Goal: Task Accomplishment & Management: Complete application form

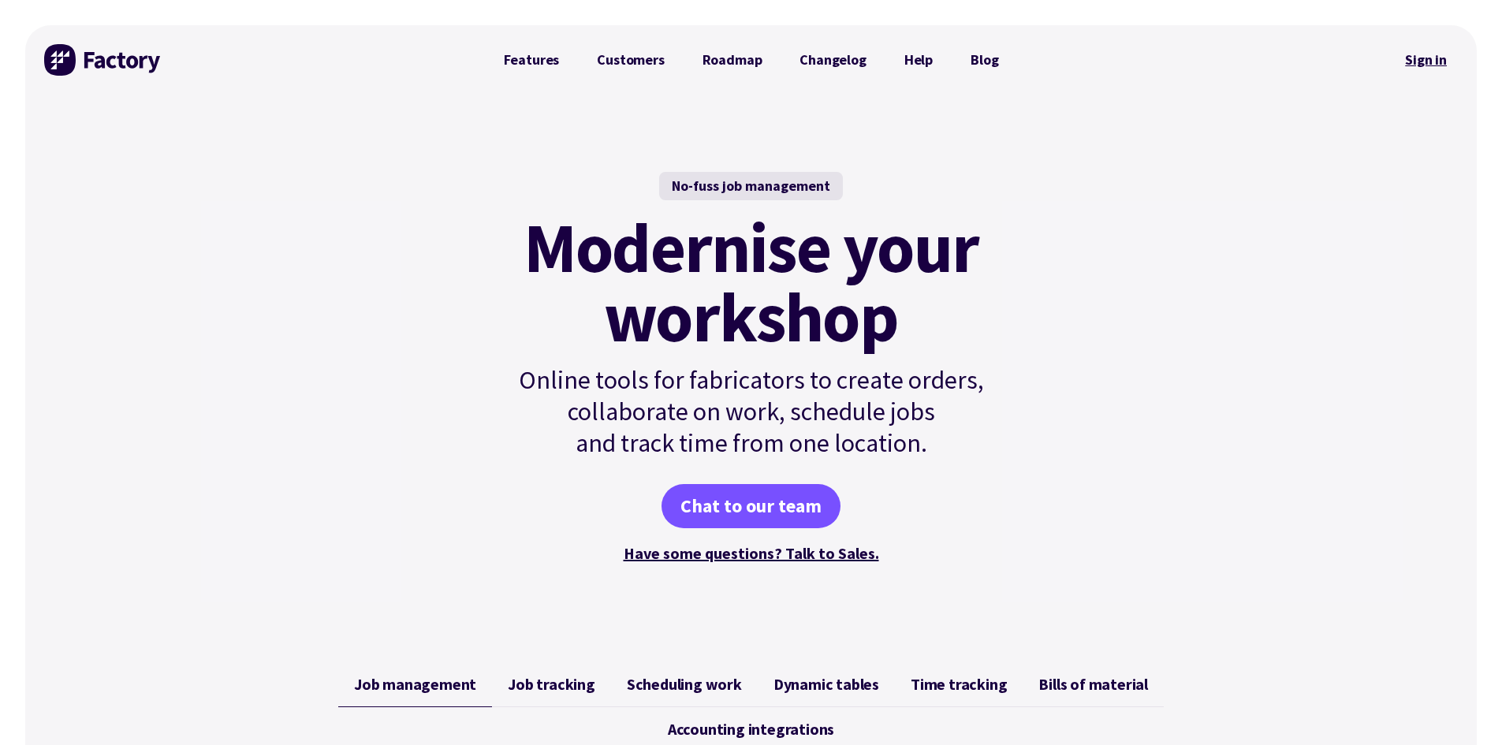
click at [1421, 66] on link "Sign in" at bounding box center [1426, 60] width 64 height 36
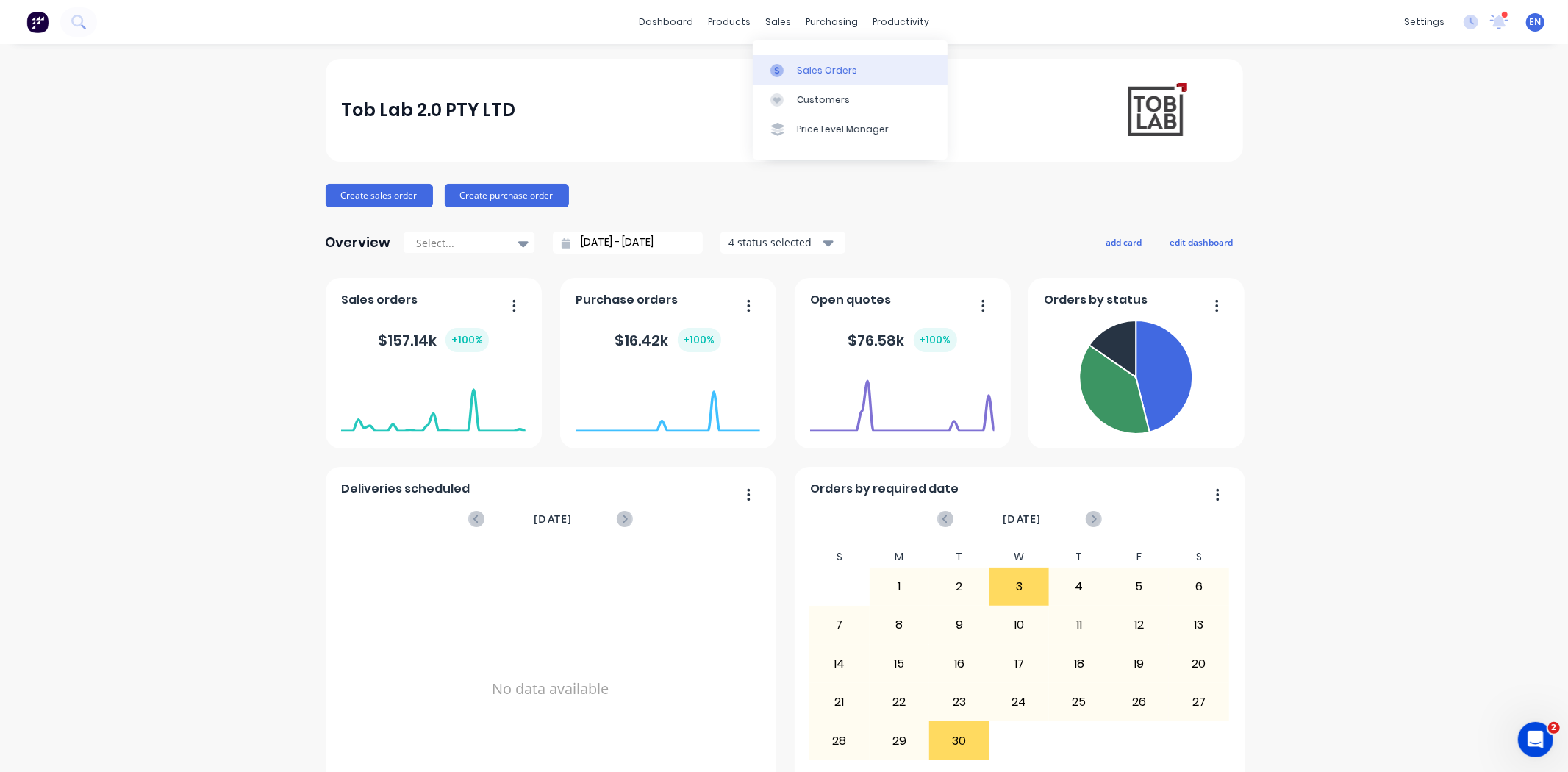
click at [797, 66] on div "Sales Orders" at bounding box center [827, 71] width 61 height 13
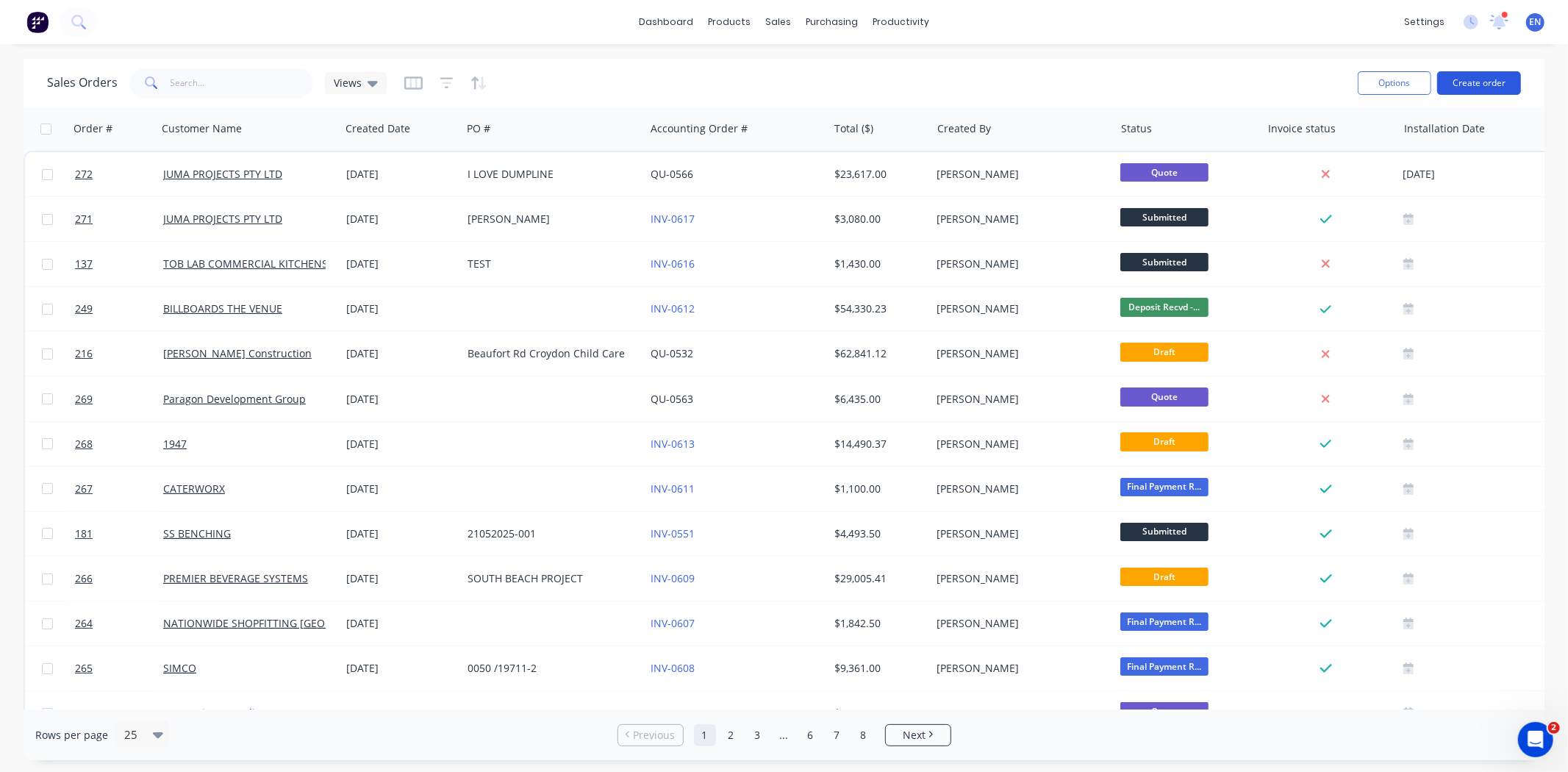
click at [1479, 90] on button "Create order" at bounding box center [1479, 82] width 84 height 23
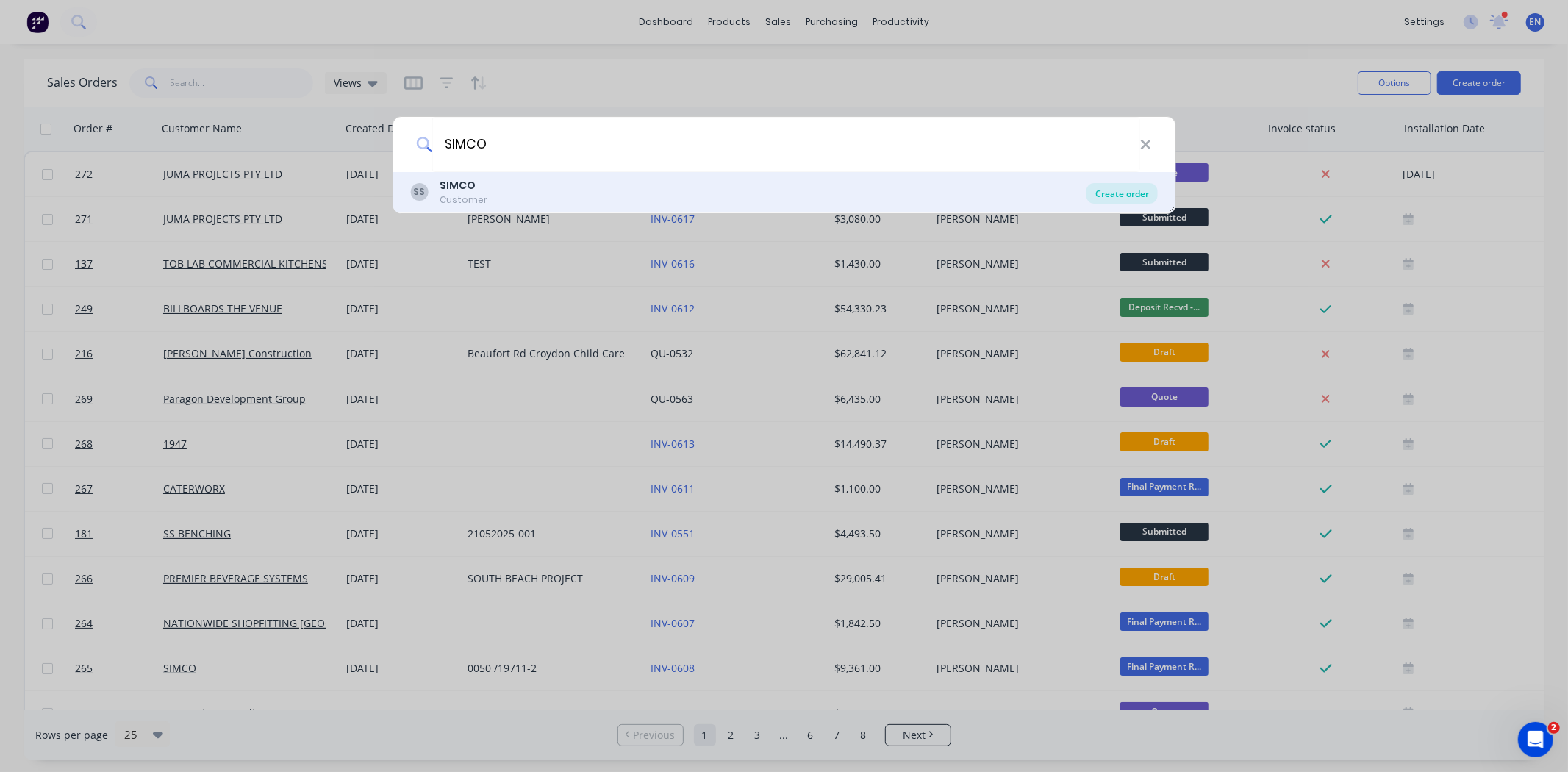
type input "SIMCO"
click at [1114, 200] on div "Create order" at bounding box center [1121, 193] width 71 height 21
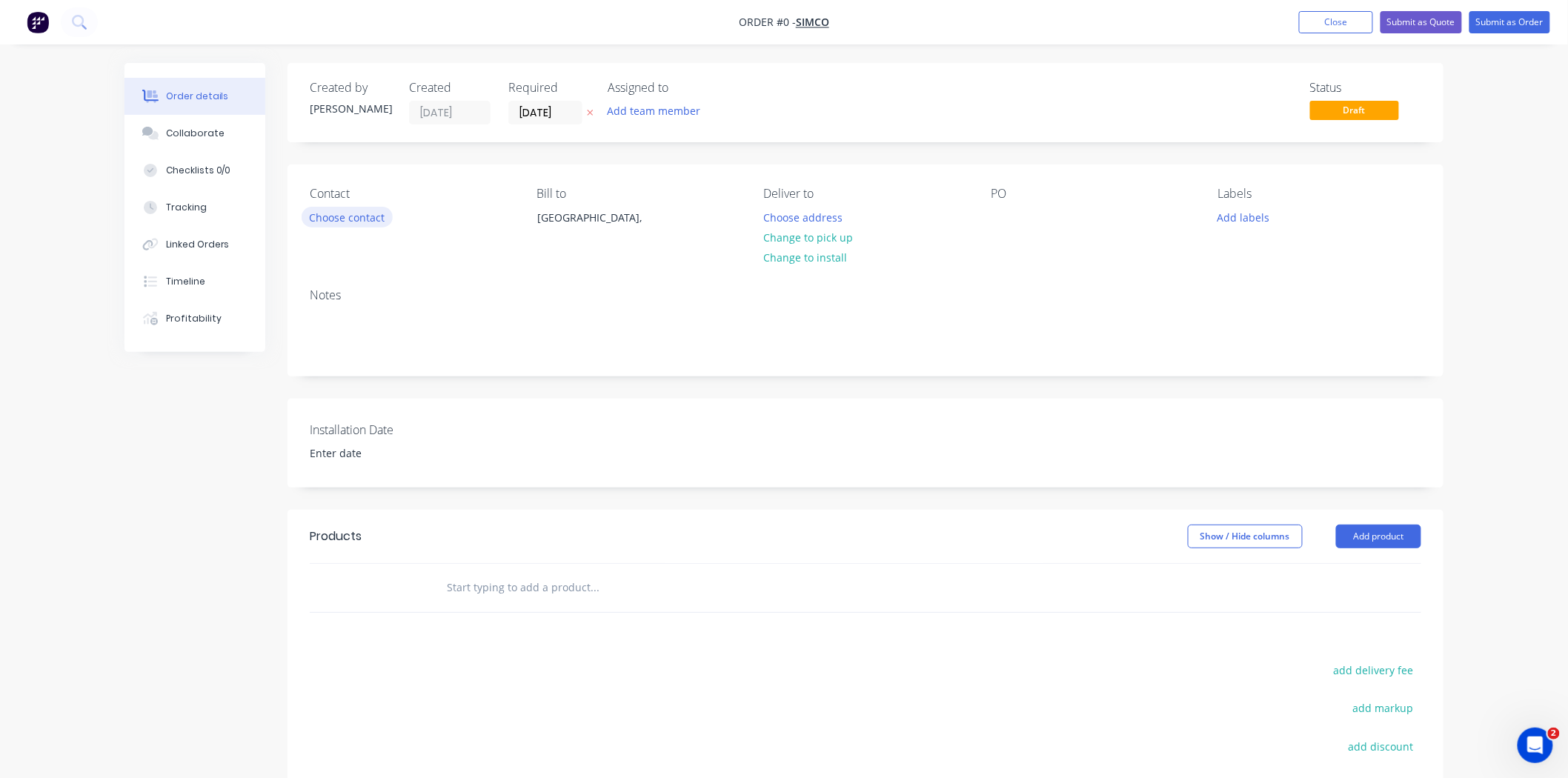
click at [356, 215] on button "Choose contact" at bounding box center [347, 216] width 91 height 20
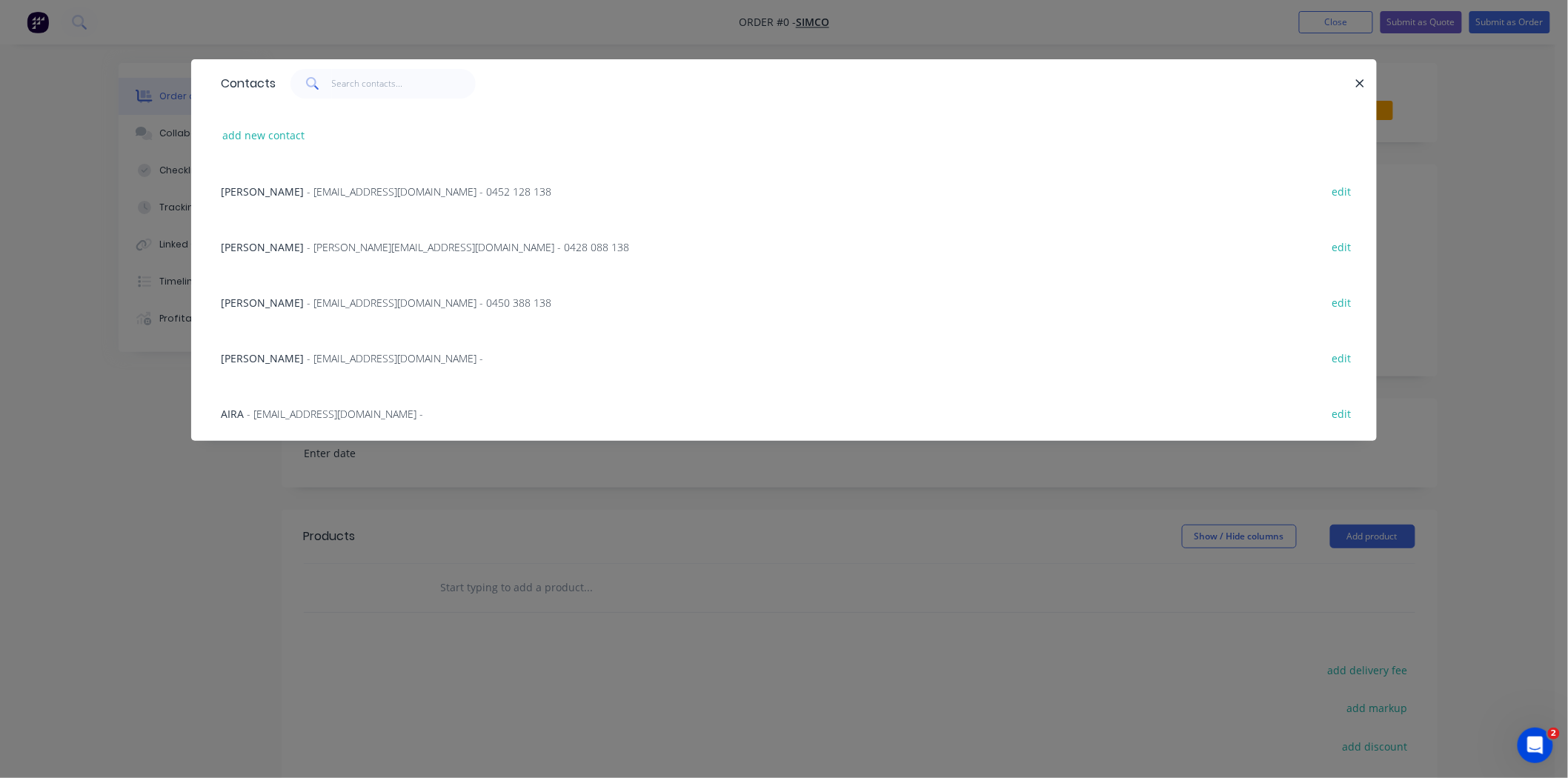
click at [245, 194] on span "[PERSON_NAME]" at bounding box center [262, 191] width 83 height 14
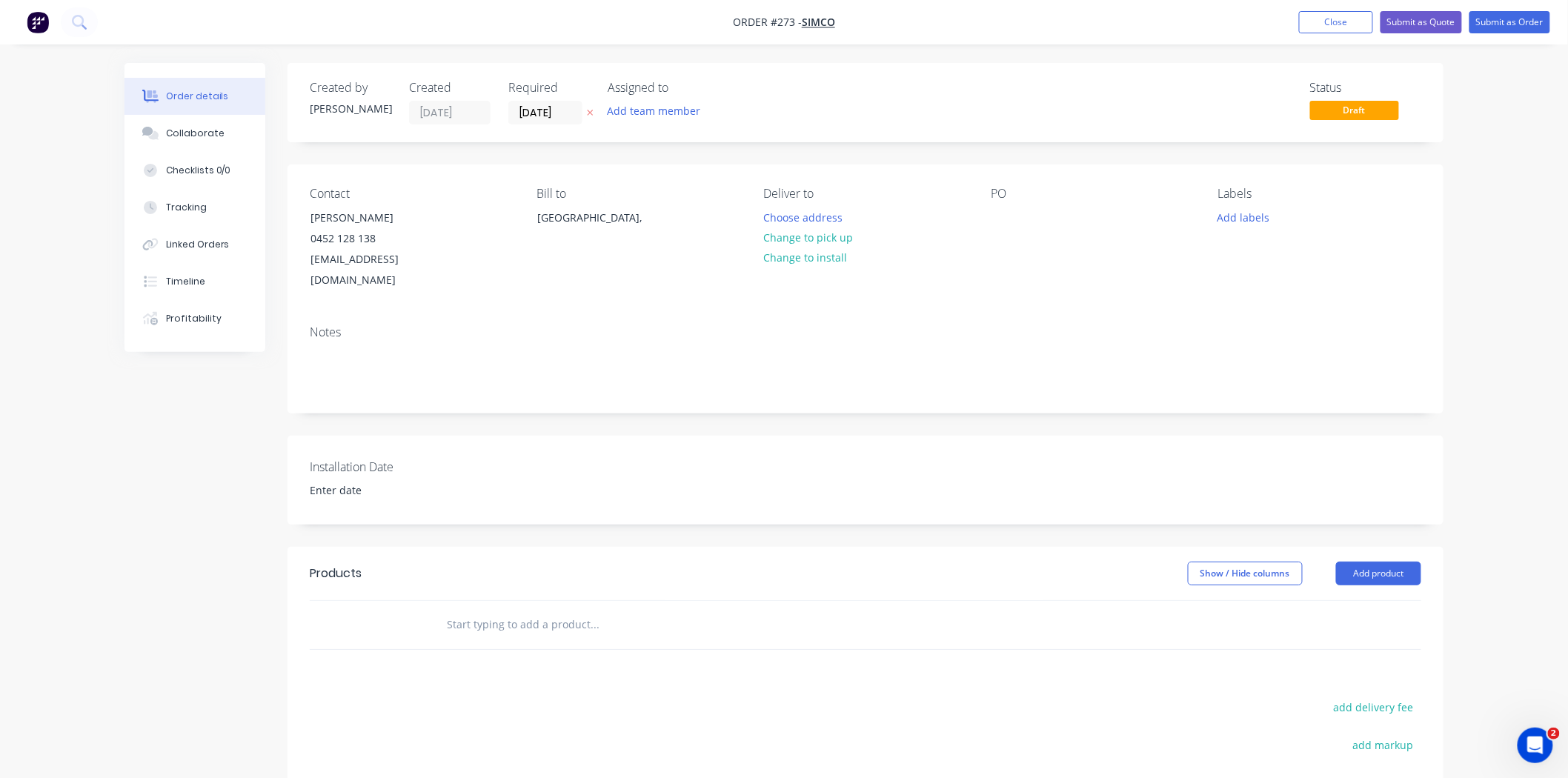
click at [991, 202] on div "PO" at bounding box center [1092, 239] width 203 height 104
click at [1019, 226] on div "PO" at bounding box center [1092, 239] width 203 height 104
click at [1008, 223] on div at bounding box center [1001, 217] width 23 height 22
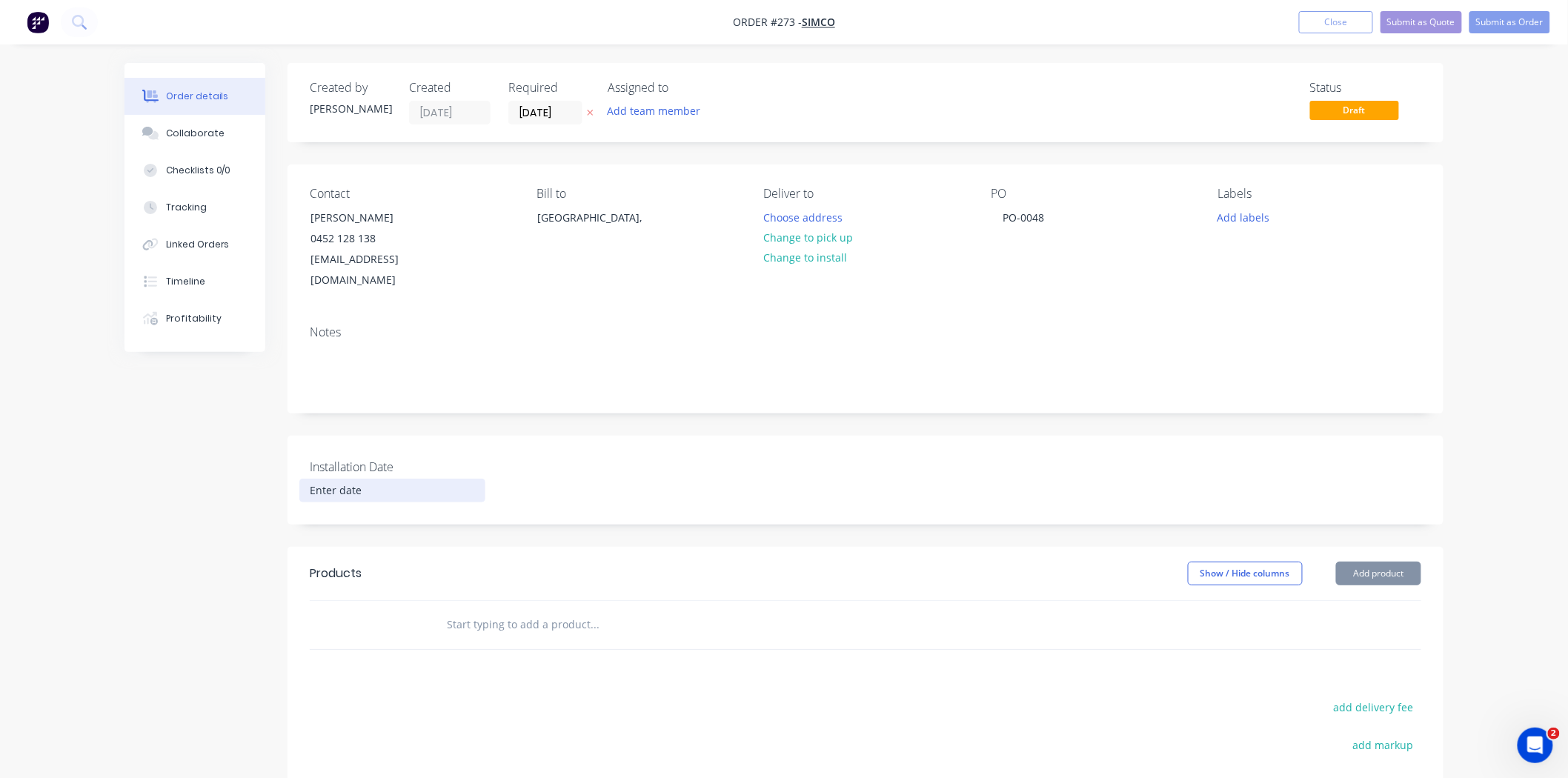
click at [350, 479] on input at bounding box center [392, 490] width 184 height 23
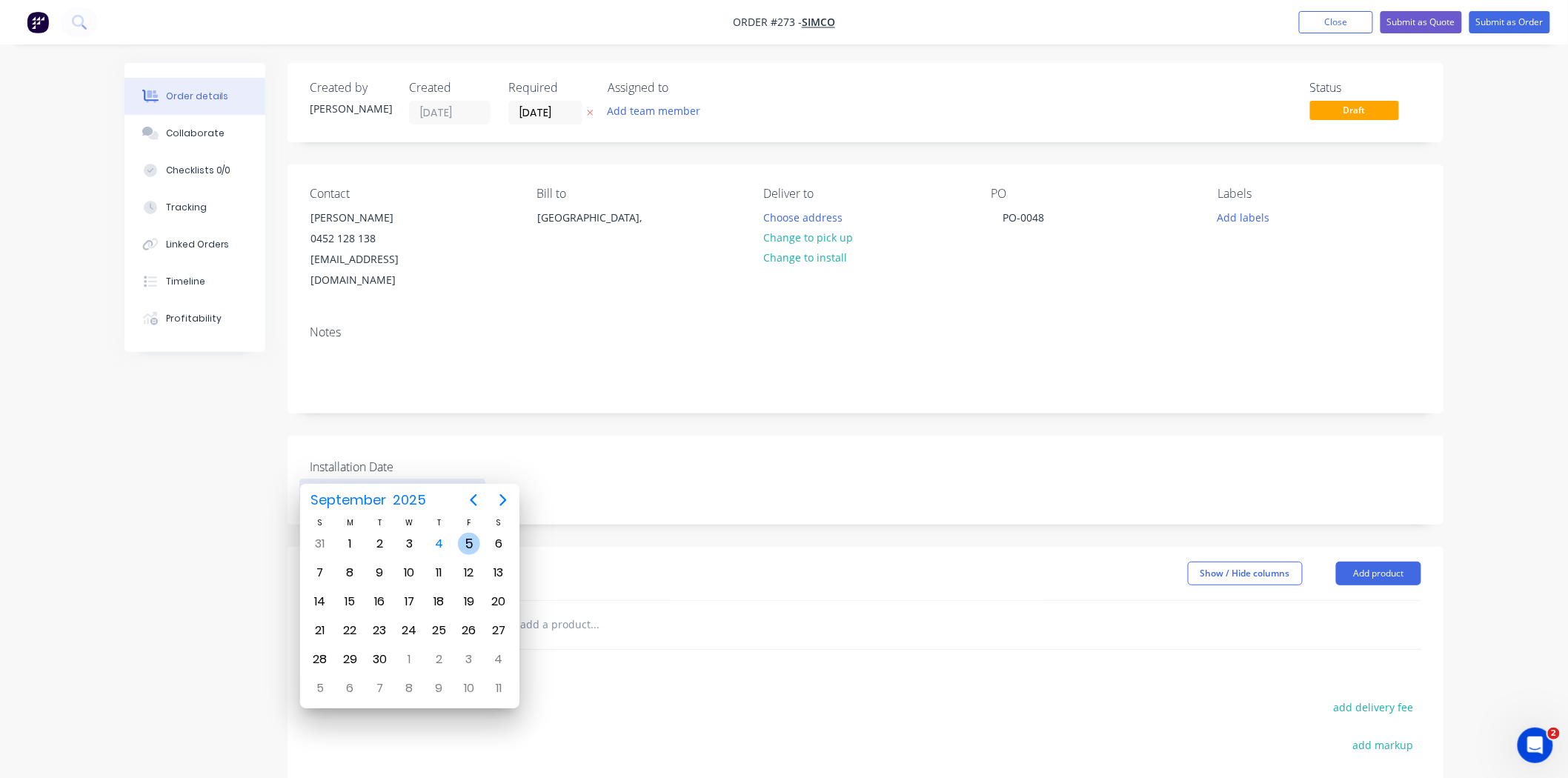
click at [469, 537] on div "5" at bounding box center [469, 544] width 23 height 23
type input "[DATE]"
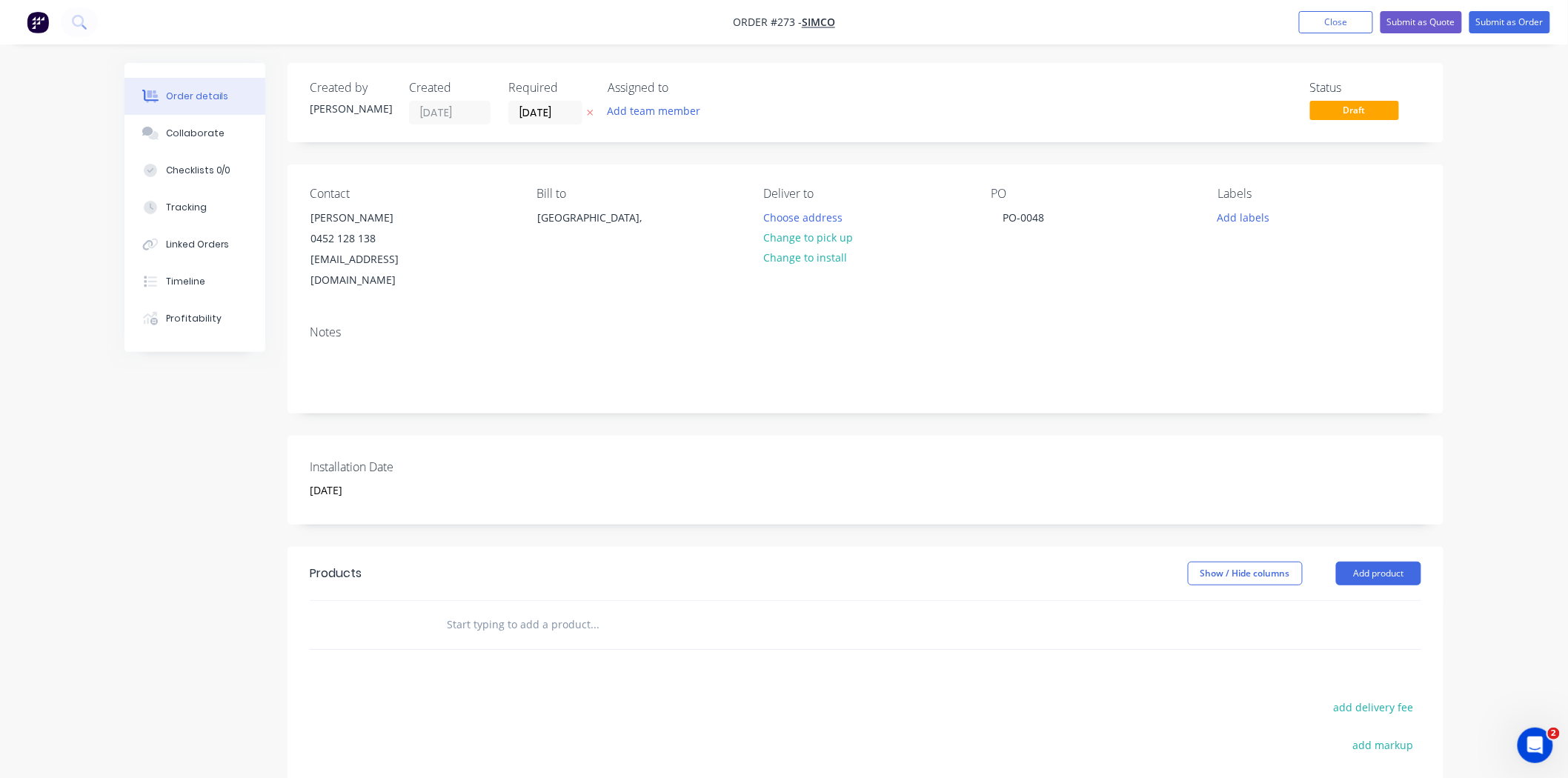
click at [565, 625] on div at bounding box center [695, 625] width 534 height 48
click at [564, 612] on input "text" at bounding box center [594, 625] width 296 height 30
click at [1055, 216] on div "PO-0048" at bounding box center [1022, 217] width 65 height 22
click at [542, 610] on input "text" at bounding box center [594, 625] width 296 height 30
click at [442, 610] on div at bounding box center [656, 625] width 444 height 30
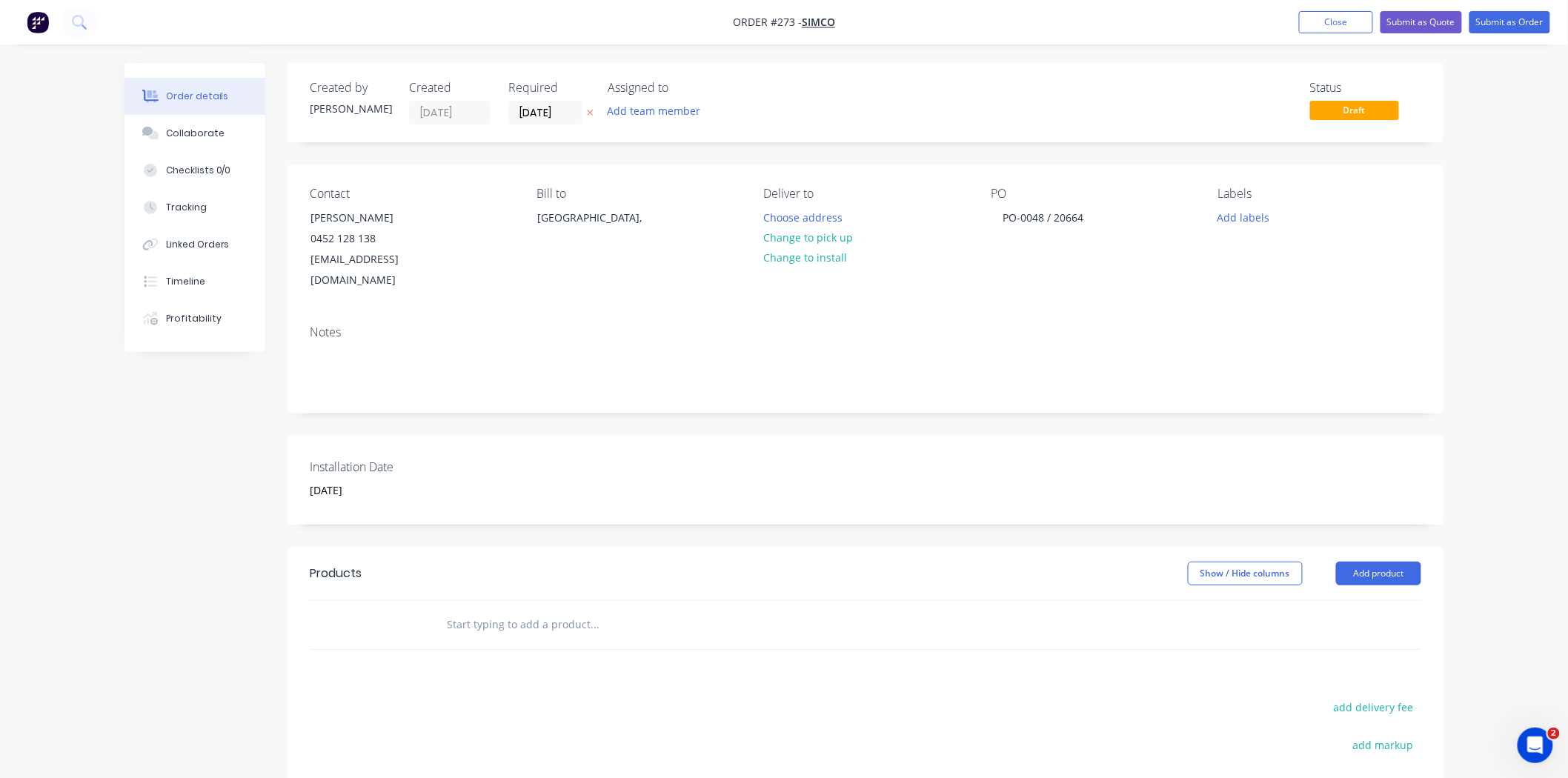
click at [583, 547] on header "Products Show / Hide columns Add product" at bounding box center [865, 573] width 1156 height 54
click at [545, 610] on input "text" at bounding box center [594, 625] width 296 height 30
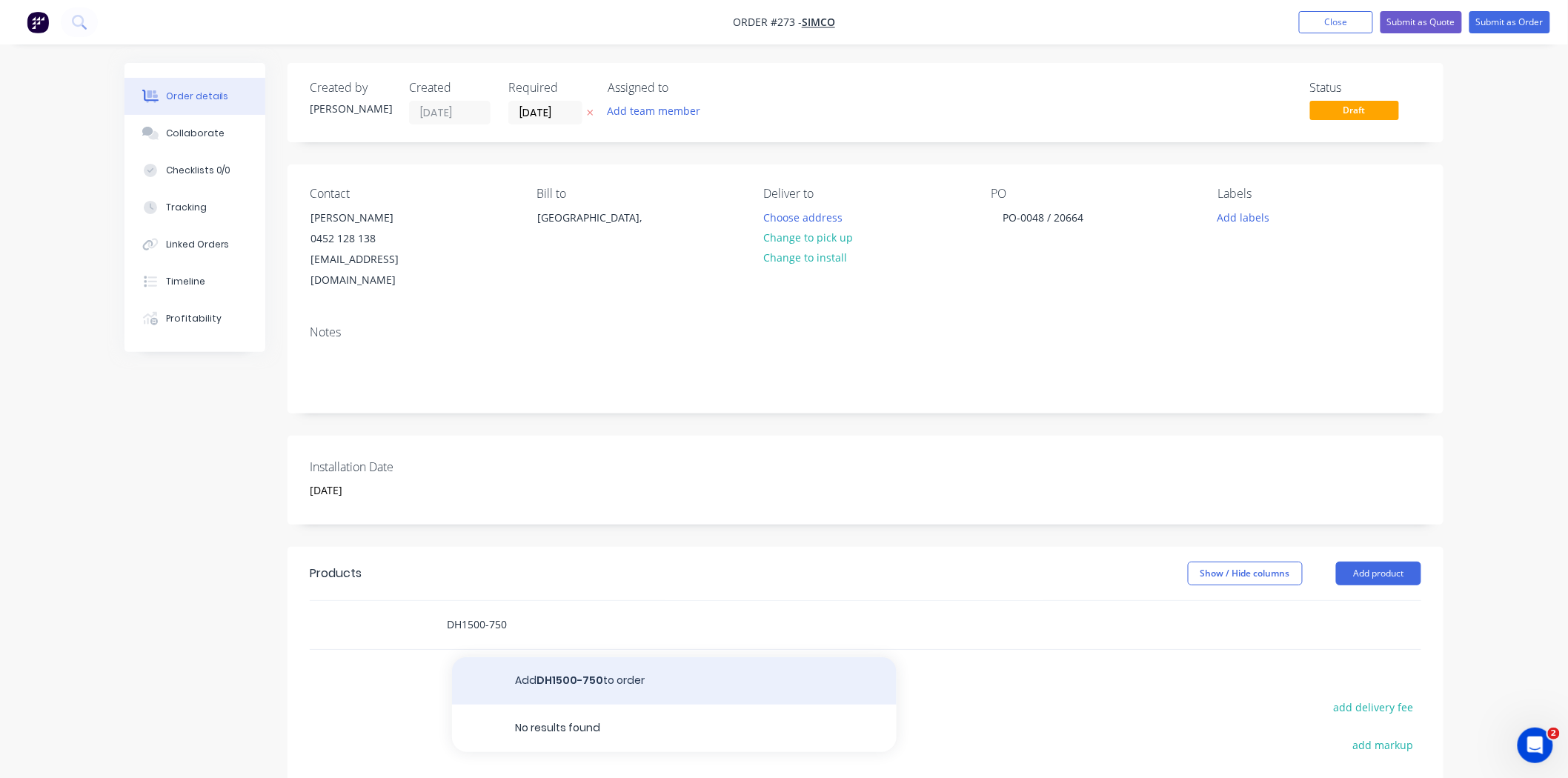
type input "DH1500-750"
click at [600, 657] on button "Add DH1500-750 to order" at bounding box center [674, 680] width 444 height 47
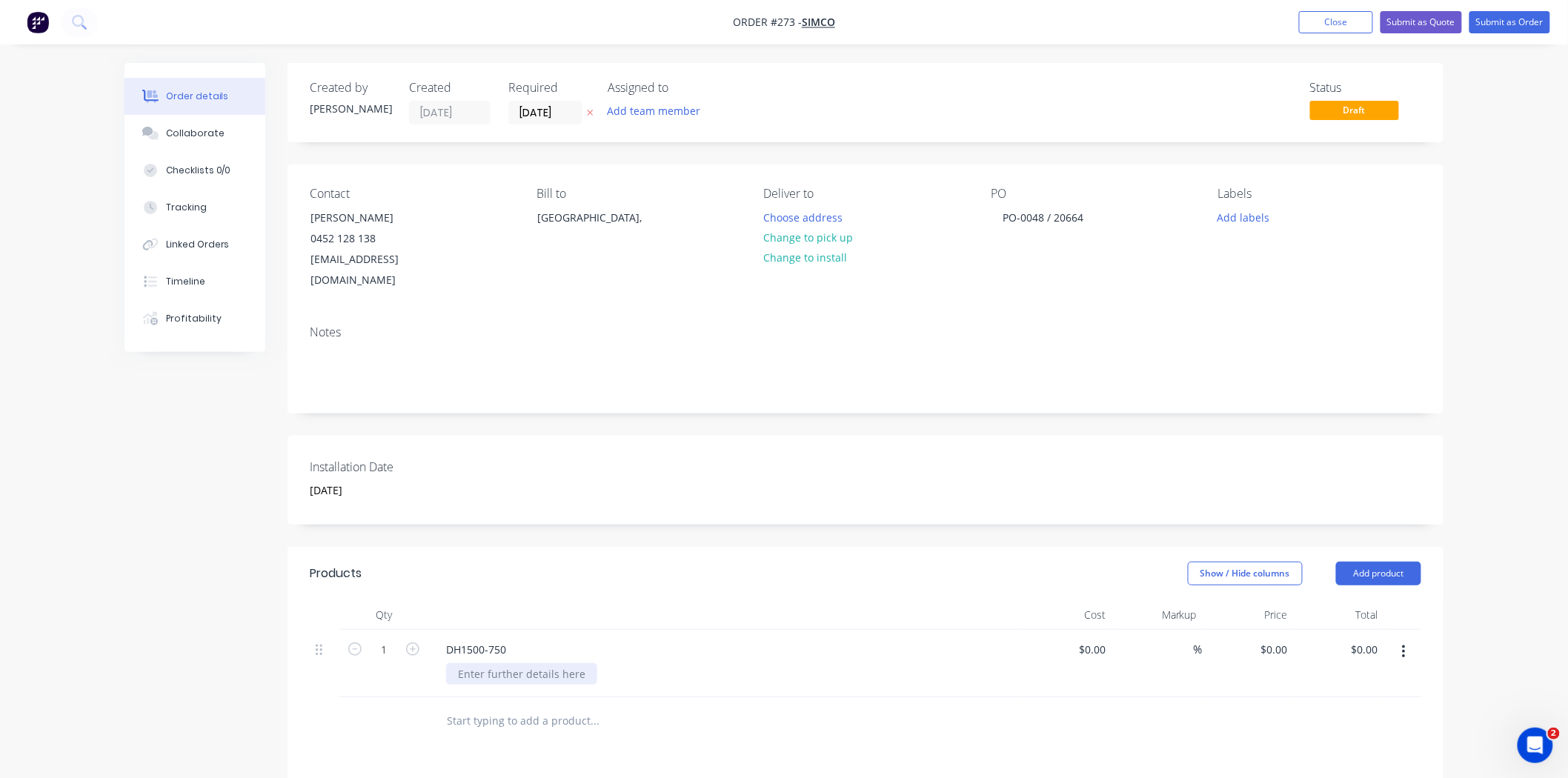
click at [499, 663] on div at bounding box center [521, 674] width 151 height 22
paste div
click at [1002, 641] on div "DH1500-750 DUCTLESS EXHAUST HOOD SYSTEM 620 MM W 1500MM X D 750MM X H 1400MM DH…" at bounding box center [724, 678] width 593 height 99
click at [1089, 639] on div at bounding box center [1100, 649] width 23 height 22
type input "$8,500.00"
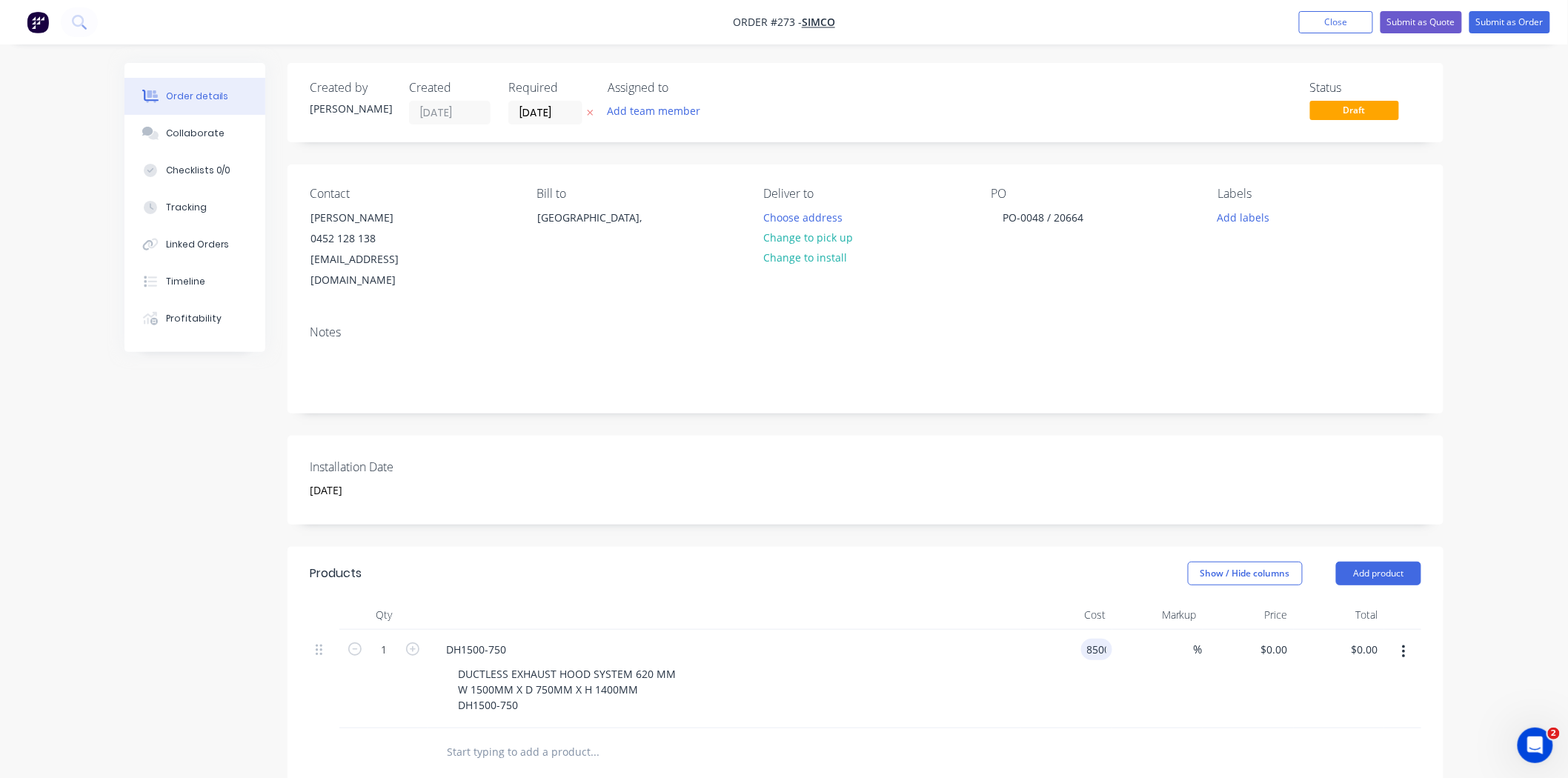
type input "$8,500.00"
click at [1517, 20] on button "Submit as Order" at bounding box center [1510, 23] width 81 height 23
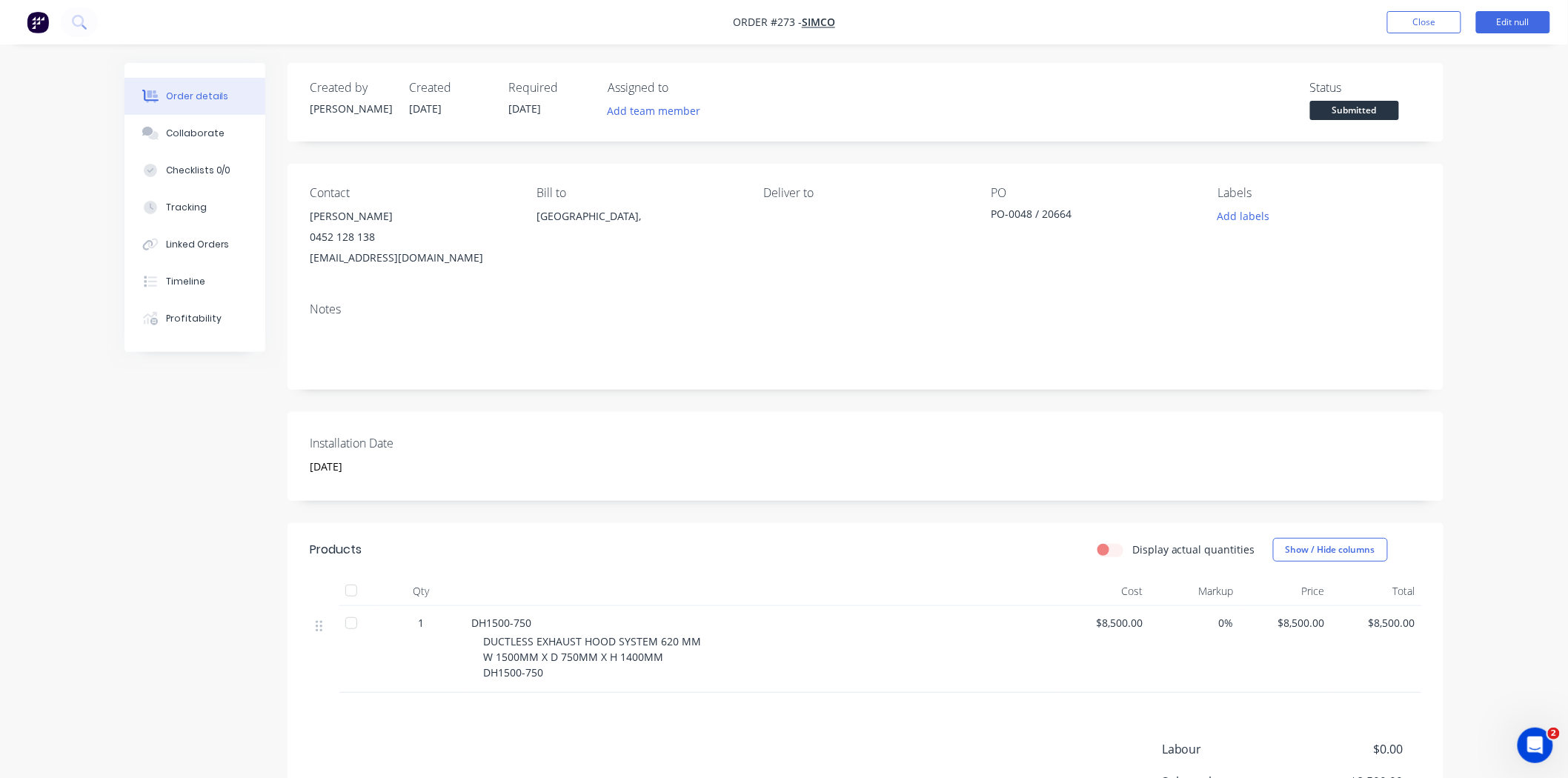
scroll to position [179, 0]
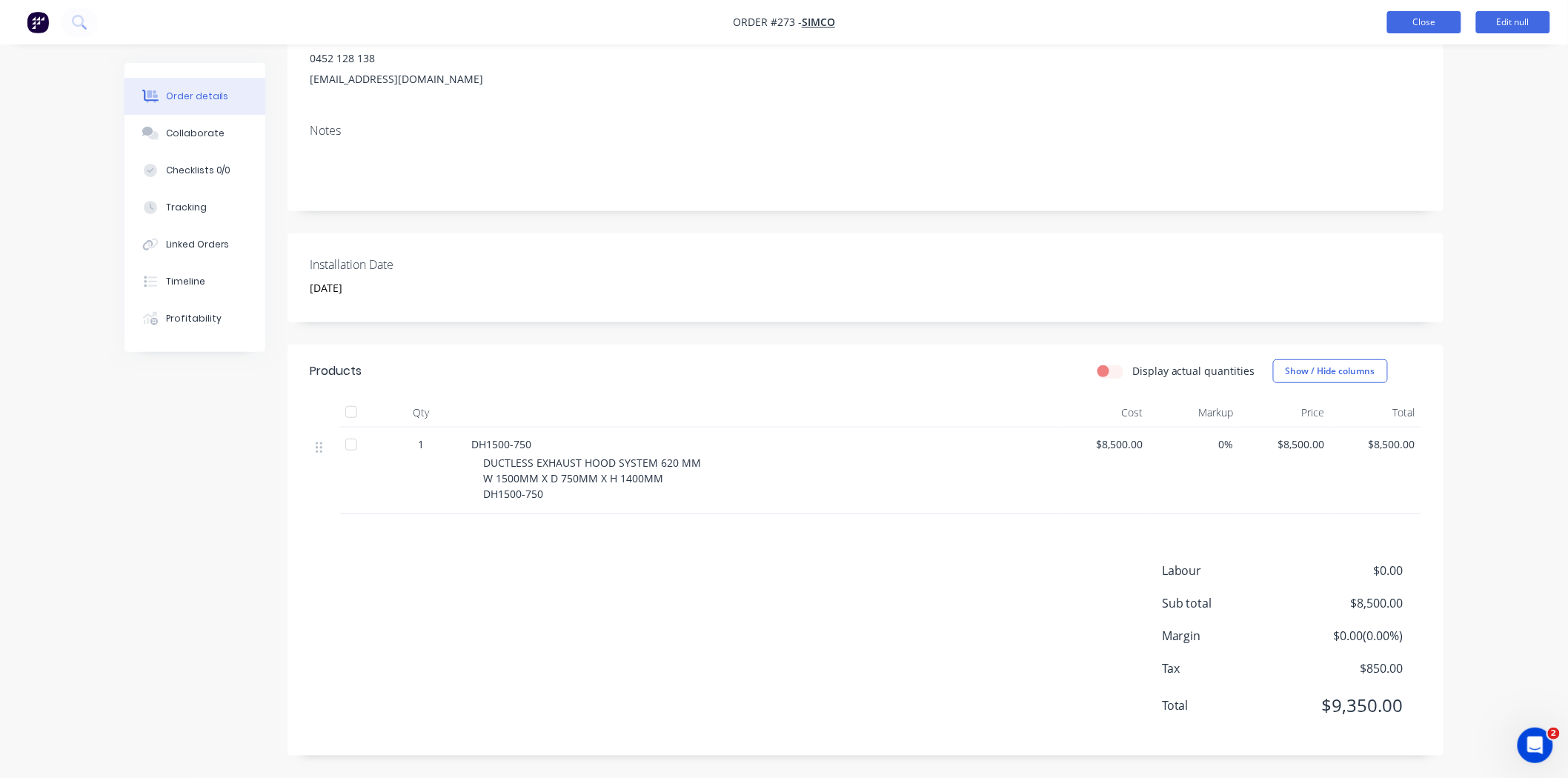
click at [1396, 23] on button "Close" at bounding box center [1423, 23] width 74 height 23
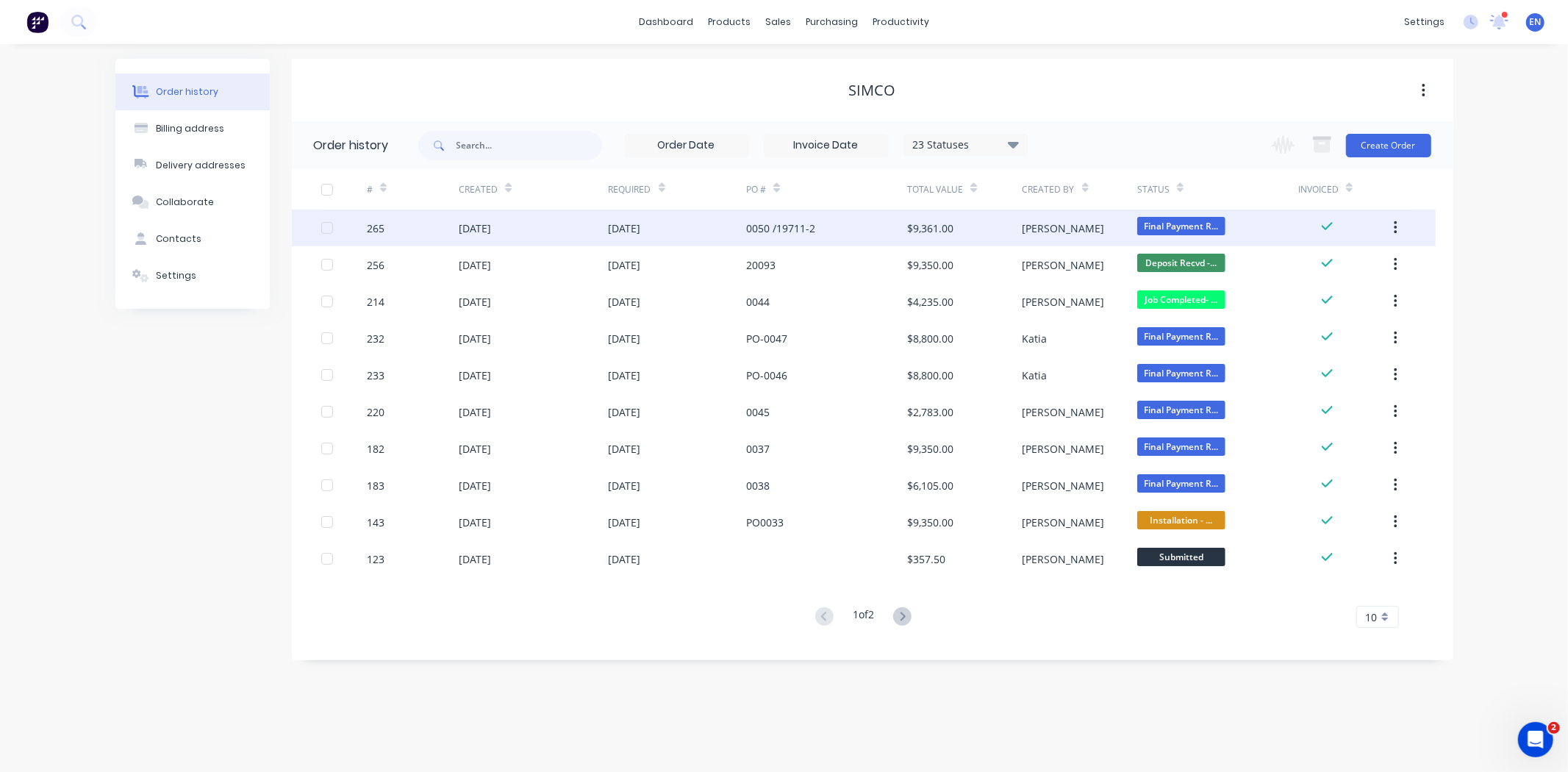
click at [528, 225] on div "[DATE]" at bounding box center [533, 227] width 149 height 36
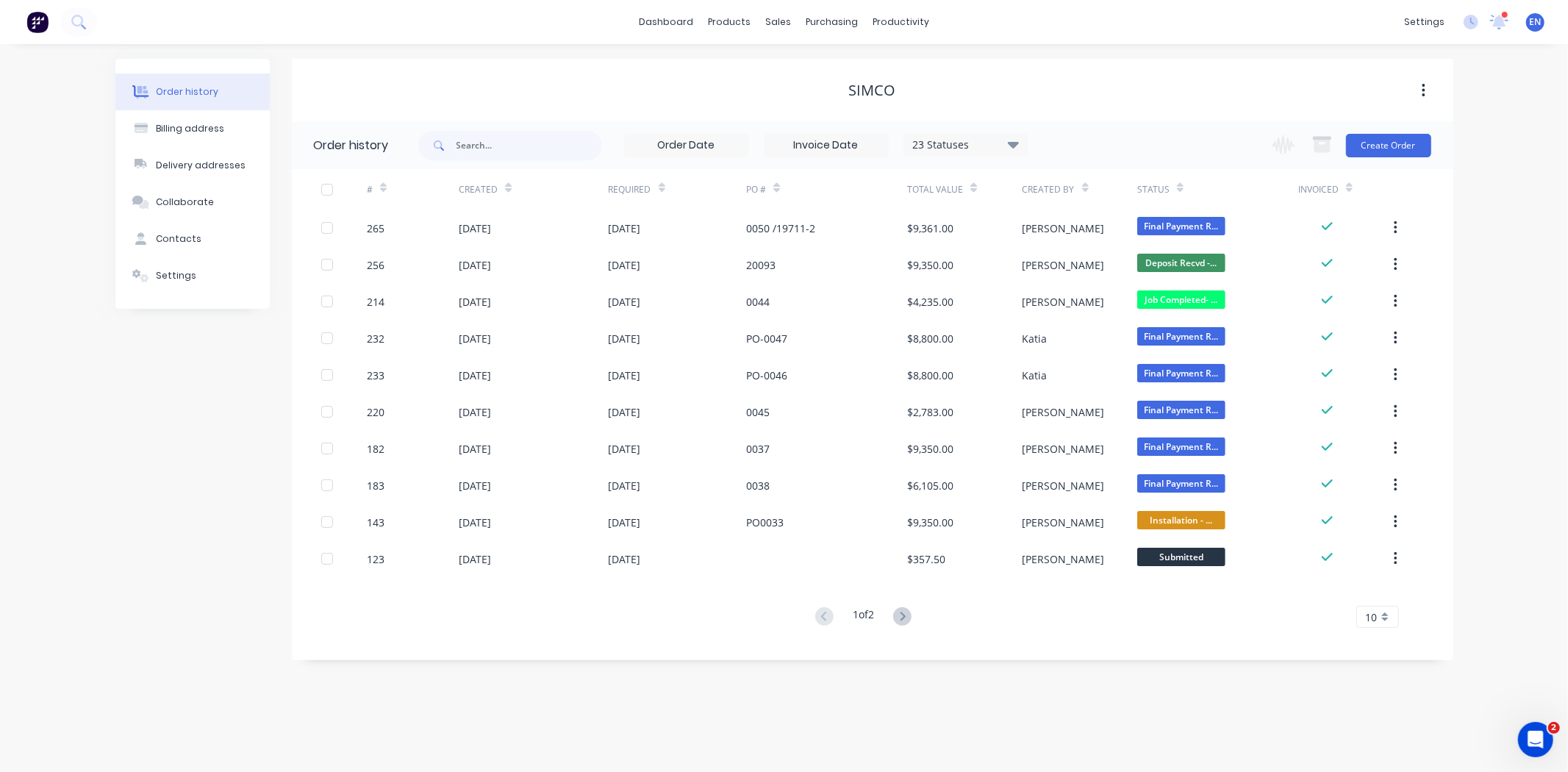
click at [38, 18] on img at bounding box center [37, 22] width 22 height 22
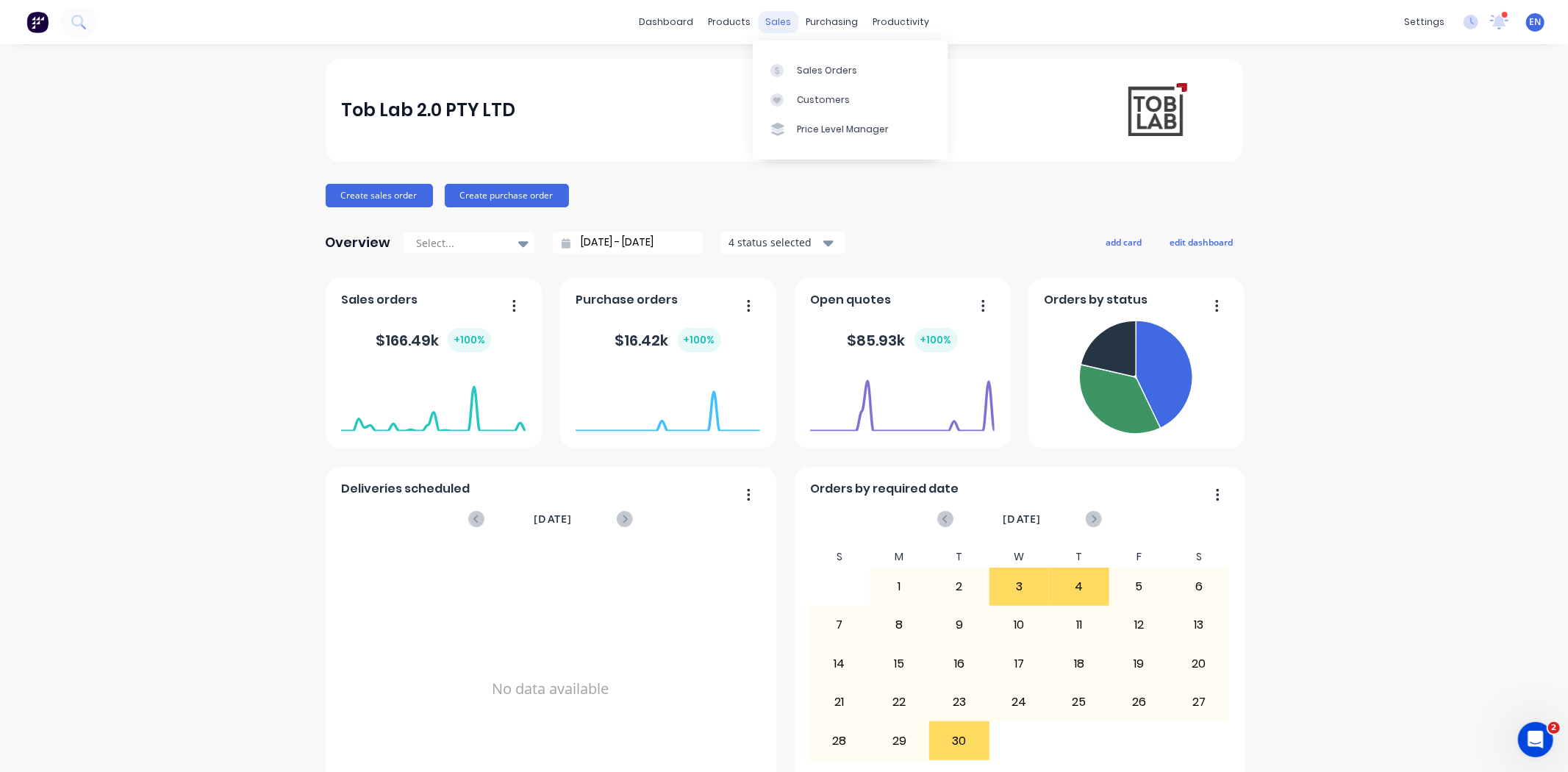
click at [772, 18] on div "sales" at bounding box center [777, 22] width 40 height 22
click at [791, 56] on link "Sales Orders" at bounding box center [849, 70] width 195 height 30
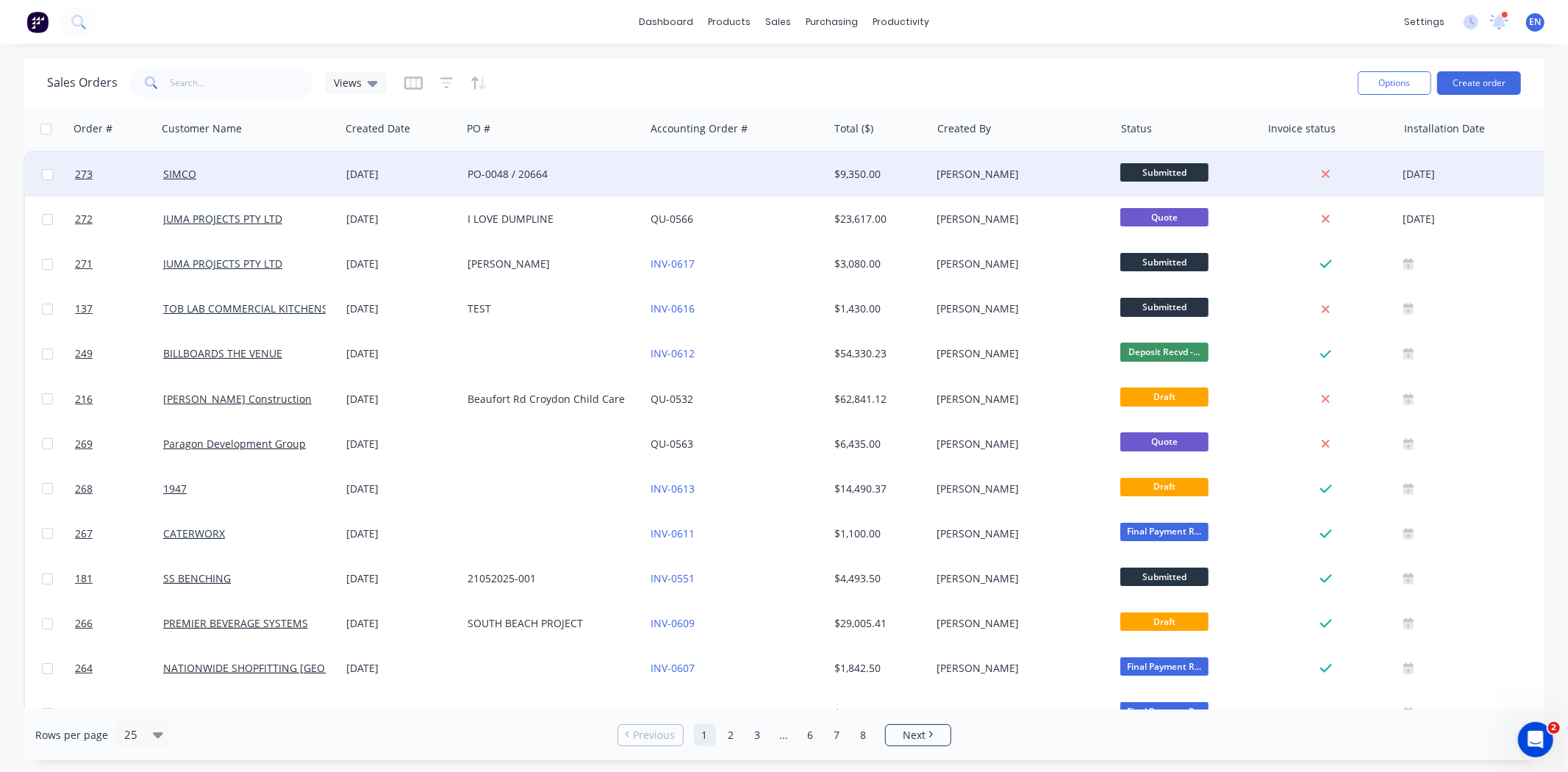
click at [593, 171] on div "PO-0048 / 20664" at bounding box center [549, 174] width 163 height 15
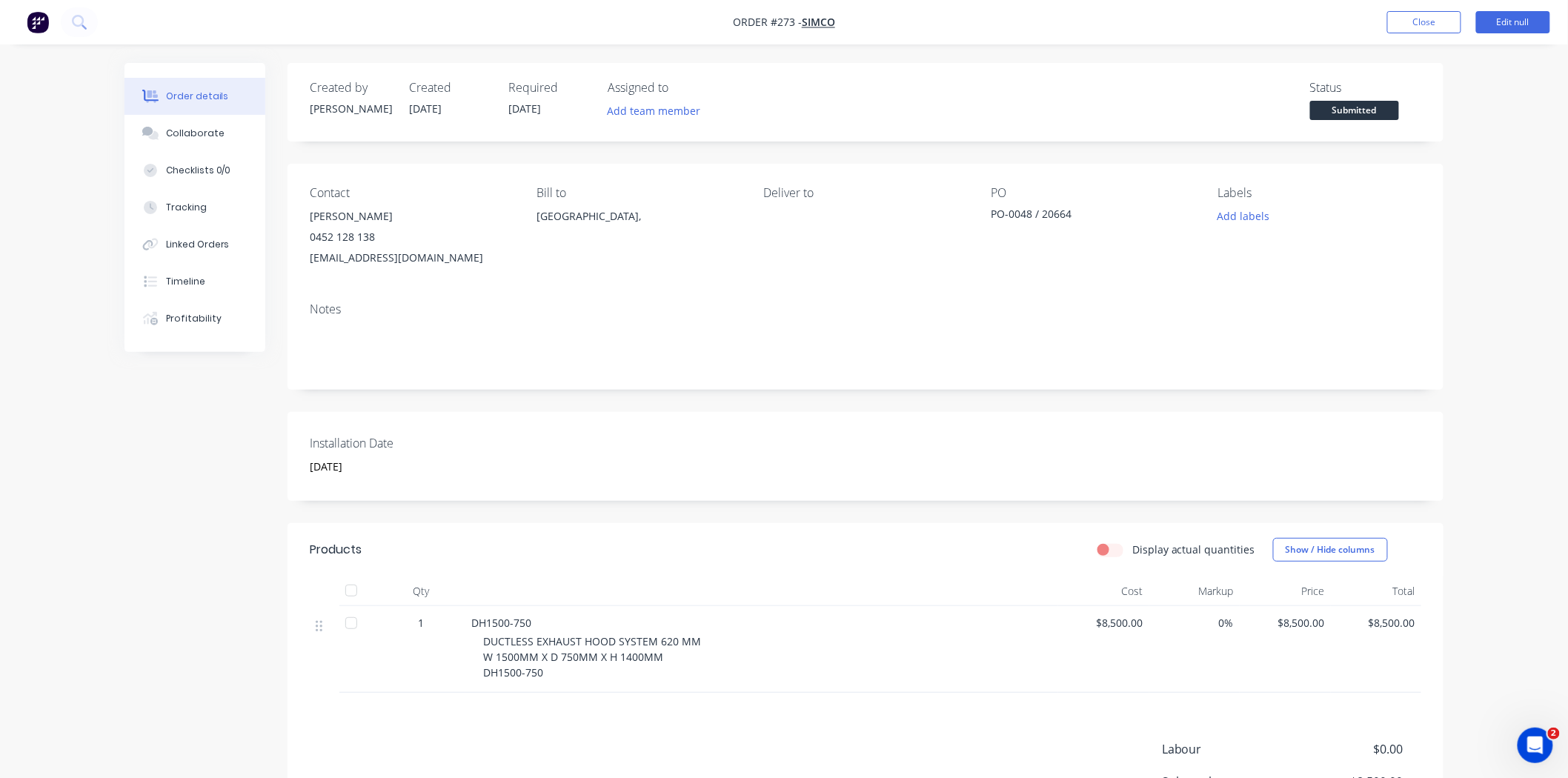
scroll to position [179, 0]
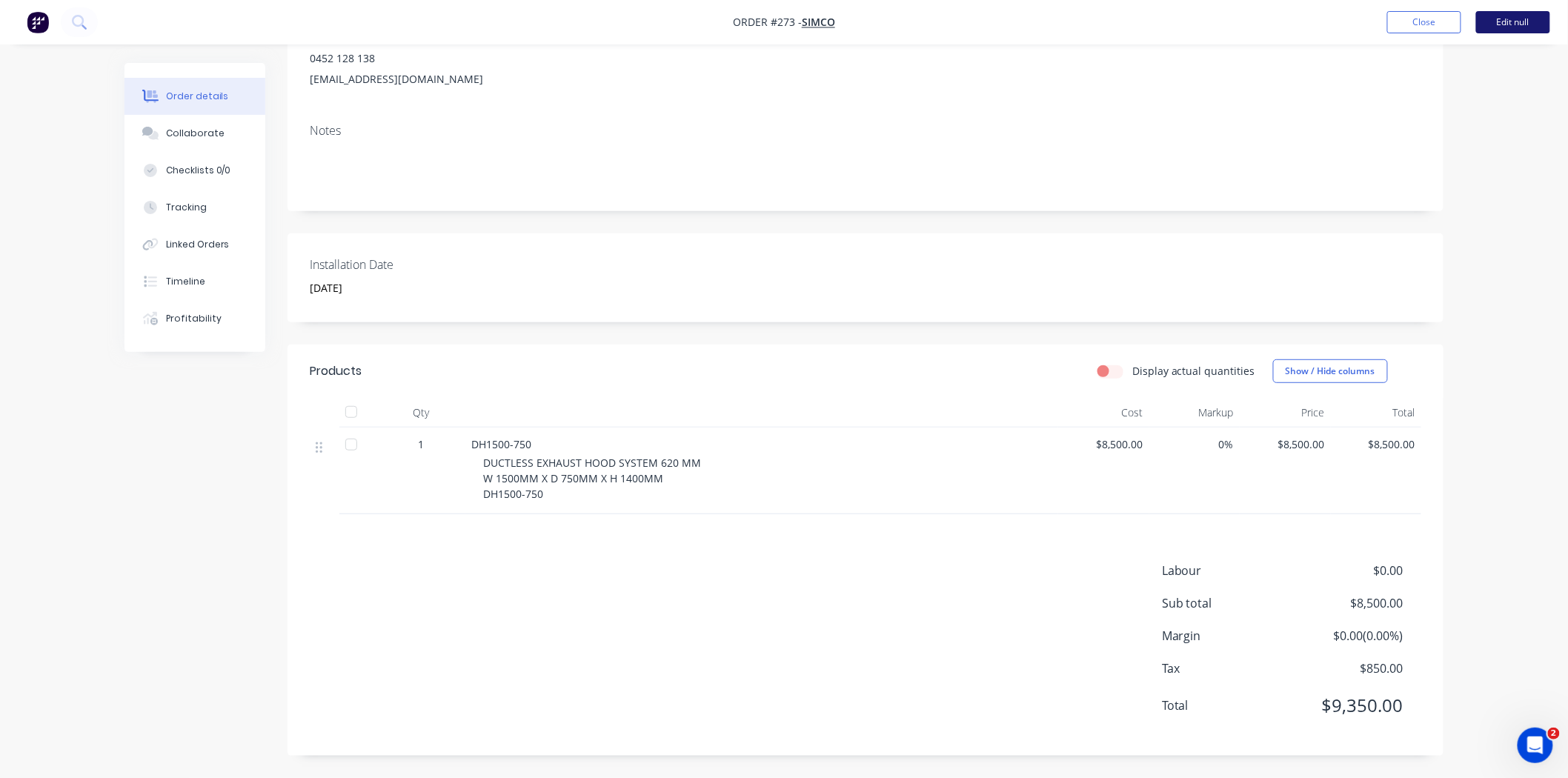
click at [1526, 30] on button "Edit null" at bounding box center [1513, 23] width 74 height 23
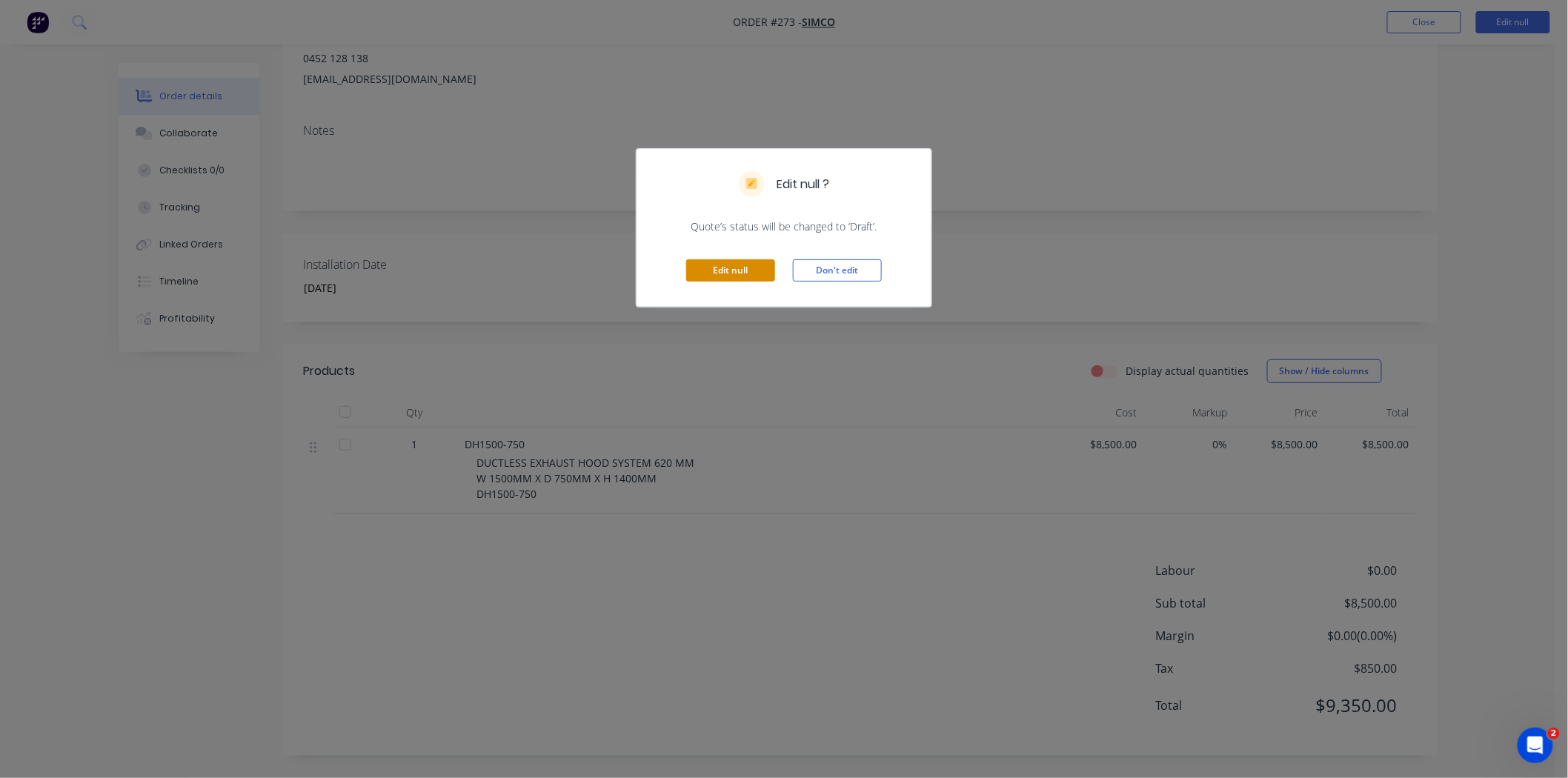
click at [744, 271] on button "Edit null" at bounding box center [730, 271] width 89 height 23
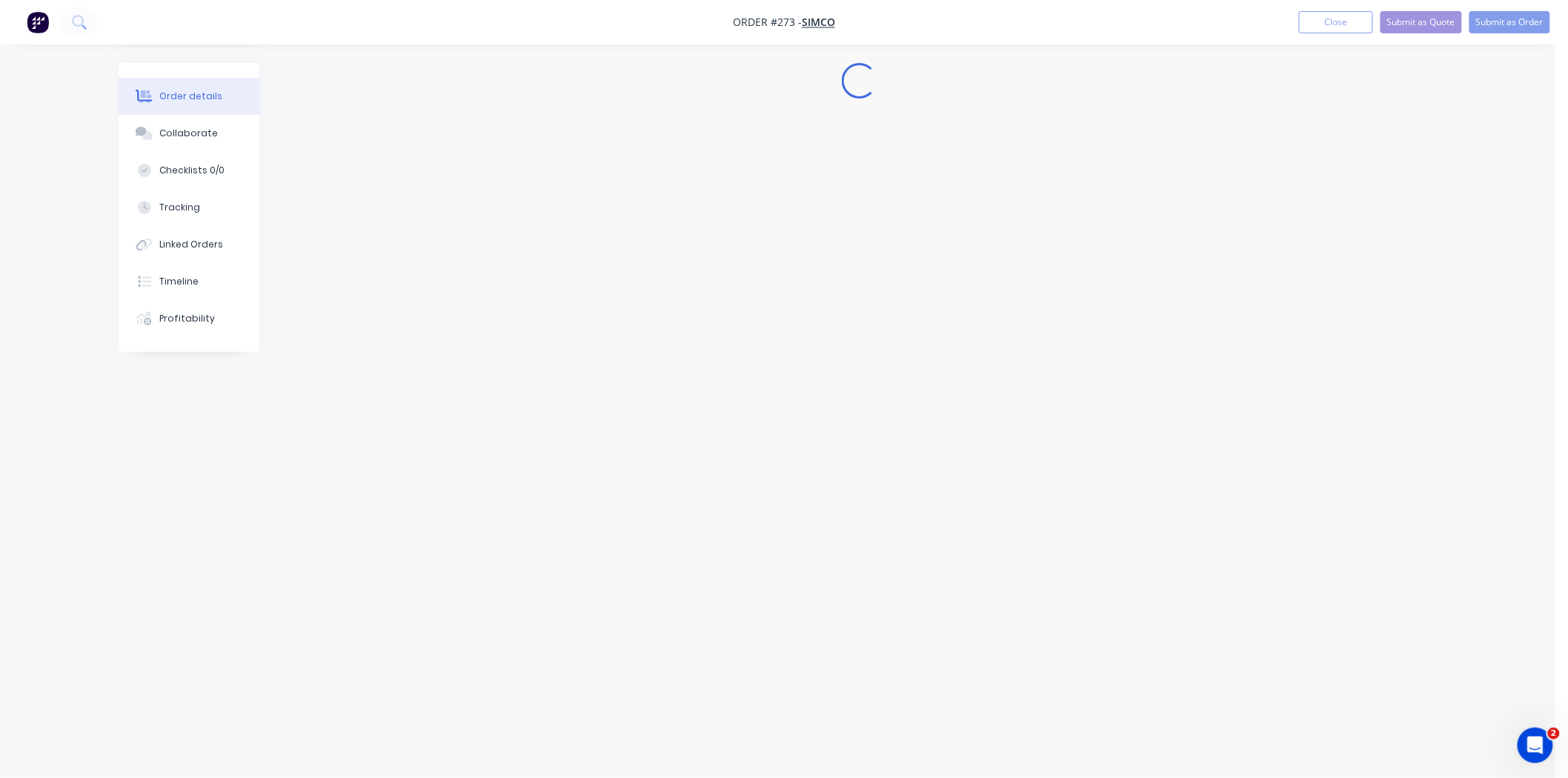
scroll to position [0, 0]
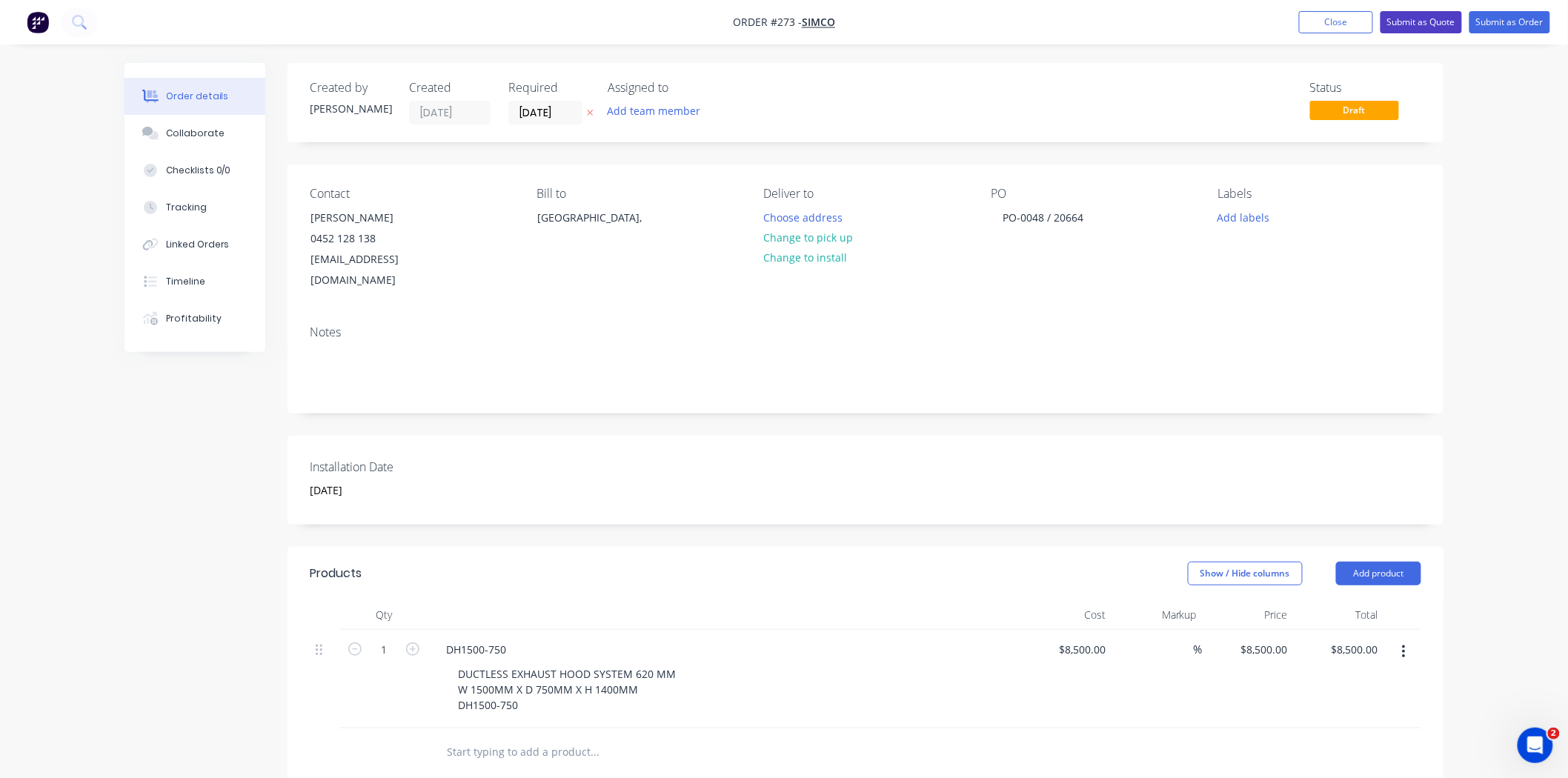
click at [1435, 23] on button "Submit as Quote" at bounding box center [1421, 23] width 82 height 23
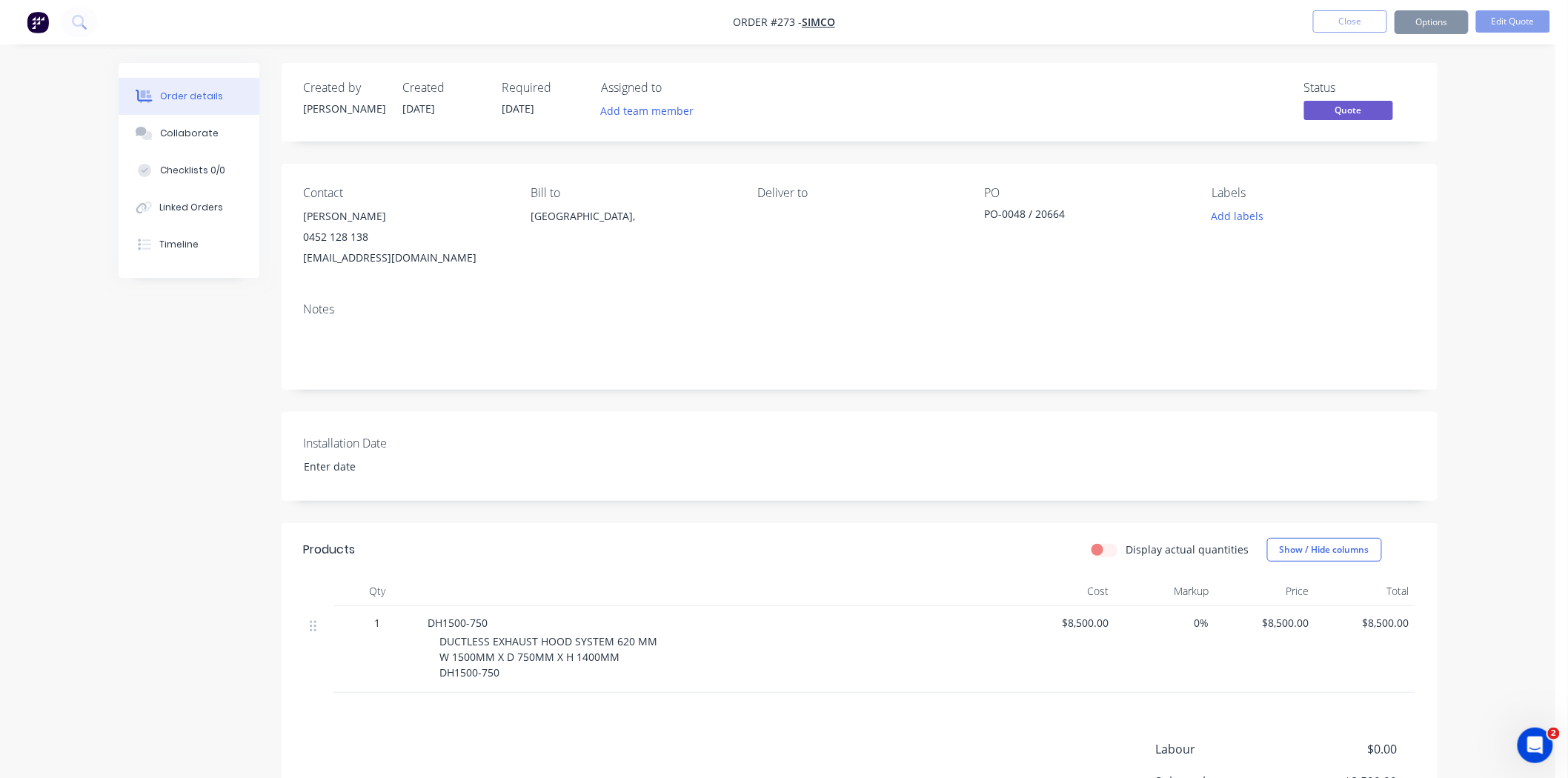
type input "[DATE]"
click at [1460, 27] on button "Options" at bounding box center [1431, 22] width 74 height 23
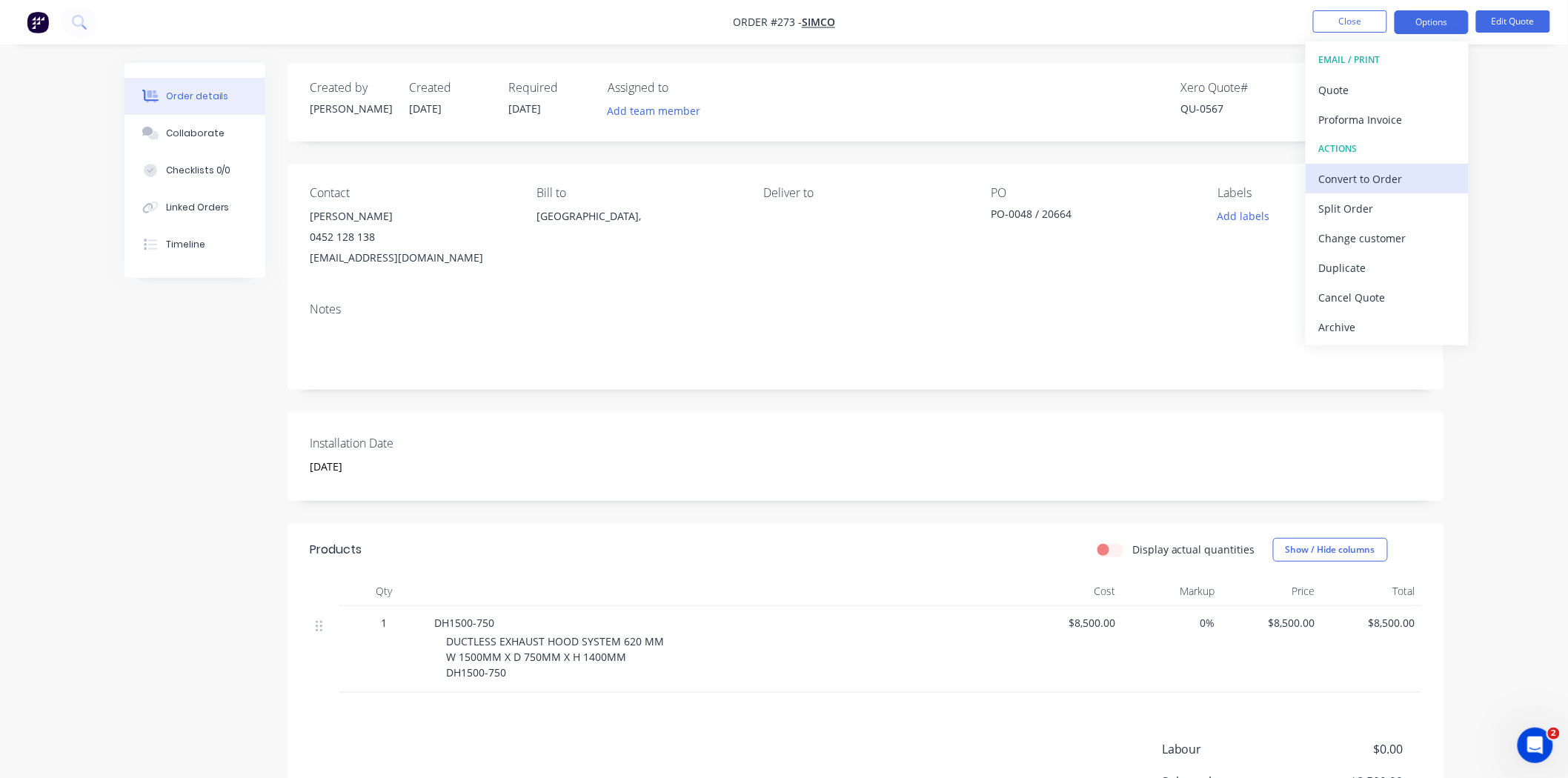
click at [1374, 182] on div "Convert to Order" at bounding box center [1387, 179] width 136 height 22
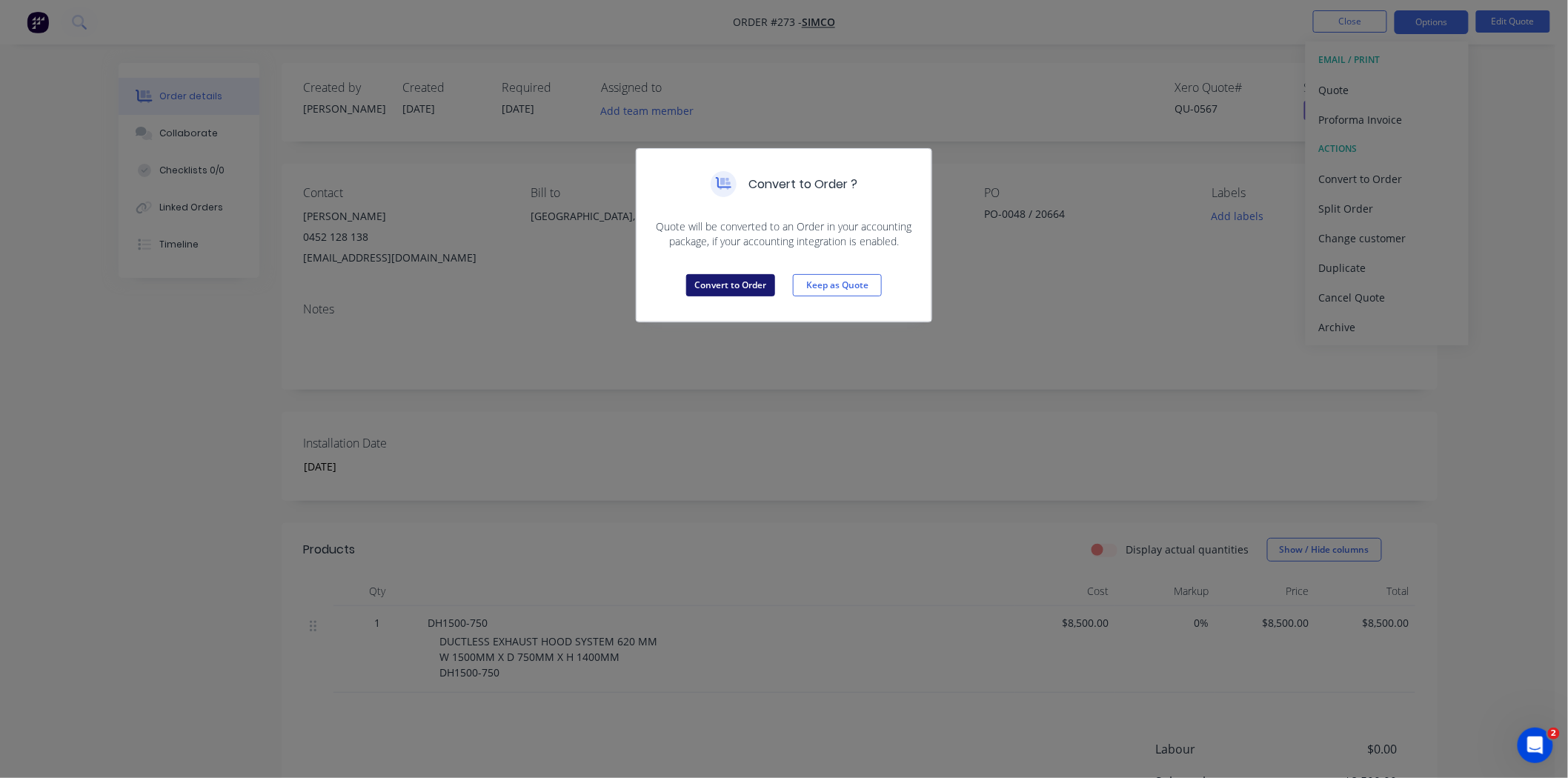
click at [751, 285] on button "Convert to Order" at bounding box center [730, 286] width 89 height 23
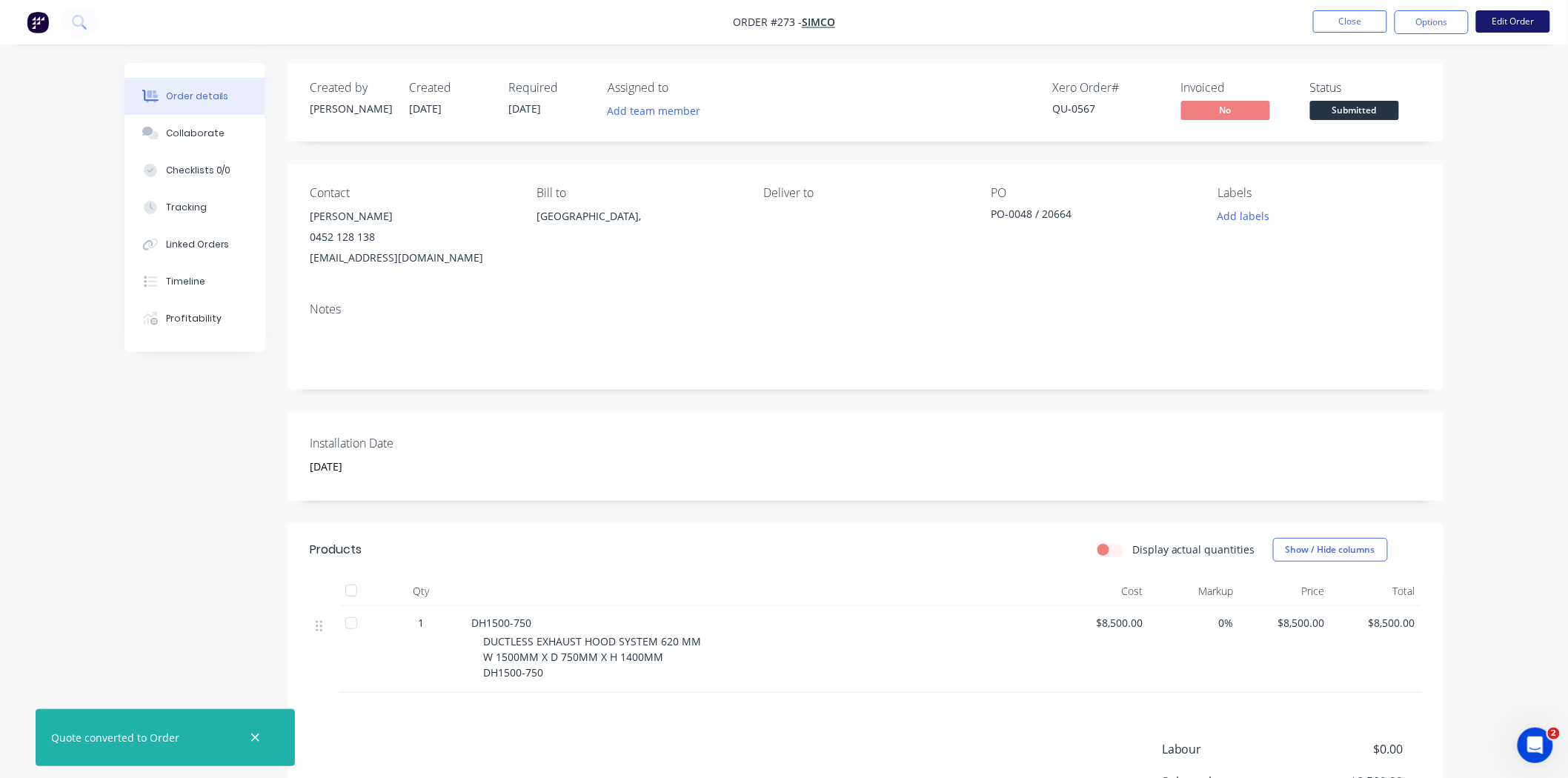
click at [1514, 21] on button "Edit Order" at bounding box center [1513, 22] width 74 height 23
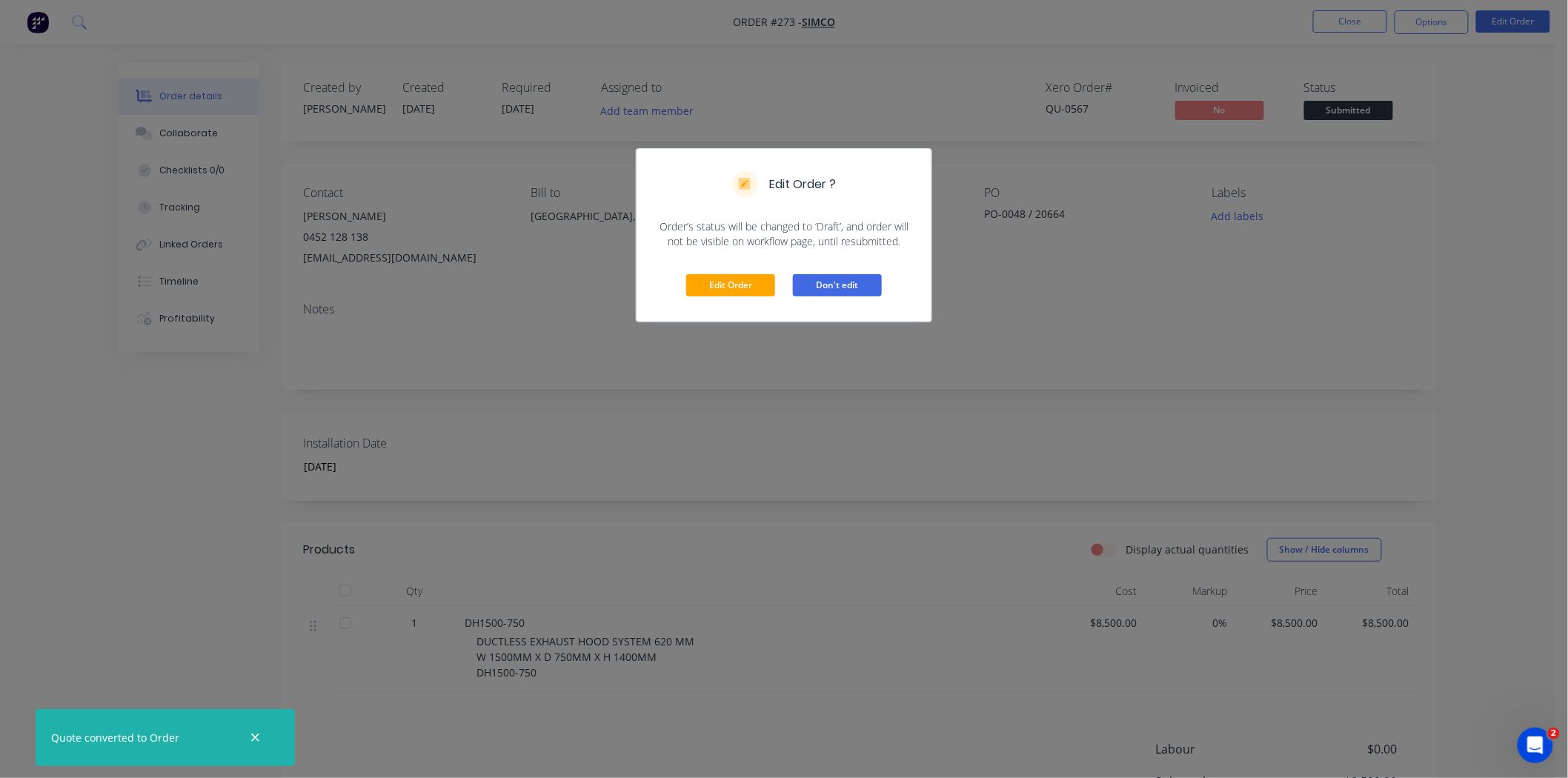
click at [826, 283] on button "Don't edit" at bounding box center [837, 286] width 89 height 23
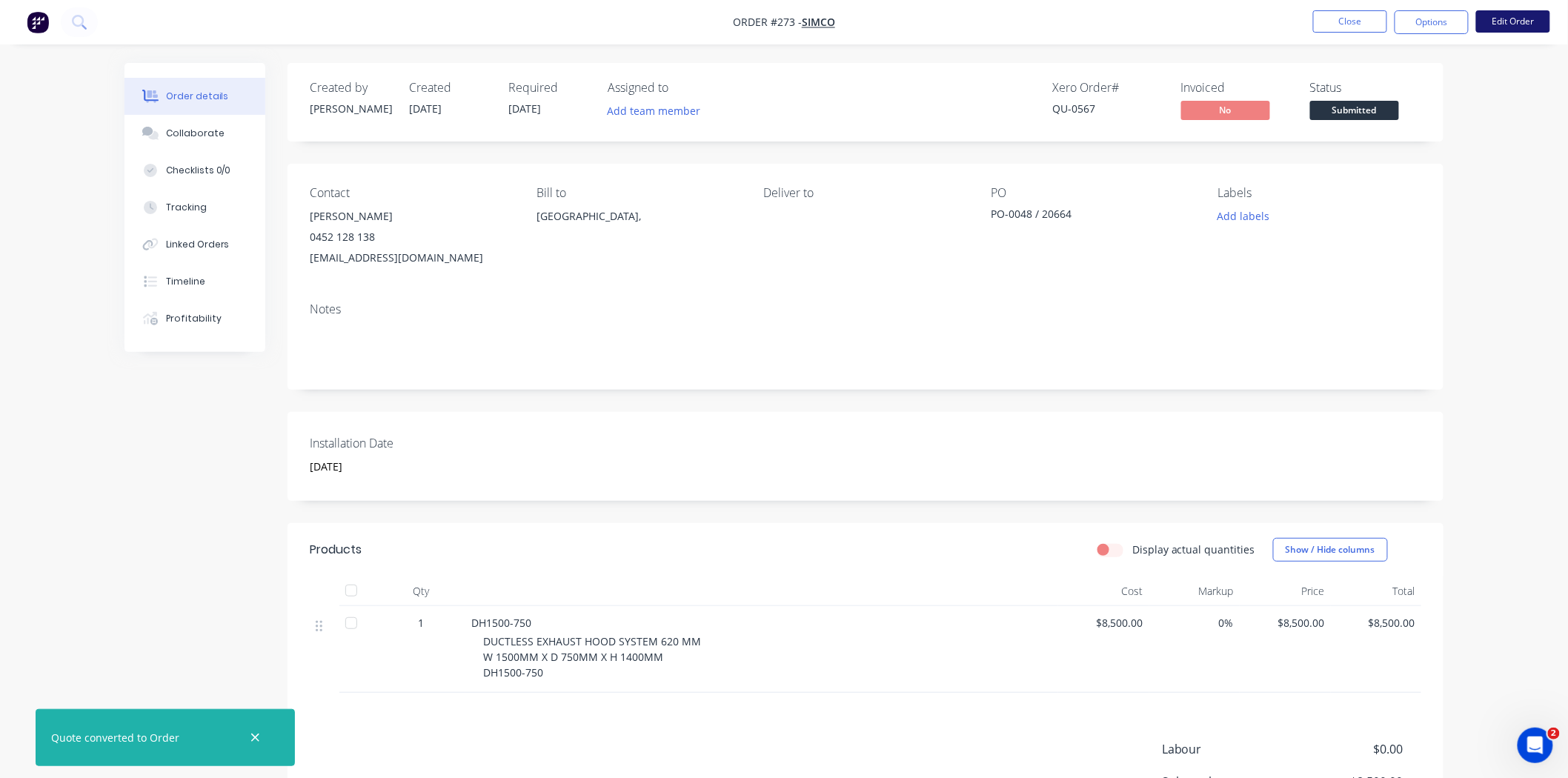
click at [1492, 27] on button "Edit Order" at bounding box center [1513, 22] width 74 height 23
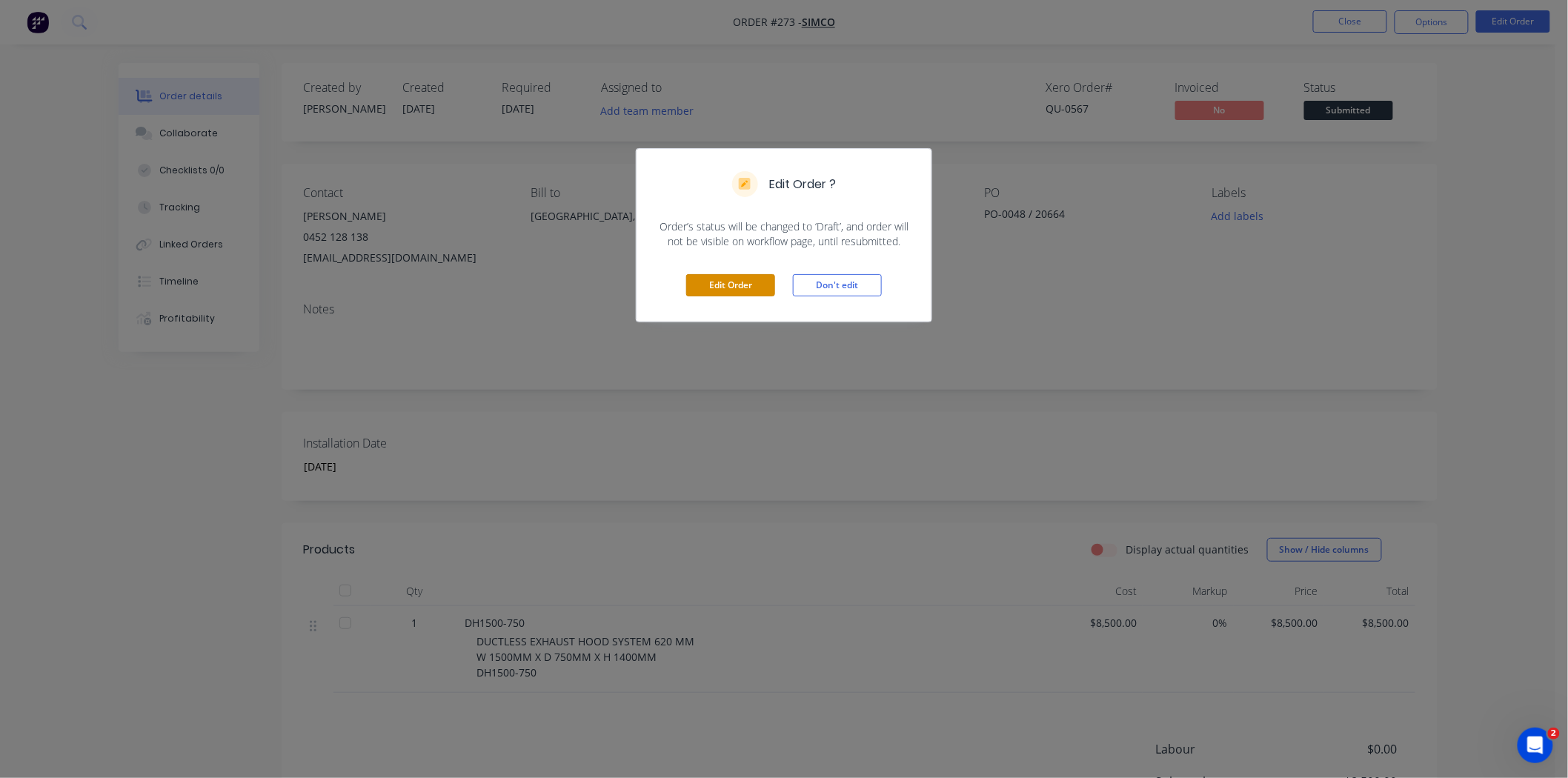
click at [732, 287] on button "Edit Order" at bounding box center [730, 286] width 89 height 23
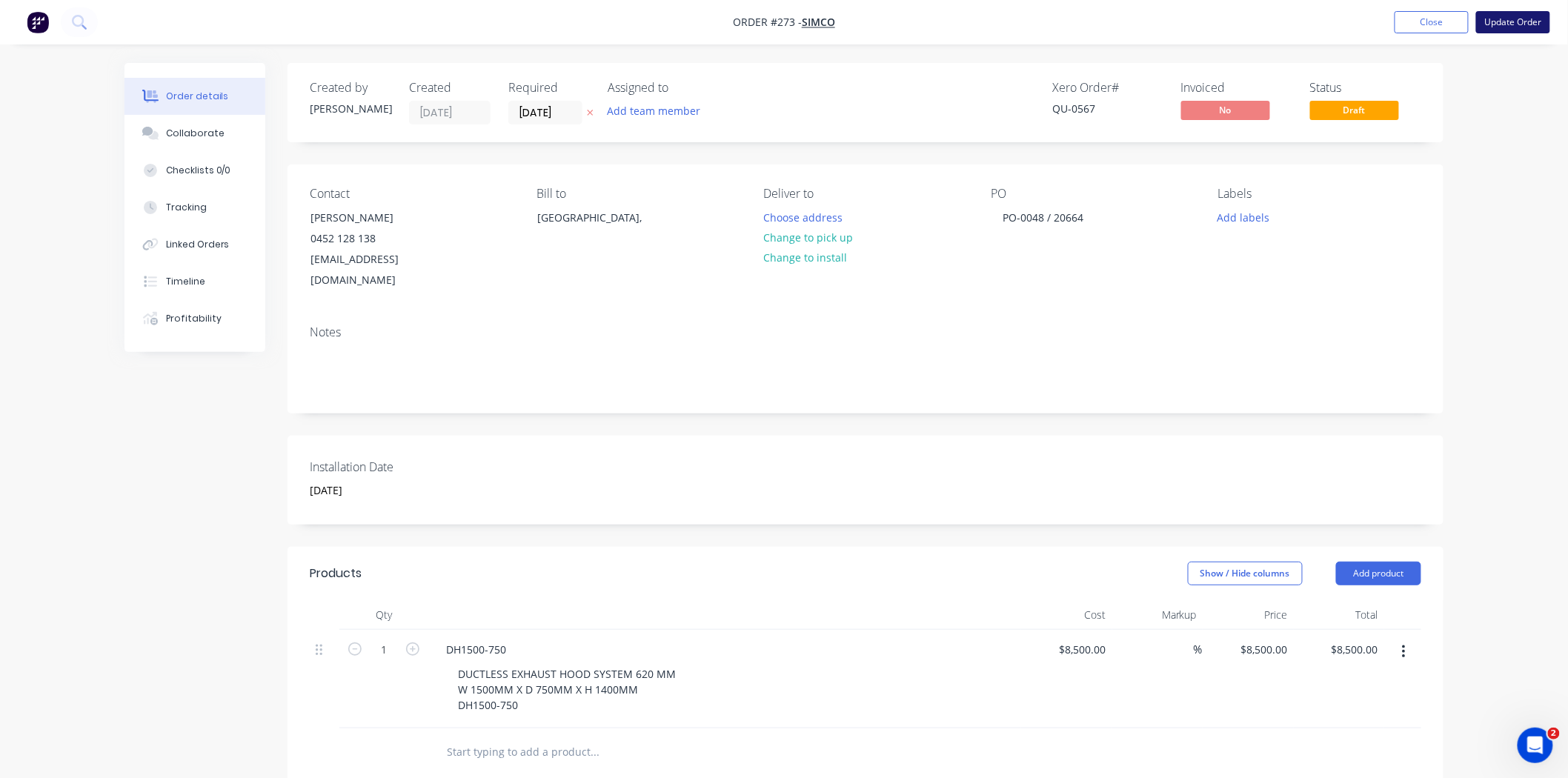
click at [1495, 13] on button "Update Order" at bounding box center [1513, 23] width 74 height 23
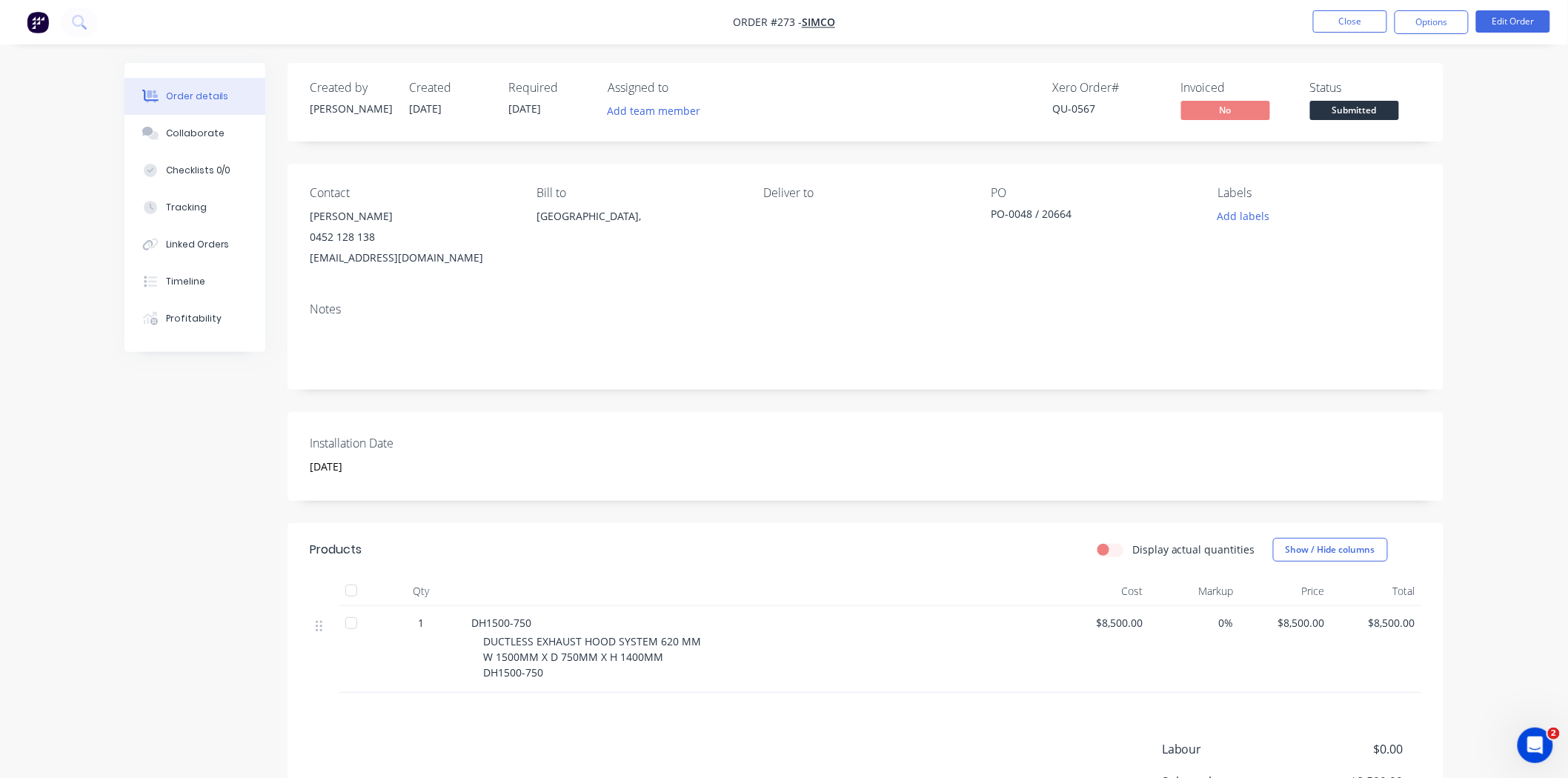
drag, startPoint x: 1428, startPoint y: 18, endPoint x: 1405, endPoint y: 34, distance: 28.0
click at [1427, 18] on button "Options" at bounding box center [1431, 22] width 74 height 23
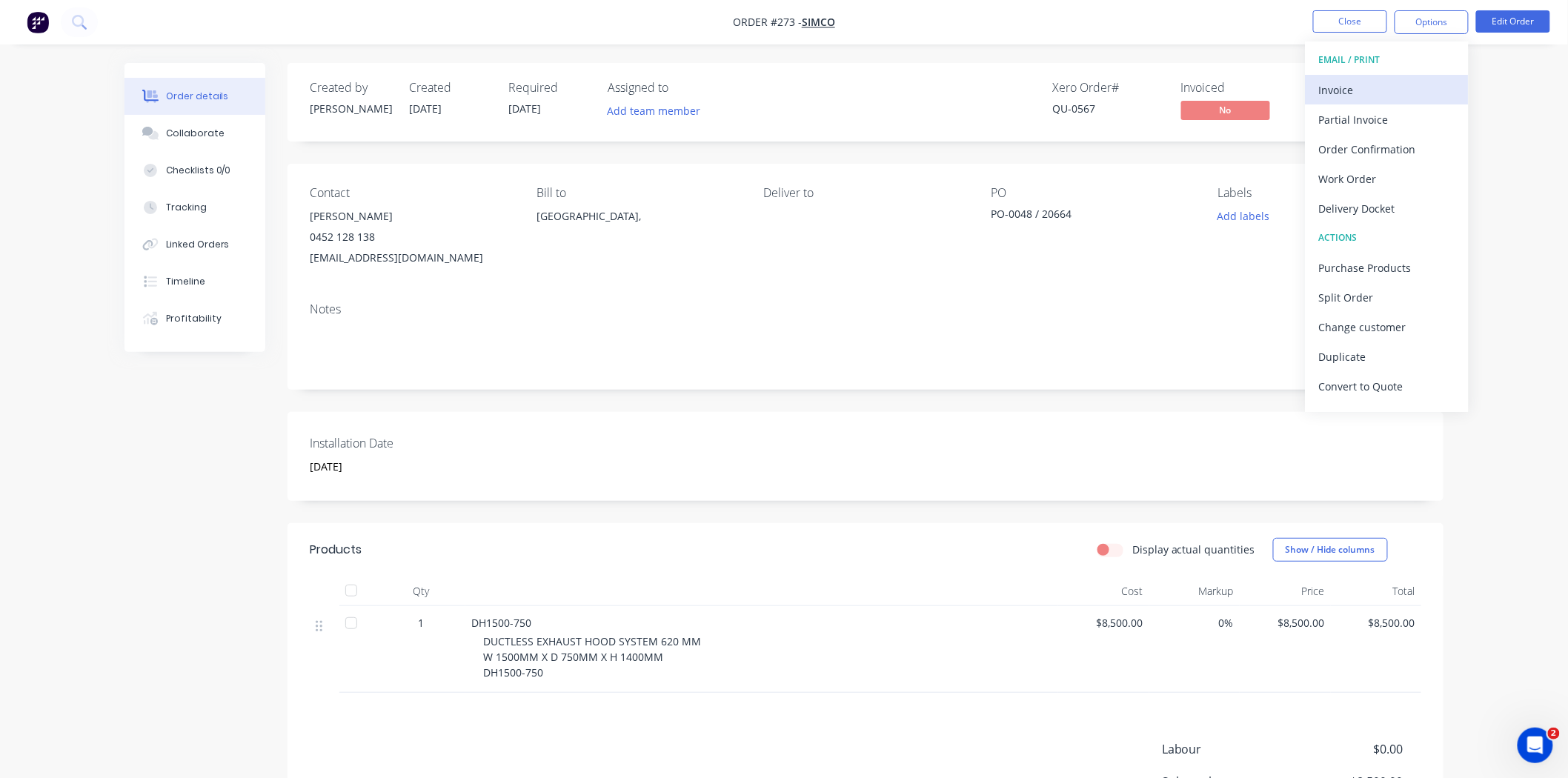
click at [1350, 98] on div "Invoice" at bounding box center [1387, 89] width 136 height 22
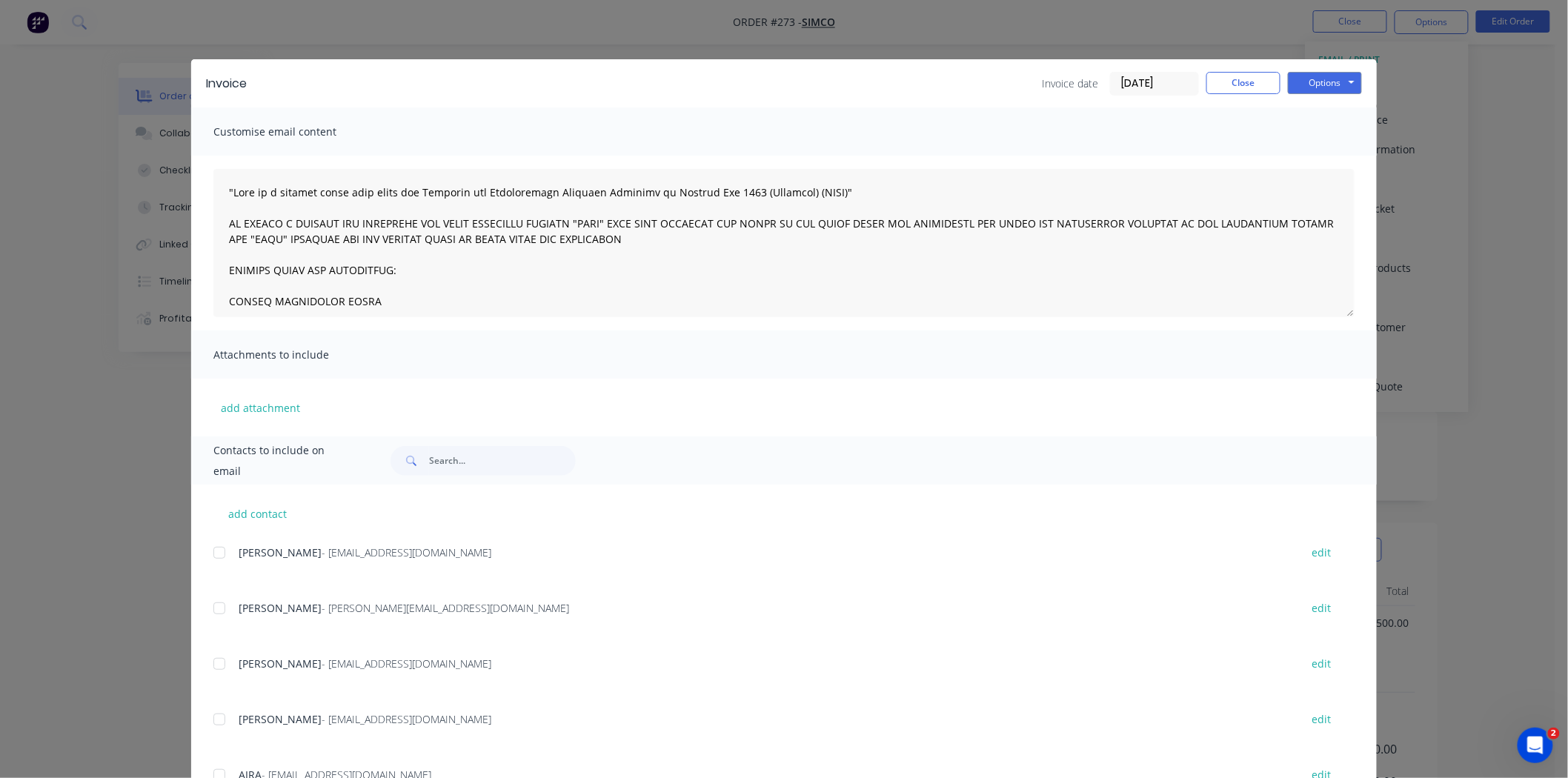
scroll to position [62, 0]
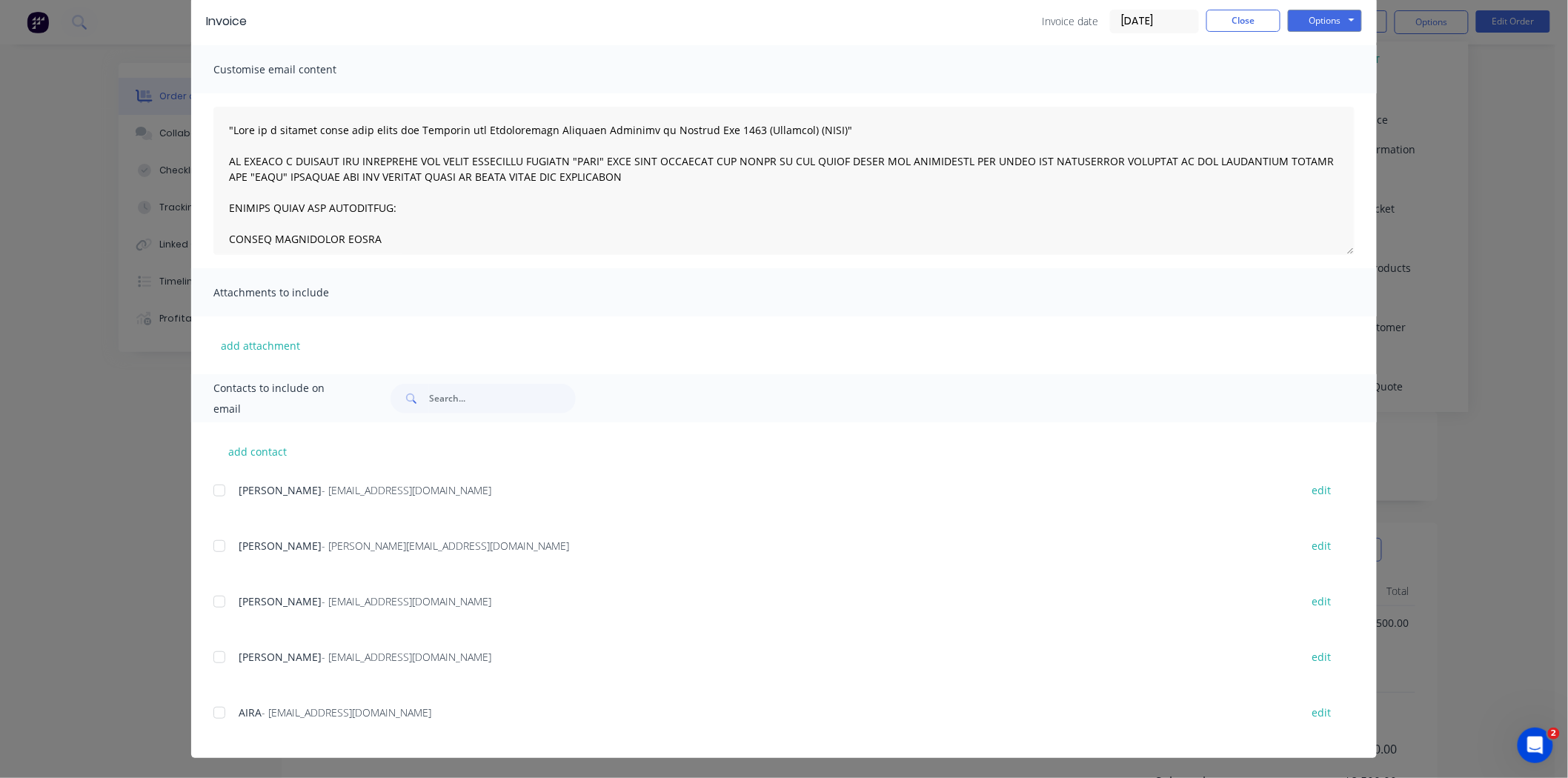
click at [219, 488] on div at bounding box center [220, 490] width 30 height 30
click at [215, 543] on div at bounding box center [220, 546] width 30 height 30
click at [213, 709] on div at bounding box center [220, 713] width 30 height 30
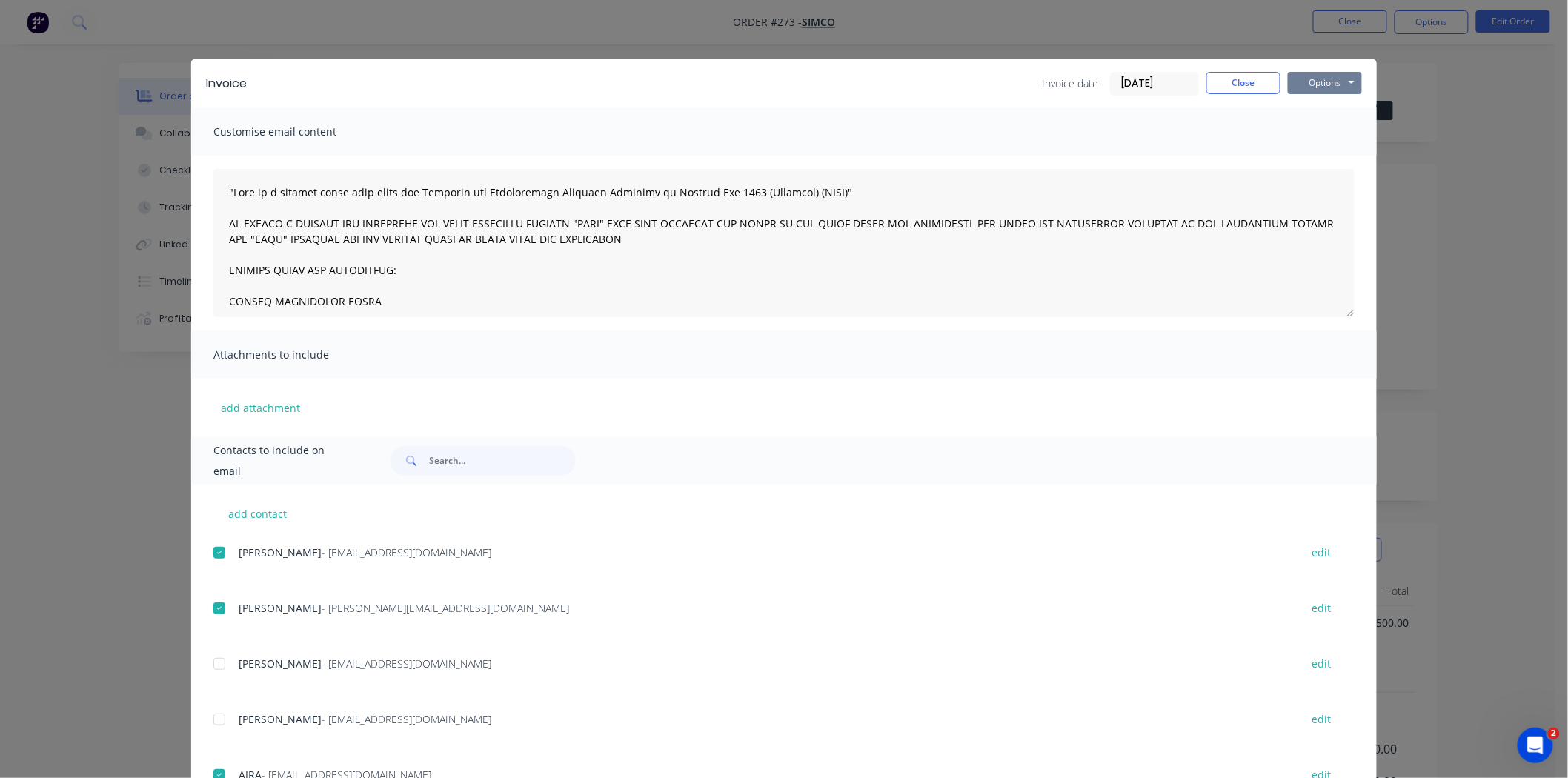
click at [1329, 90] on button "Options" at bounding box center [1325, 83] width 74 height 23
click at [1329, 152] on button "Email" at bounding box center [1335, 158] width 95 height 24
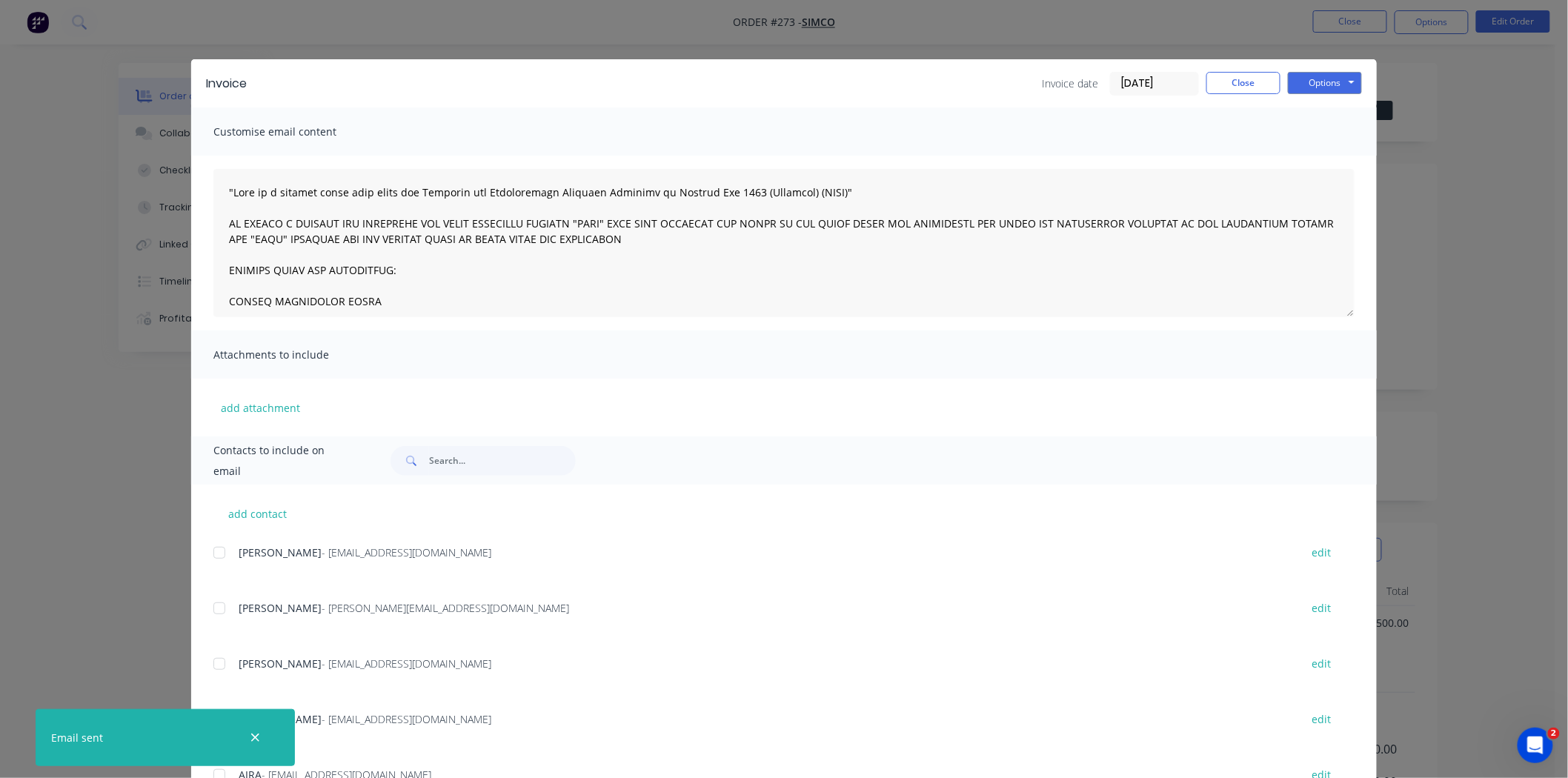
click at [1335, 26] on div "Invoice Invoice date [DATE] Close Options Preview Print Email Customise email c…" at bounding box center [784, 389] width 1568 height 778
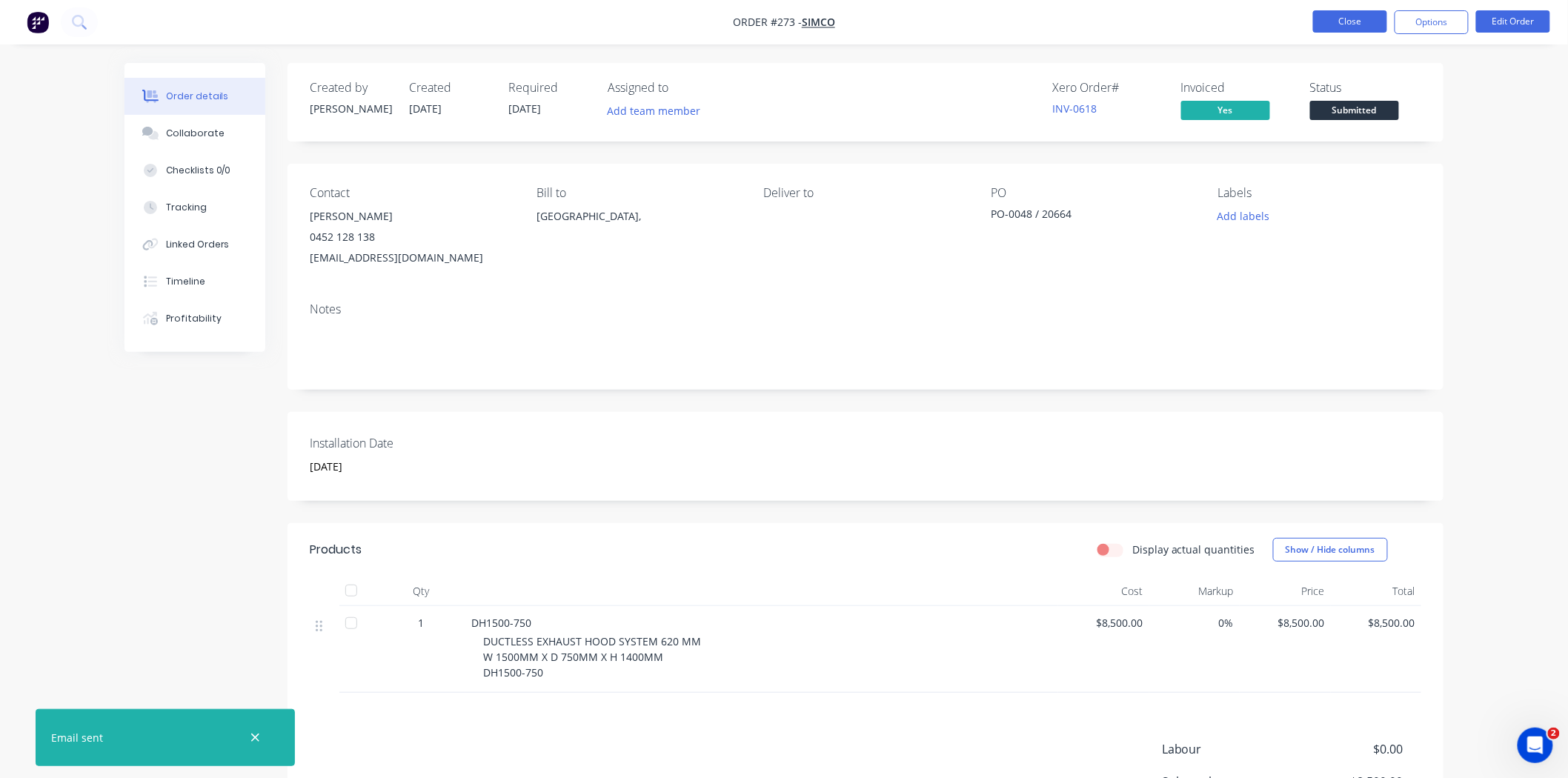
click at [1359, 23] on button "Close" at bounding box center [1349, 22] width 74 height 23
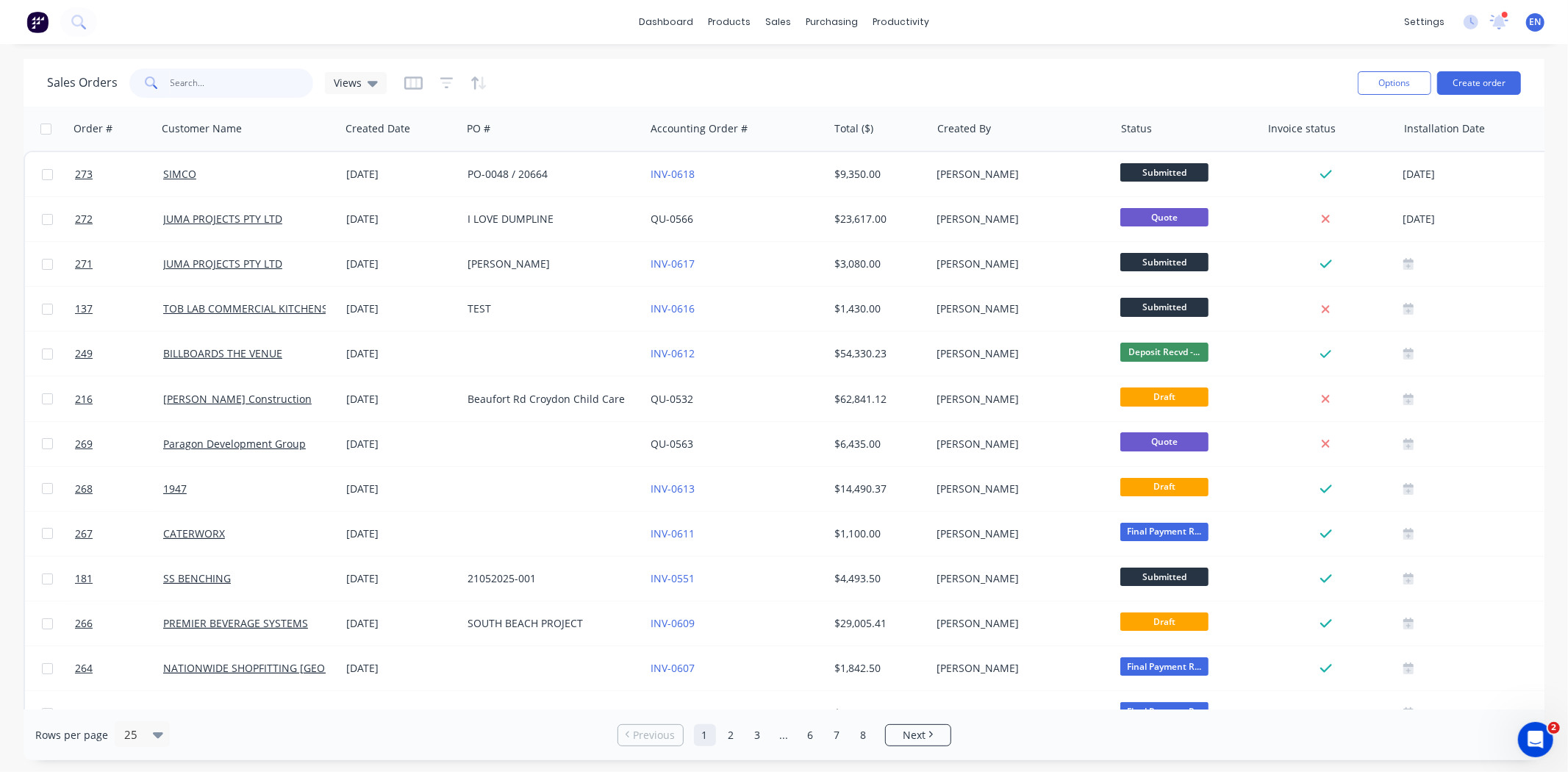
click at [231, 76] on input "text" at bounding box center [242, 83] width 144 height 30
type input "h"
type input "s"
click at [1475, 76] on button "Create order" at bounding box center [1479, 82] width 84 height 23
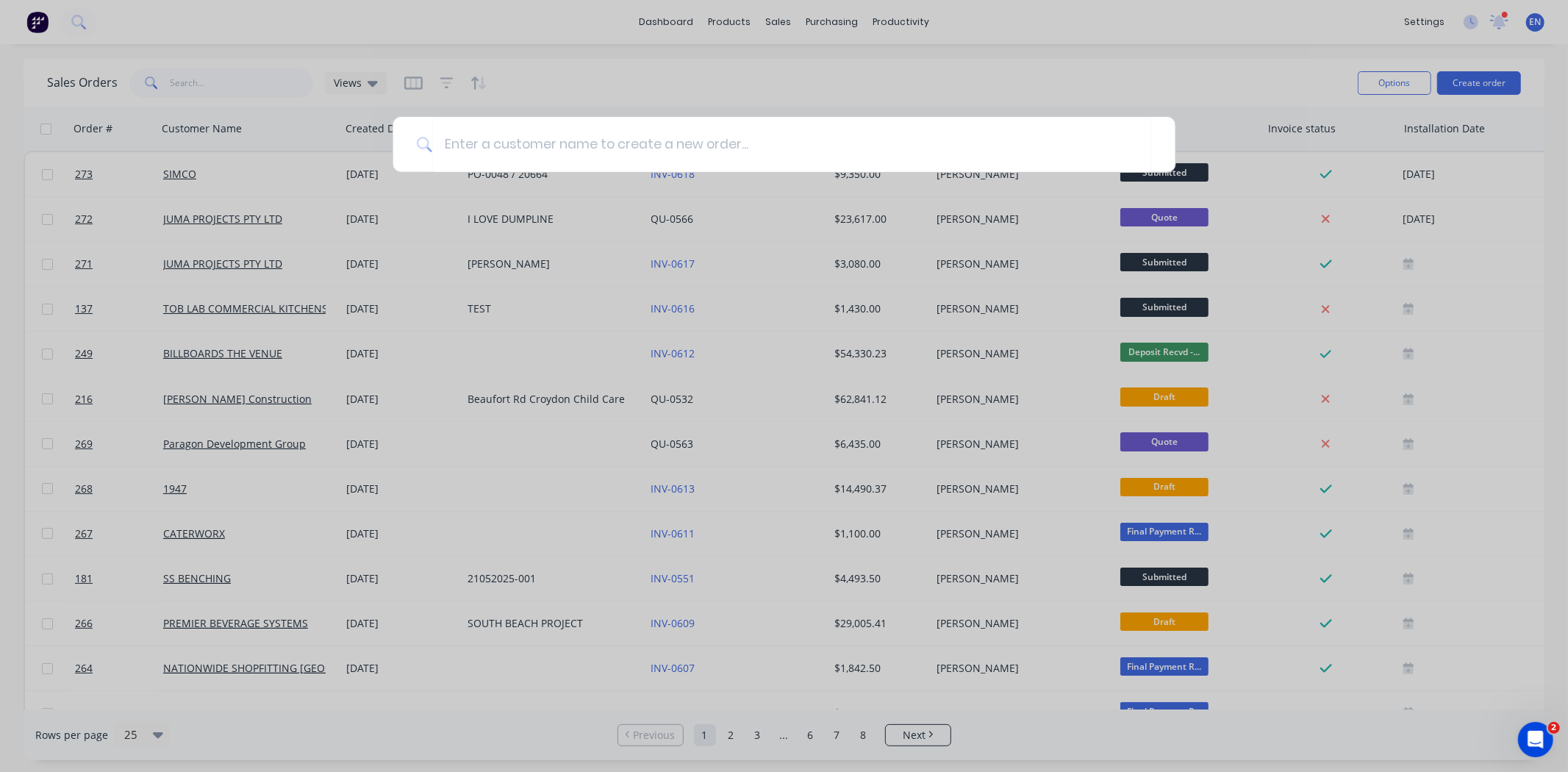
click at [931, 105] on div at bounding box center [784, 386] width 1568 height 772
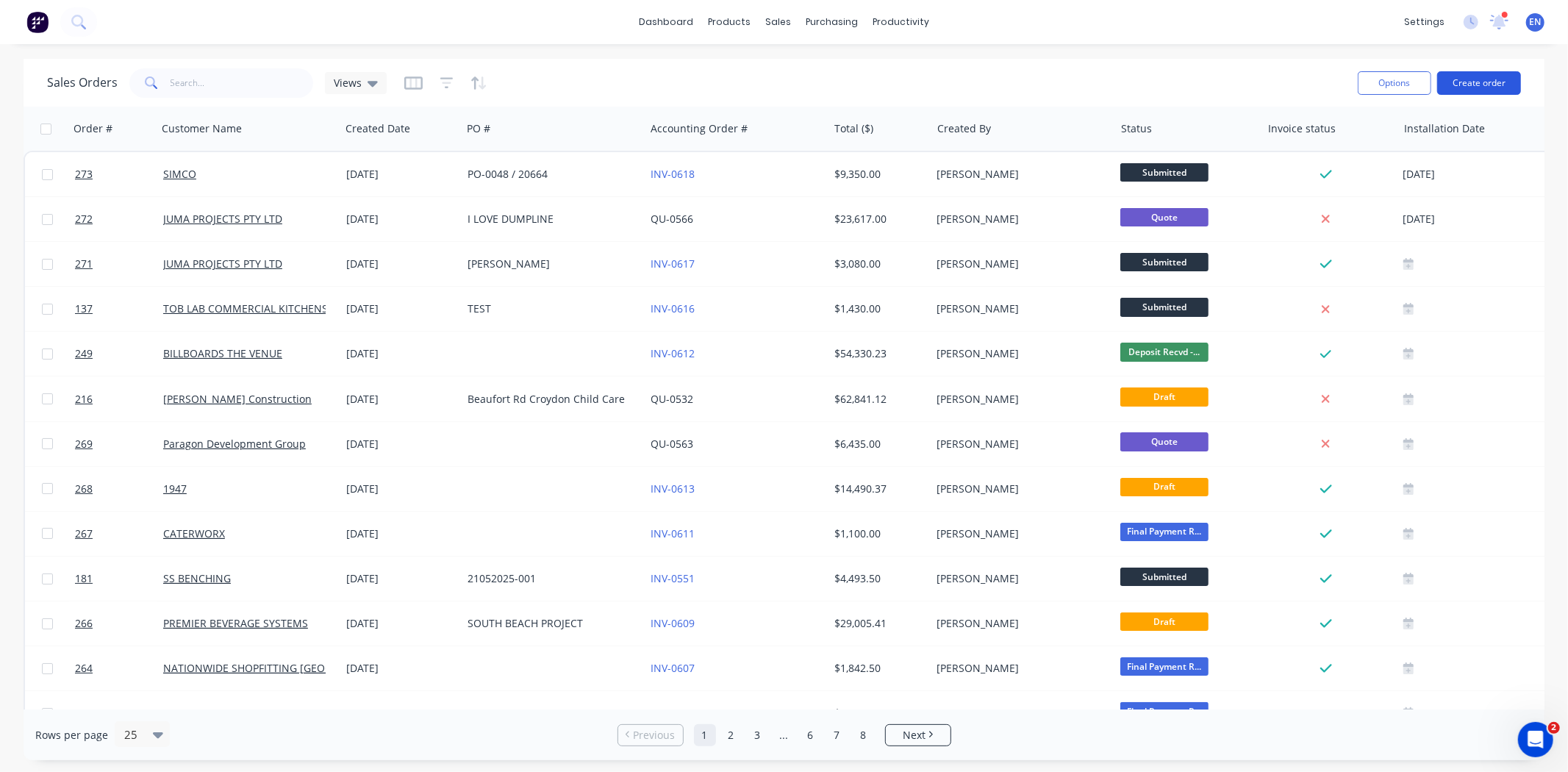
click at [1471, 78] on button "Create order" at bounding box center [1479, 82] width 84 height 23
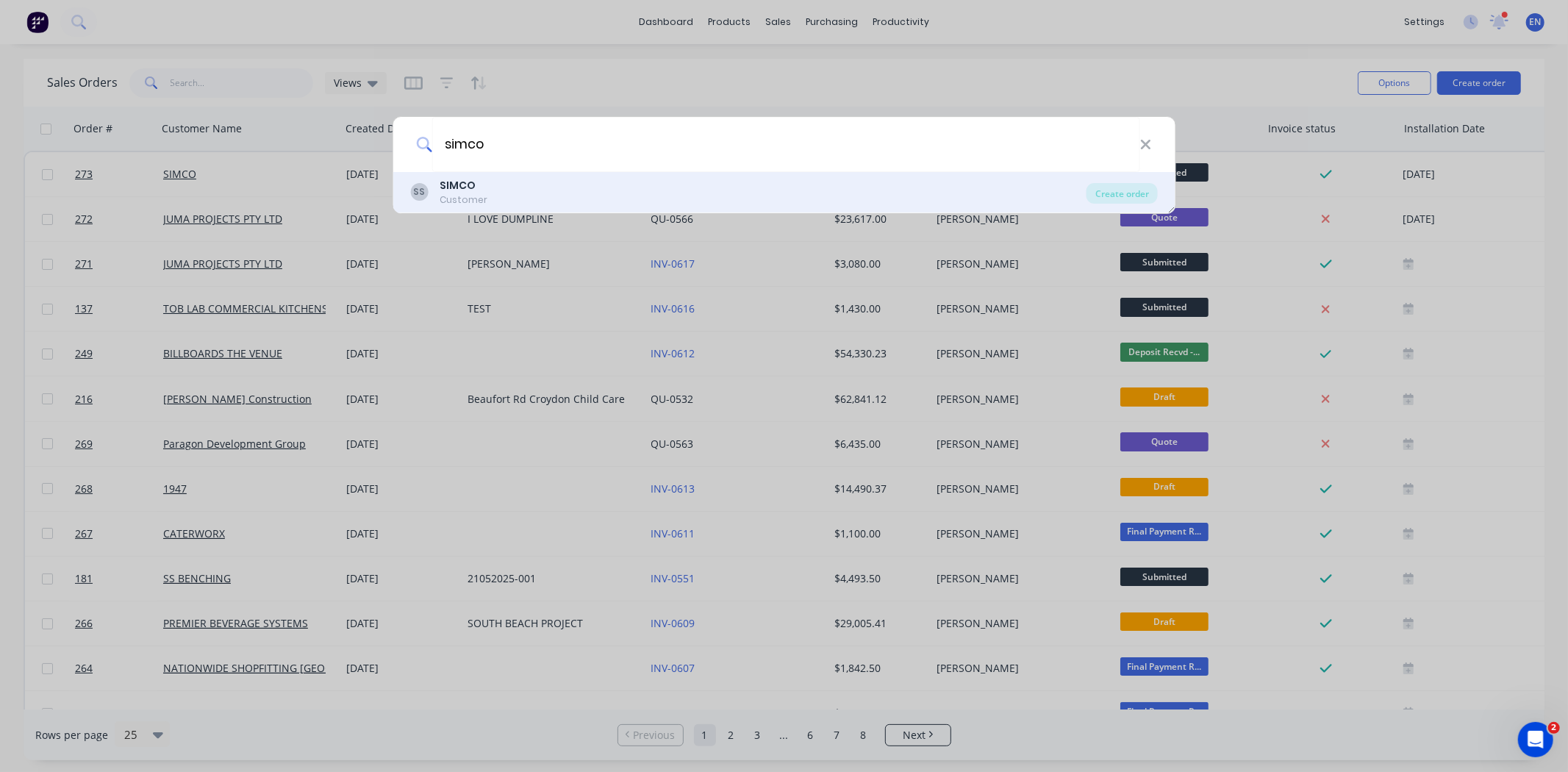
type input "simco"
click at [561, 200] on div "[PERSON_NAME] Customer" at bounding box center [748, 192] width 676 height 29
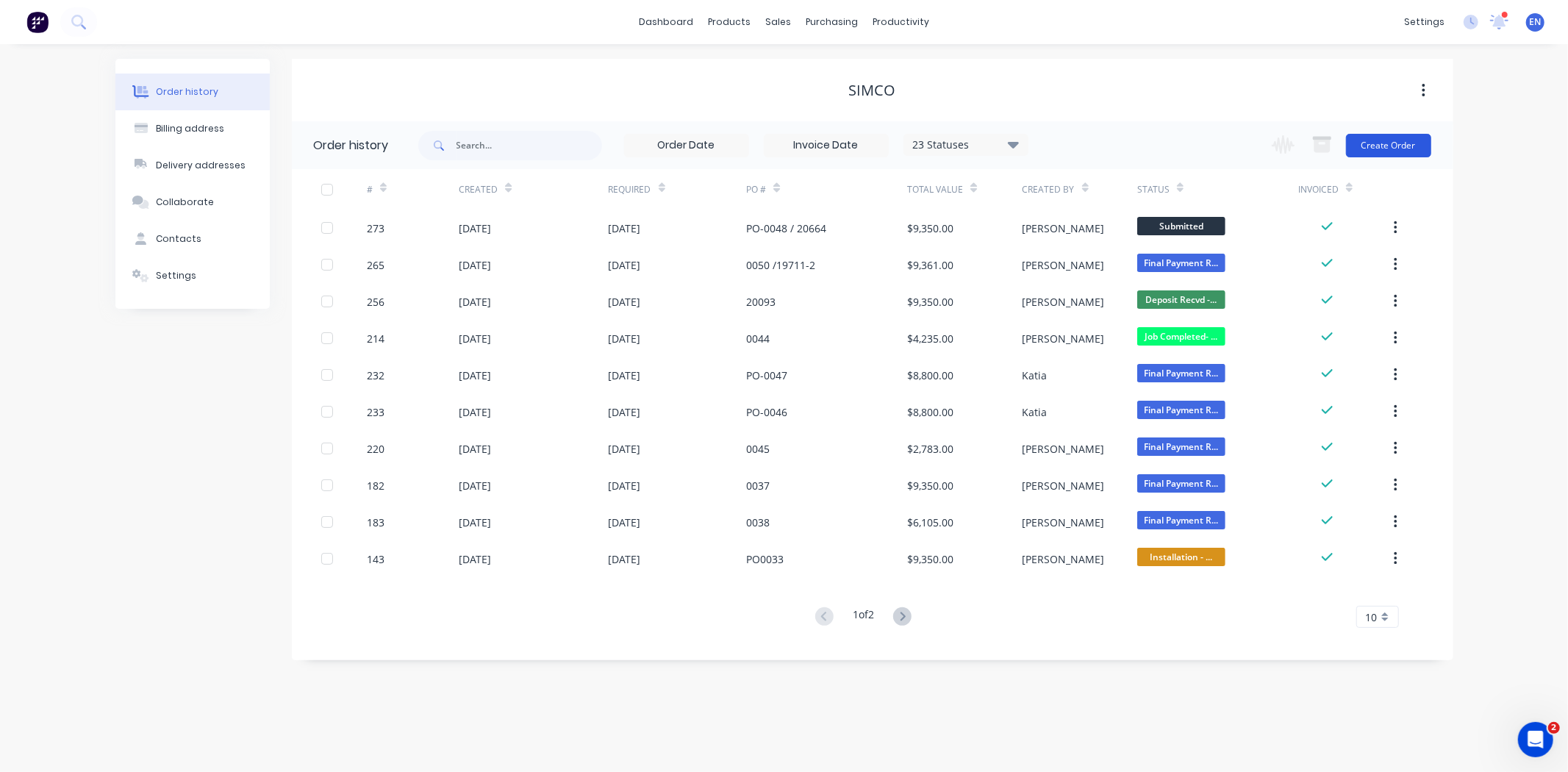
click at [1379, 147] on button "Create Order" at bounding box center [1388, 145] width 85 height 23
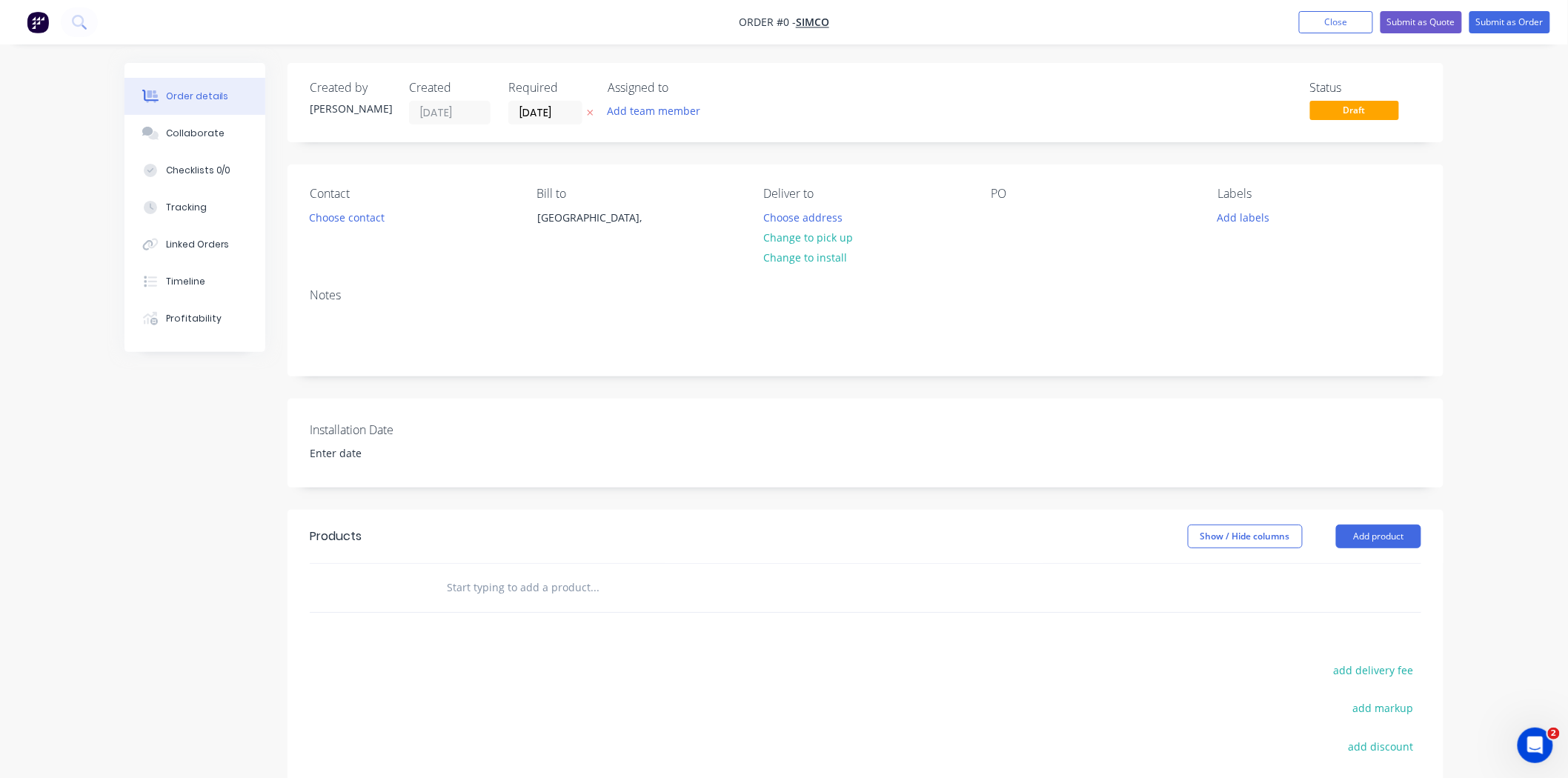
click at [482, 599] on input "text" at bounding box center [594, 588] width 296 height 30
type input "h"
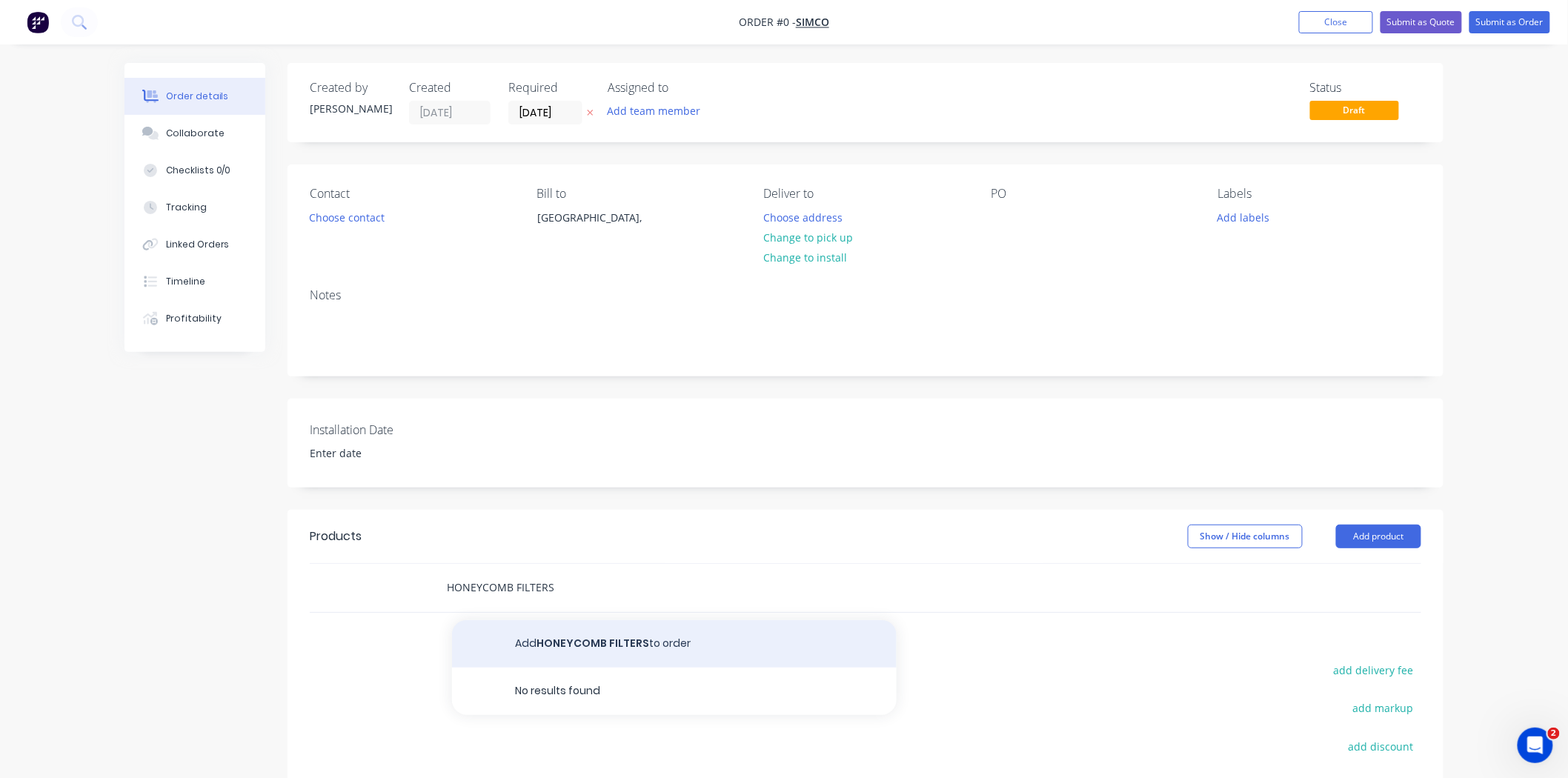
type input "HONEYCOMB FILTERS"
click at [519, 643] on button "Add HONEYCOMB FILTERS to order" at bounding box center [674, 644] width 444 height 47
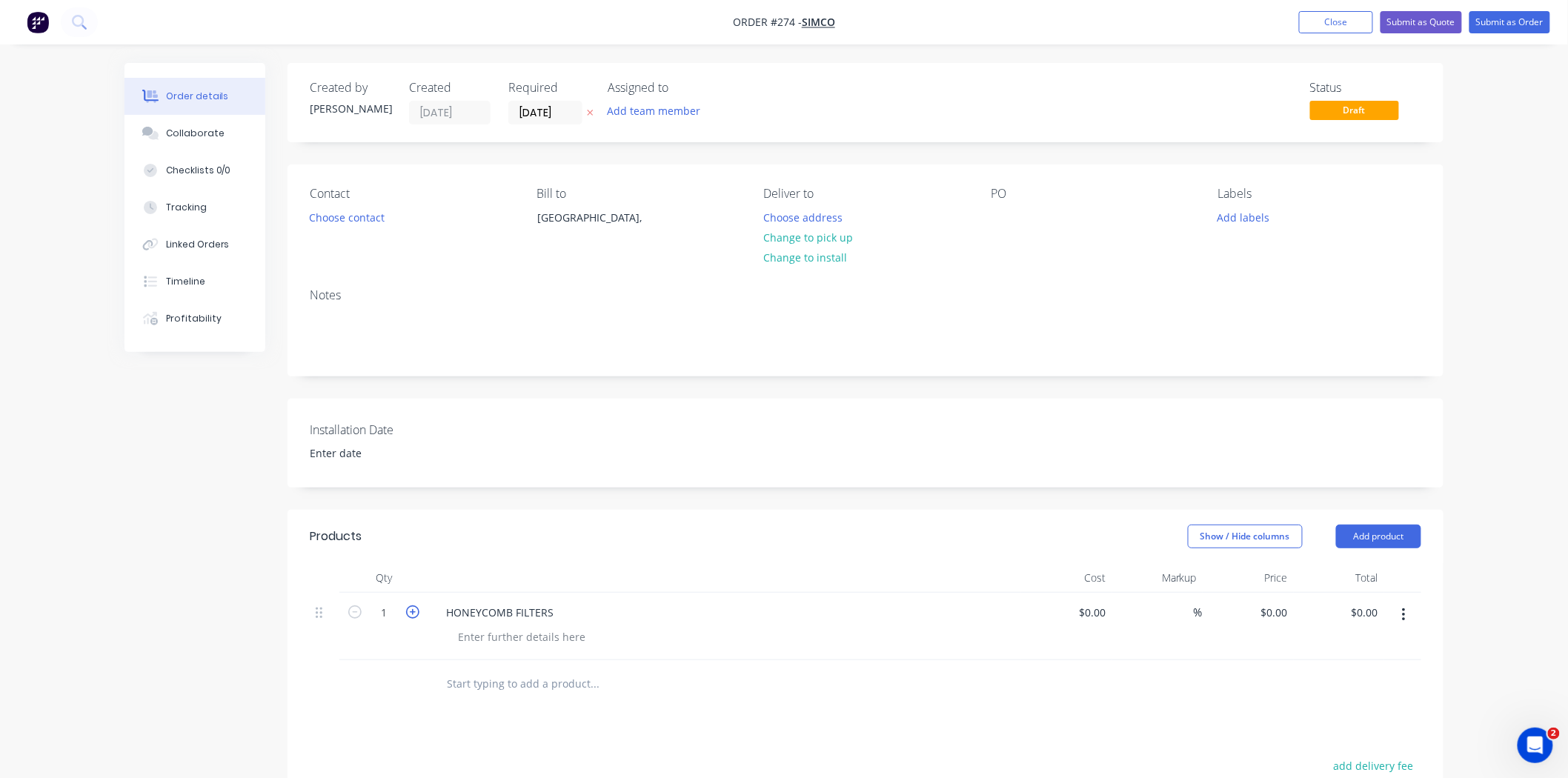
click at [411, 610] on icon "button" at bounding box center [412, 612] width 13 height 13
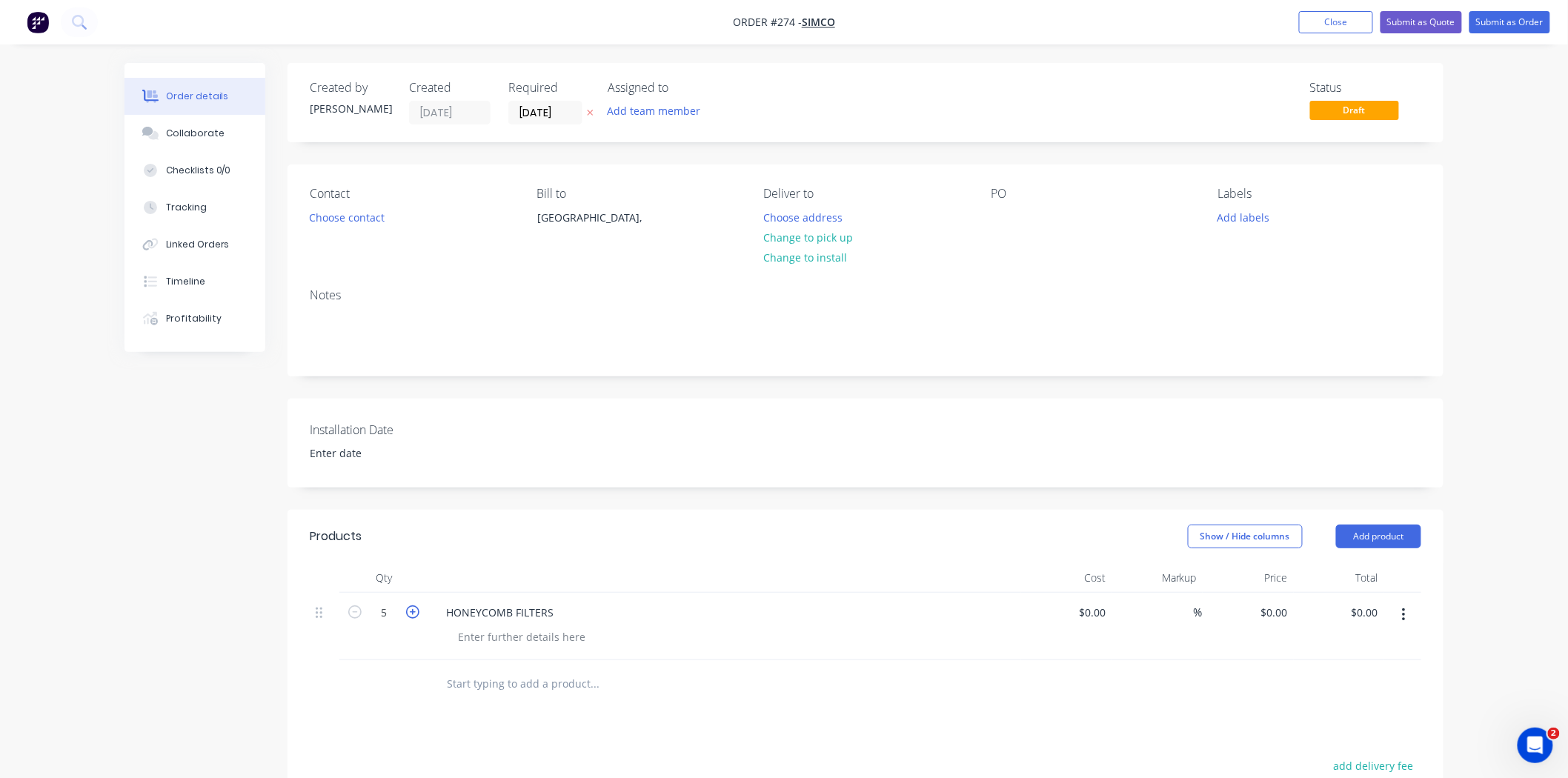
type input "6"
click at [1264, 608] on div "0 $0.00" at bounding box center [1248, 627] width 91 height 68
type input "$50.00"
type input "$300.00"
click at [351, 217] on button "Choose contact" at bounding box center [347, 216] width 91 height 20
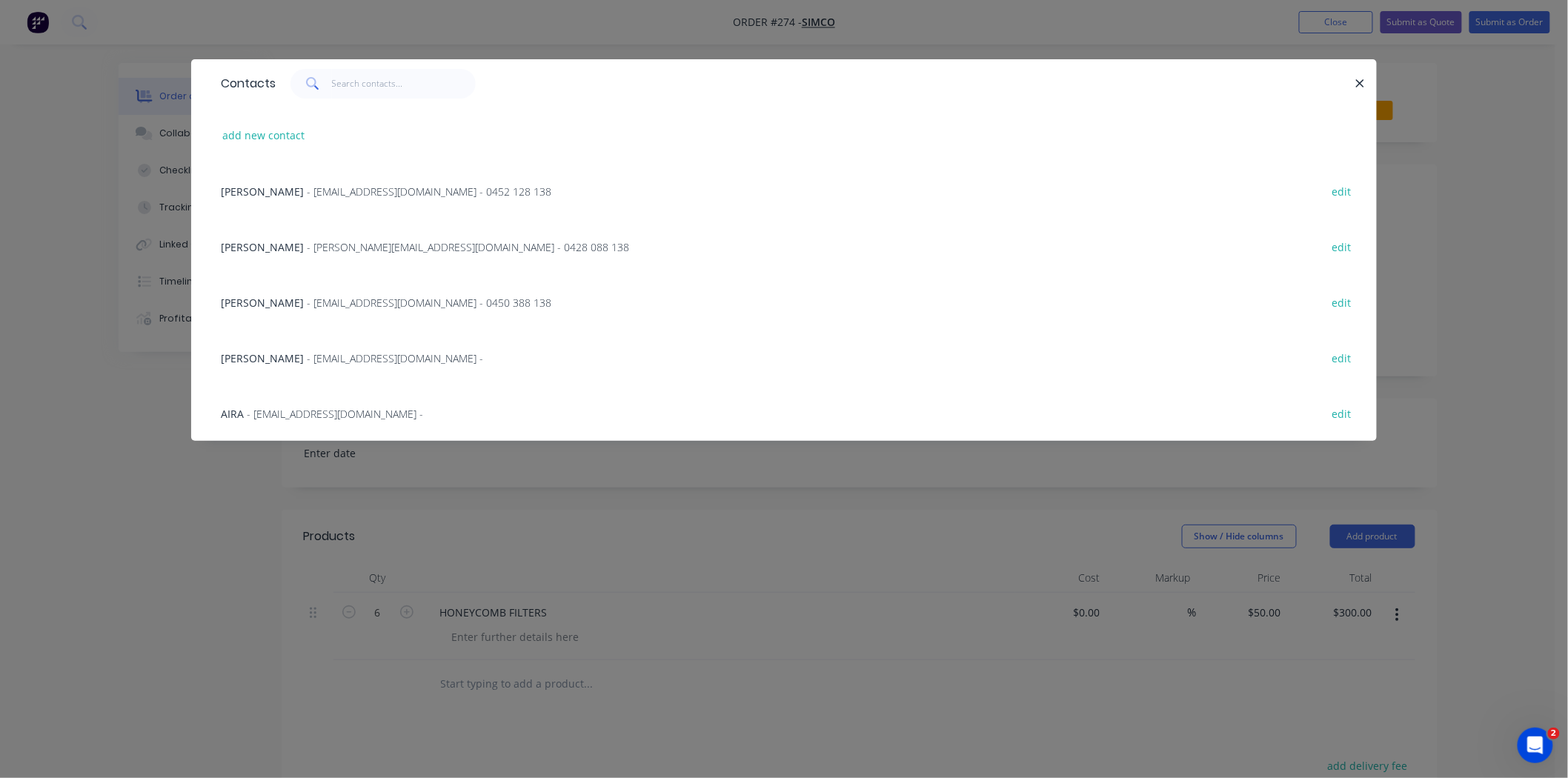
click at [366, 193] on span "- [EMAIL_ADDRESS][DOMAIN_NAME] - 0452 128 138" at bounding box center [428, 191] width 244 height 14
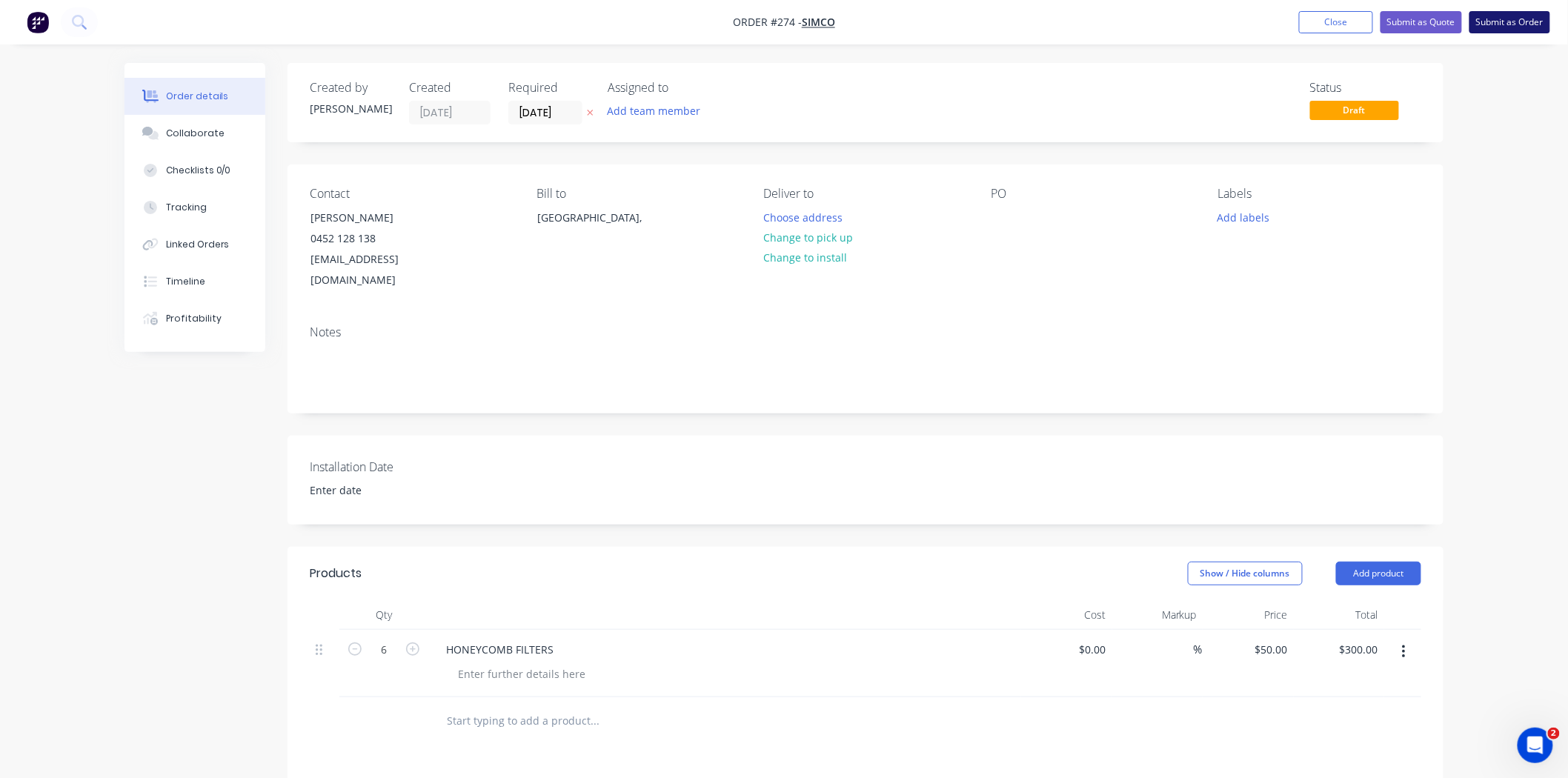
click at [1512, 24] on button "Submit as Order" at bounding box center [1510, 23] width 81 height 23
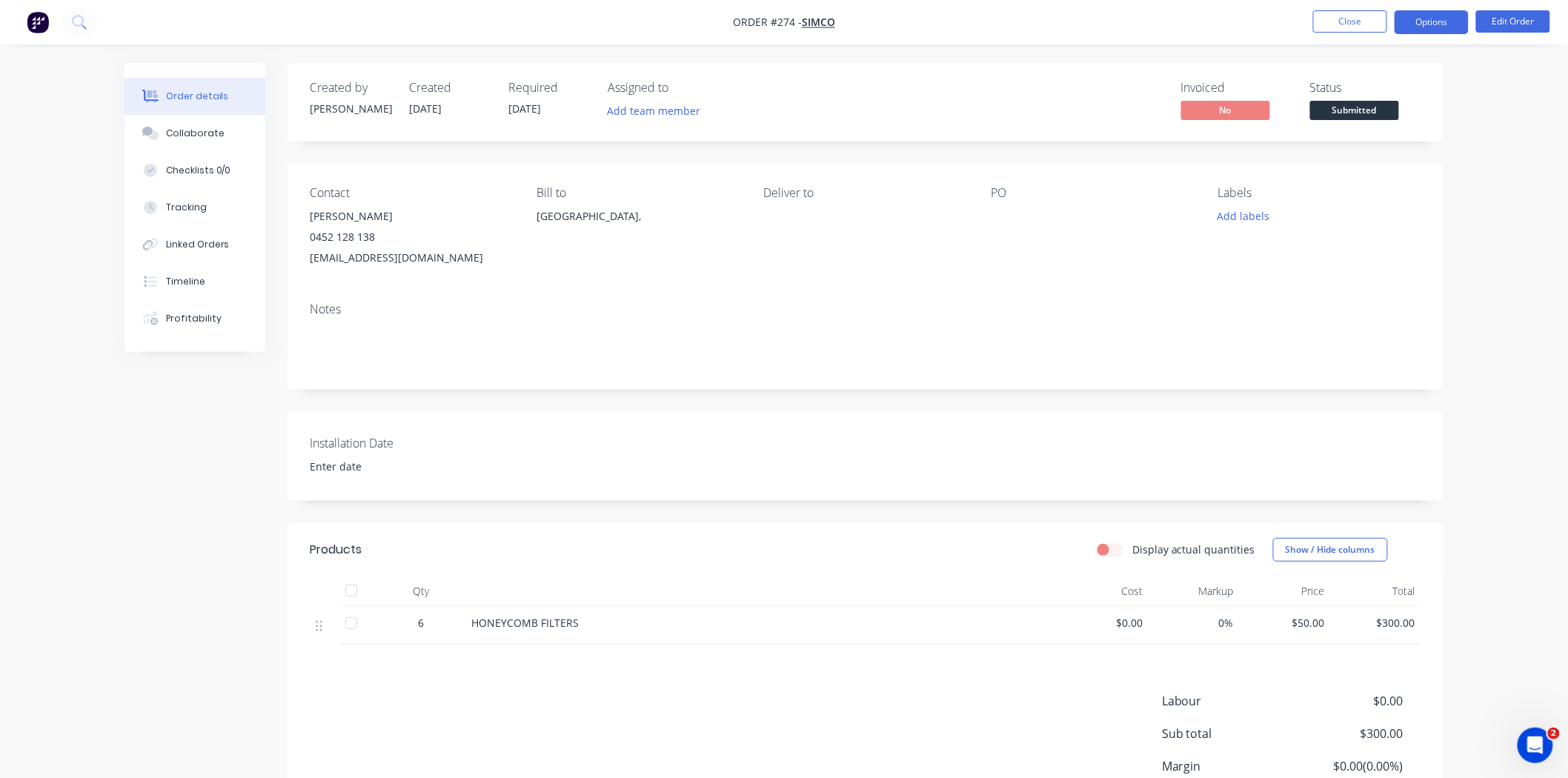
click at [1436, 18] on button "Options" at bounding box center [1431, 22] width 74 height 23
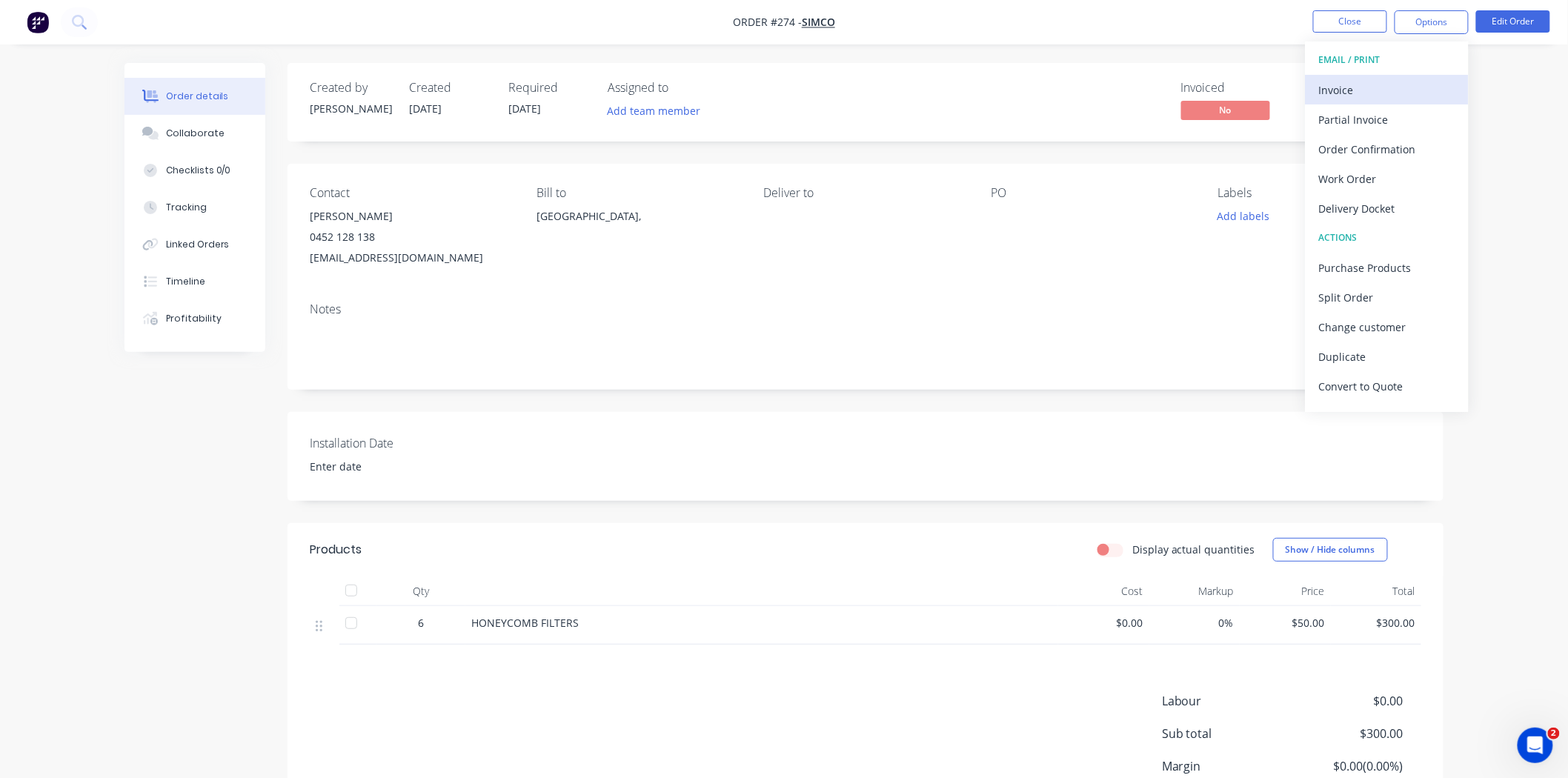
click at [1380, 99] on div "Invoice" at bounding box center [1387, 89] width 136 height 22
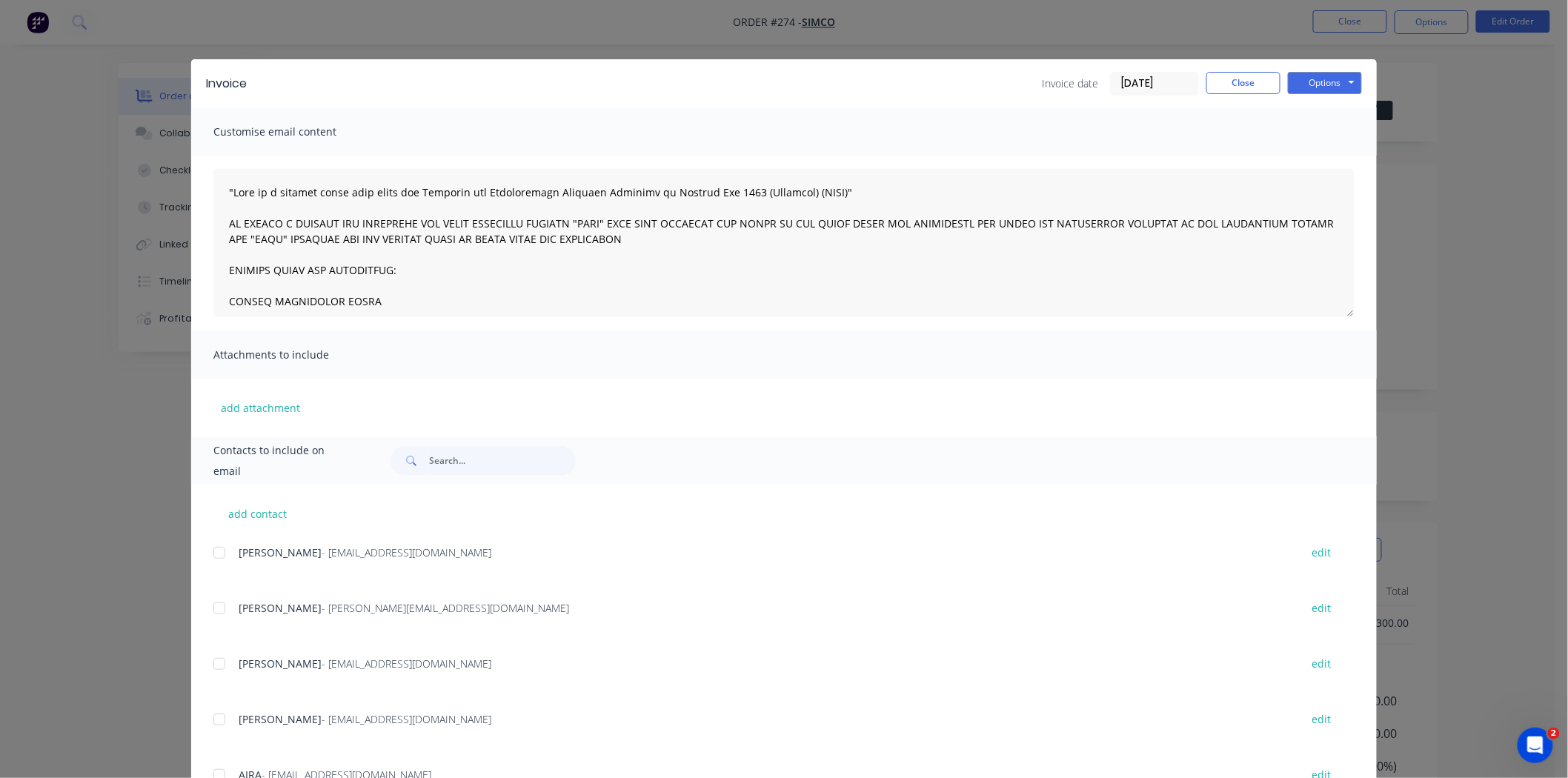
click at [1439, 23] on div "Invoice Invoice date [DATE] Close Options Preview Print Email Customise email c…" at bounding box center [784, 389] width 1568 height 778
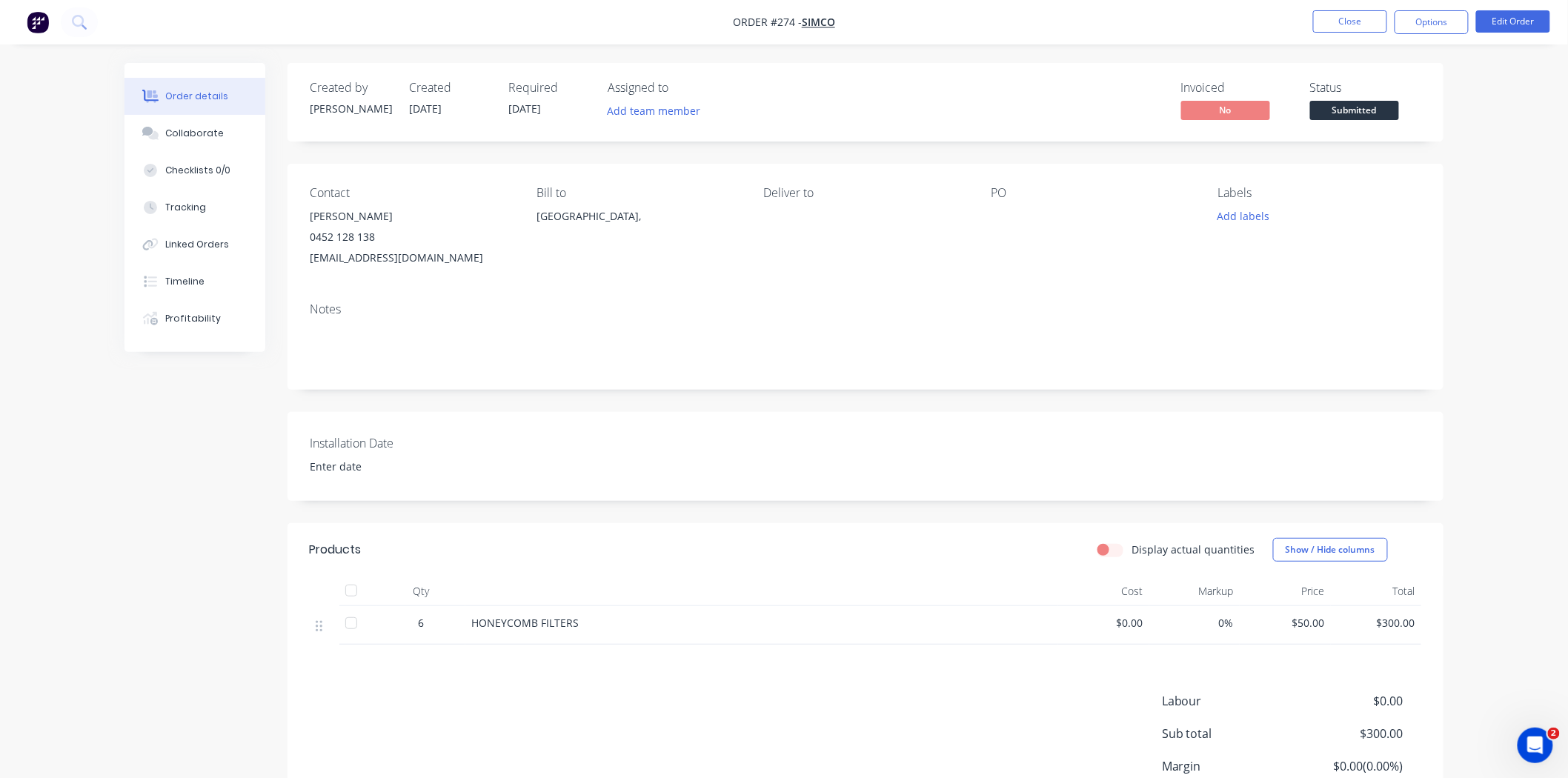
click at [1439, 23] on button "Options" at bounding box center [1431, 22] width 74 height 23
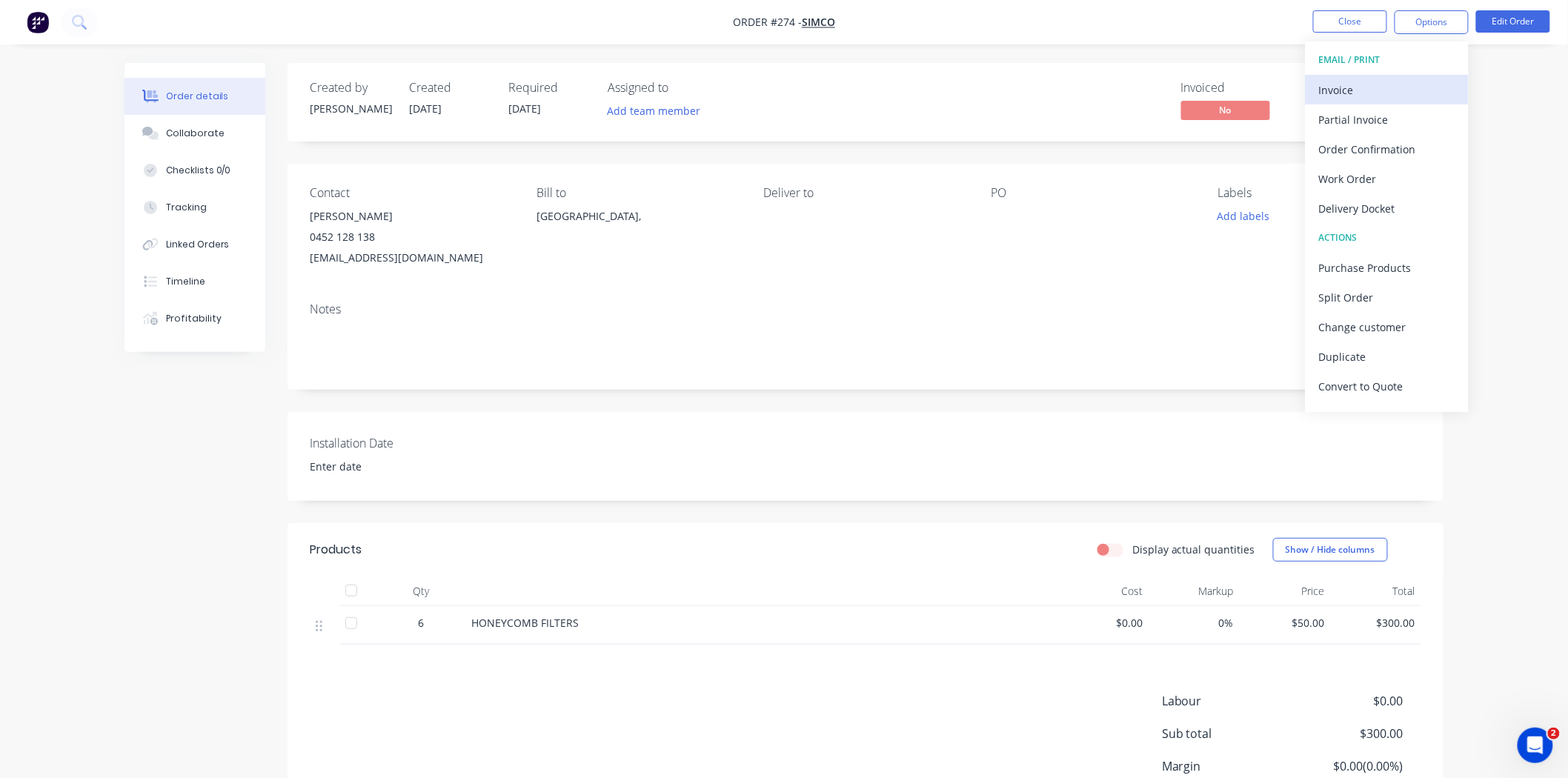
click at [1379, 89] on div "Invoice" at bounding box center [1387, 89] width 136 height 22
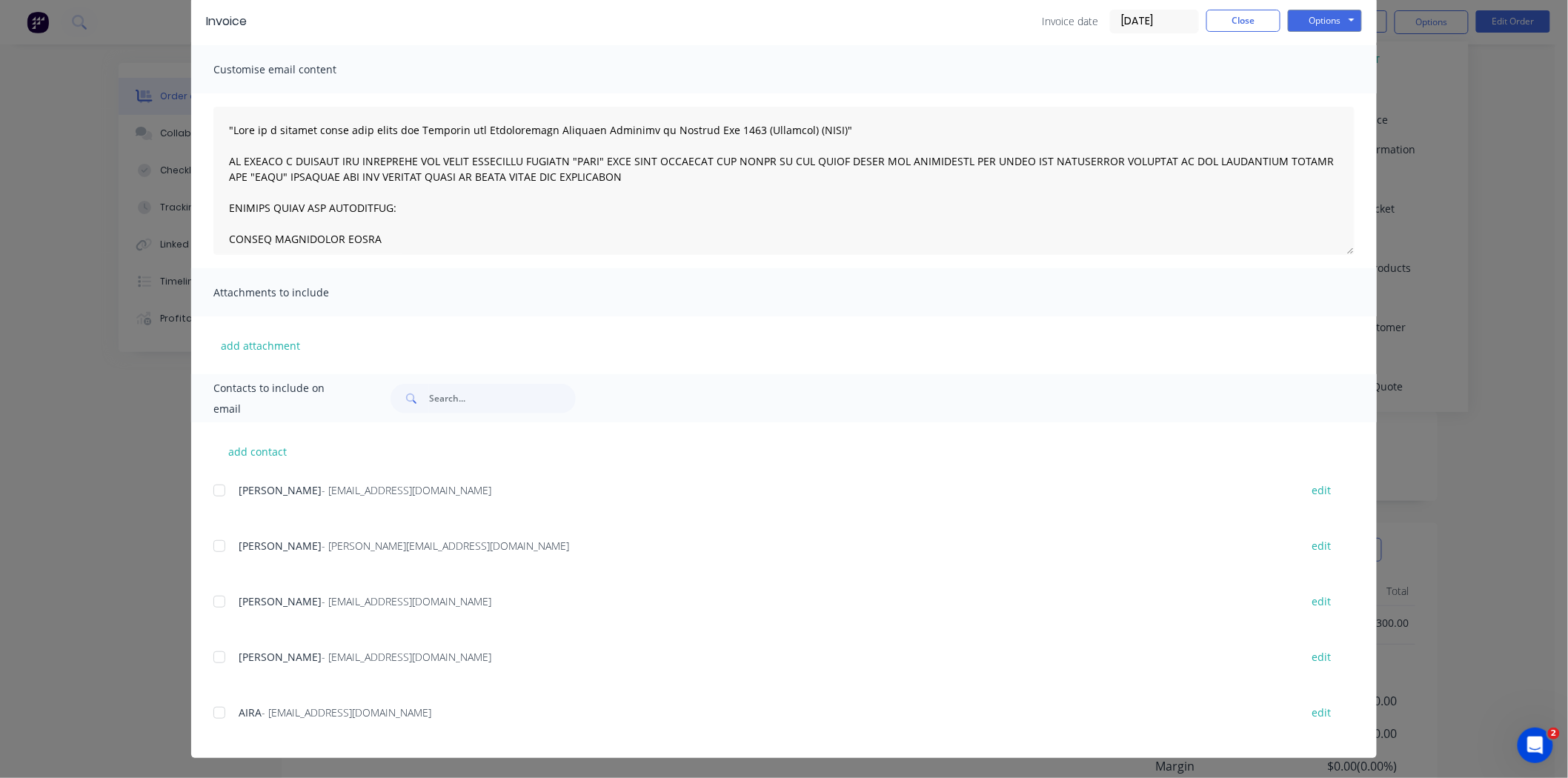
scroll to position [83, 0]
click at [211, 539] on div at bounding box center [220, 546] width 30 height 30
click at [217, 488] on div at bounding box center [220, 490] width 30 height 30
click at [209, 712] on div at bounding box center [220, 713] width 30 height 30
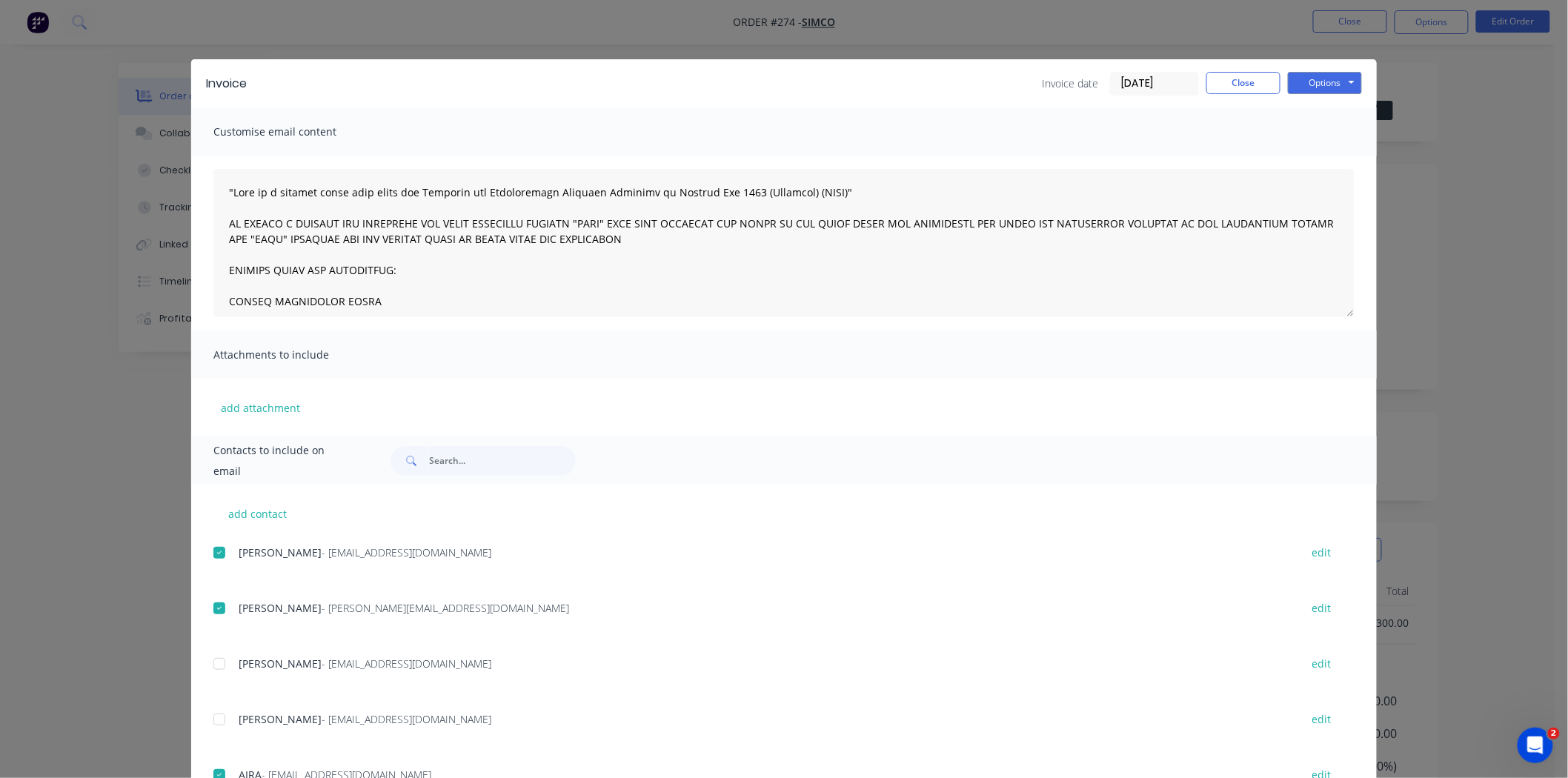
scroll to position [133, 0]
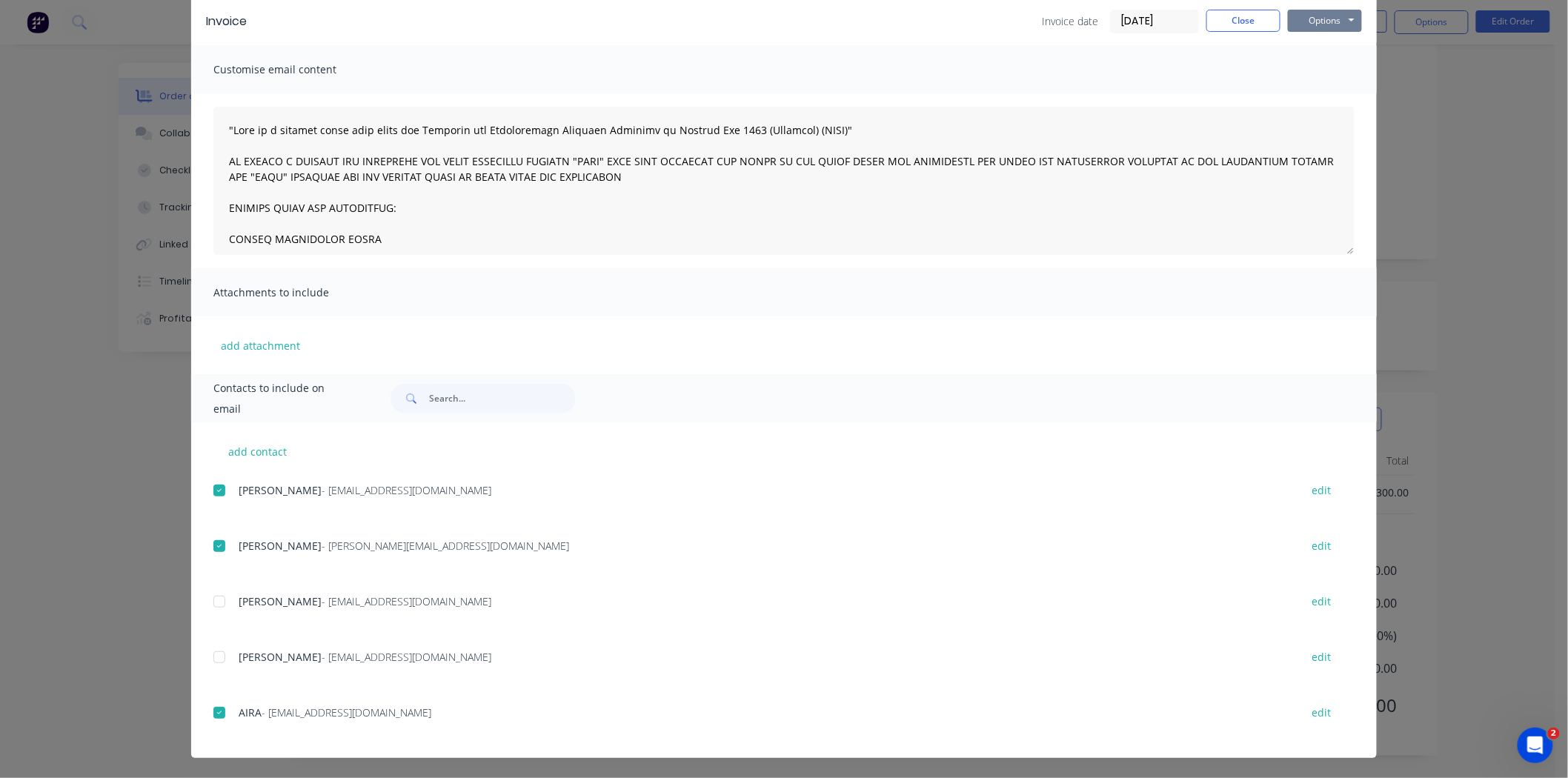
click at [1322, 28] on button "Options" at bounding box center [1325, 21] width 74 height 23
click at [1309, 75] on button "Print" at bounding box center [1335, 71] width 95 height 24
